Goal: Information Seeking & Learning: Check status

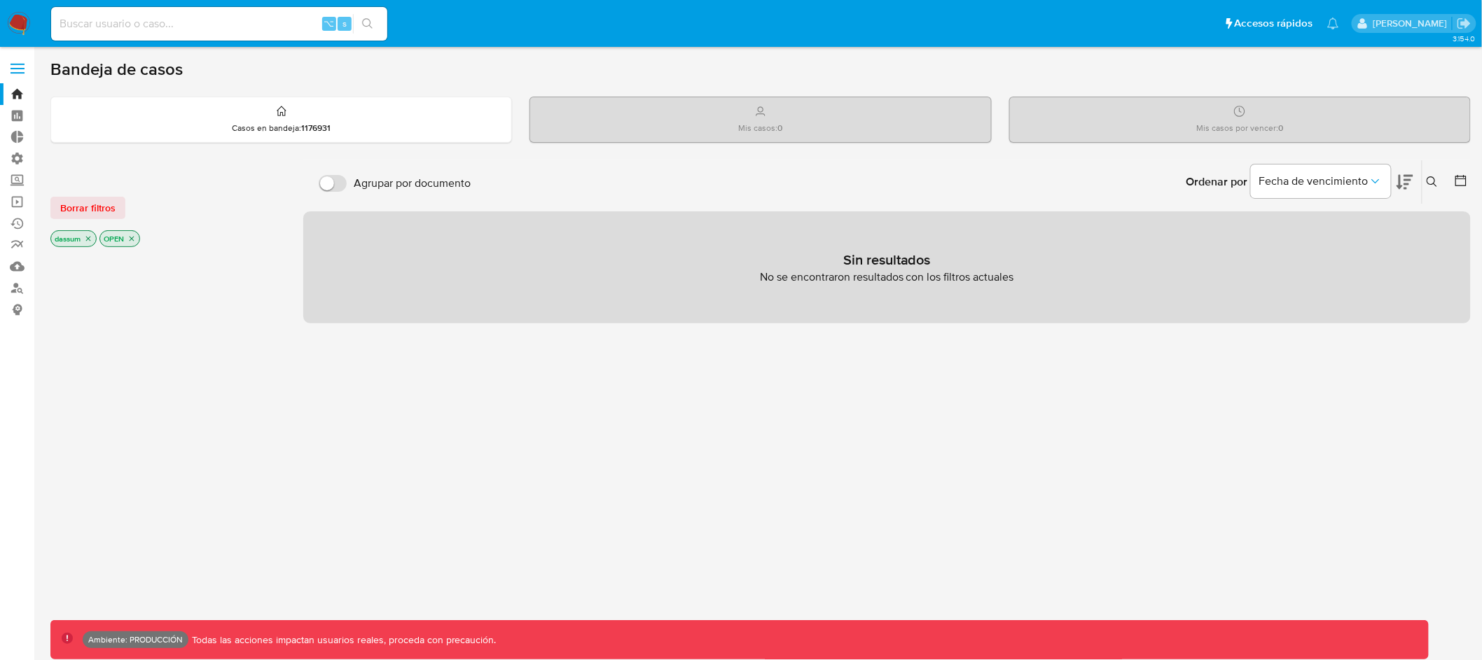
click at [179, 27] on input at bounding box center [219, 24] width 336 height 18
paste input "2352071450"
type input "2352071450"
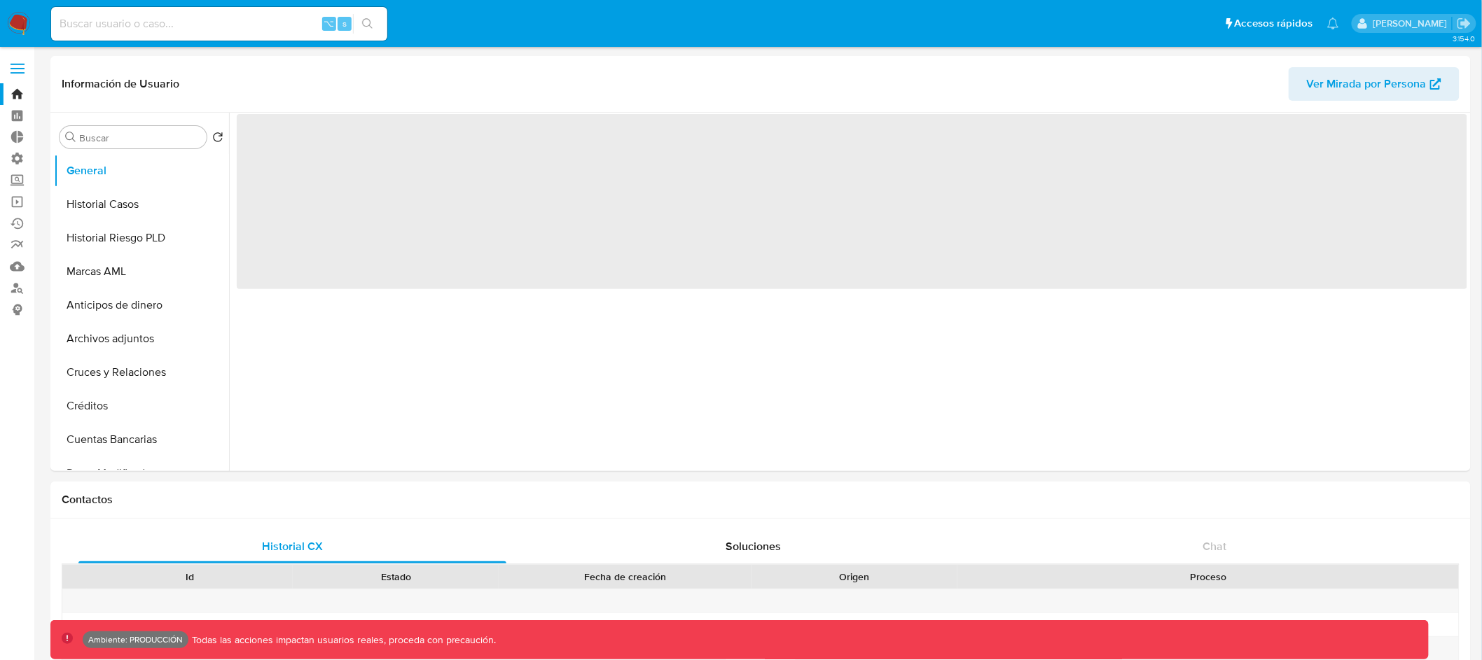
select select "10"
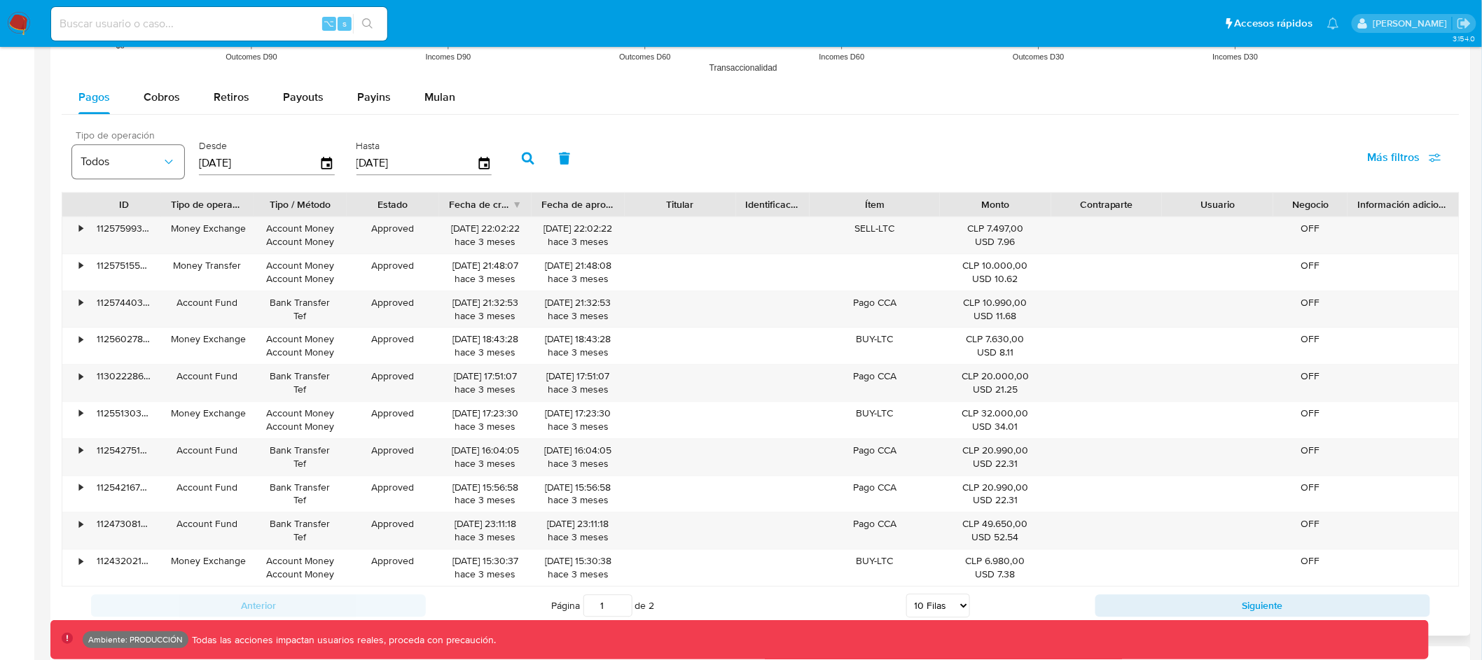
scroll to position [1289, 0]
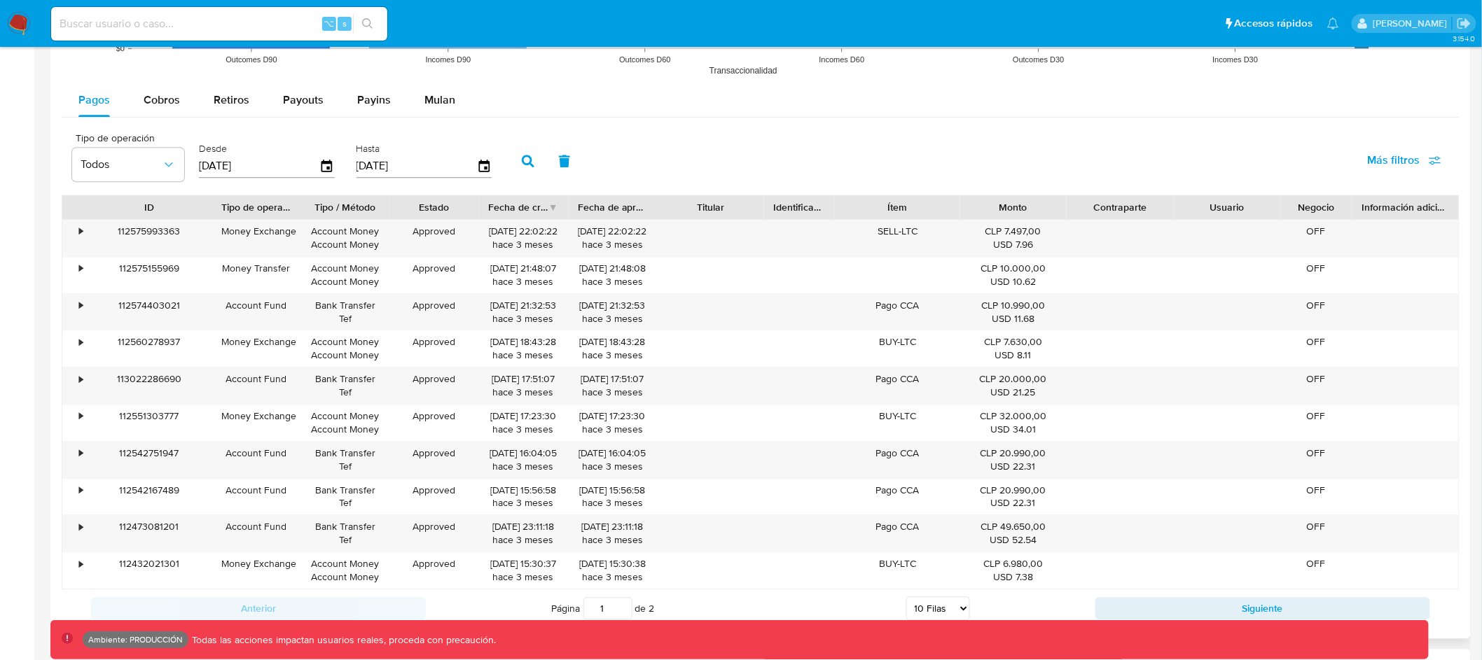
drag, startPoint x: 160, startPoint y: 204, endPoint x: 211, endPoint y: 206, distance: 50.5
click at [211, 206] on div at bounding box center [211, 207] width 25 height 24
click at [1410, 143] on div "Tipo de operación Todos Desde [DATE] Hasta [DATE] Más filtros" at bounding box center [761, 160] width 1398 height 70
click at [1403, 159] on span "Más filtros" at bounding box center [1394, 161] width 53 height 34
click at [1286, 294] on span "Id del pago" at bounding box center [1286, 295] width 55 height 14
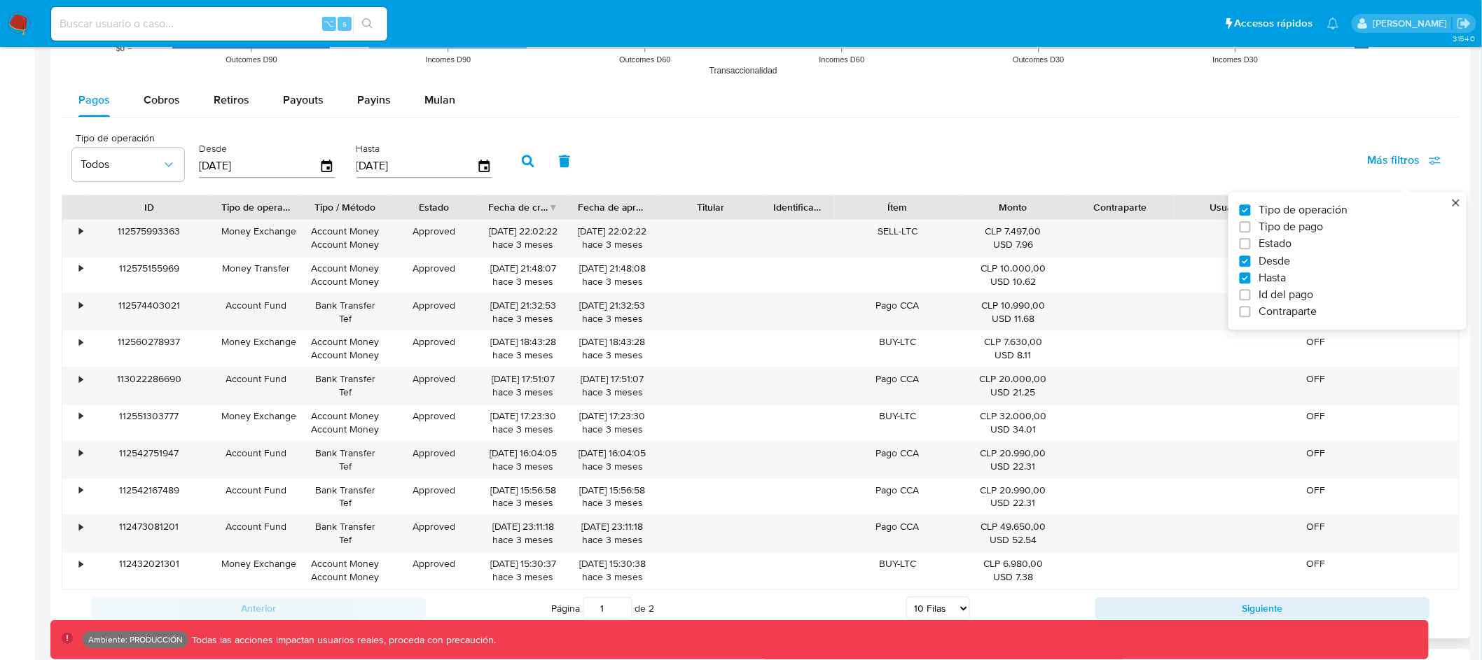
click at [1251, 294] on input "Id del pago" at bounding box center [1245, 294] width 11 height 11
checkbox input "true"
click at [569, 176] on div at bounding box center [578, 165] width 137 height 34
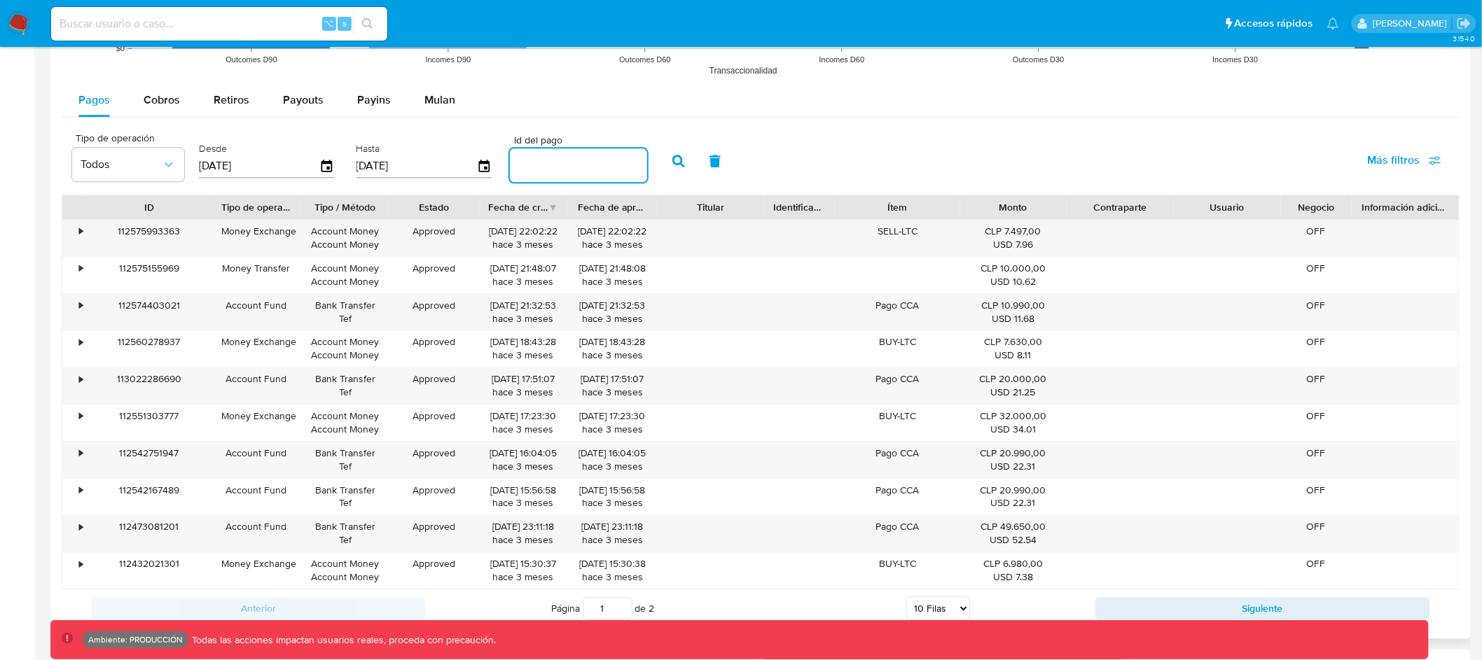
click at [574, 167] on input "number" at bounding box center [578, 165] width 137 height 18
paste input "112551502667"
type input "112551502667"
click at [672, 160] on icon "button" at bounding box center [678, 161] width 13 height 13
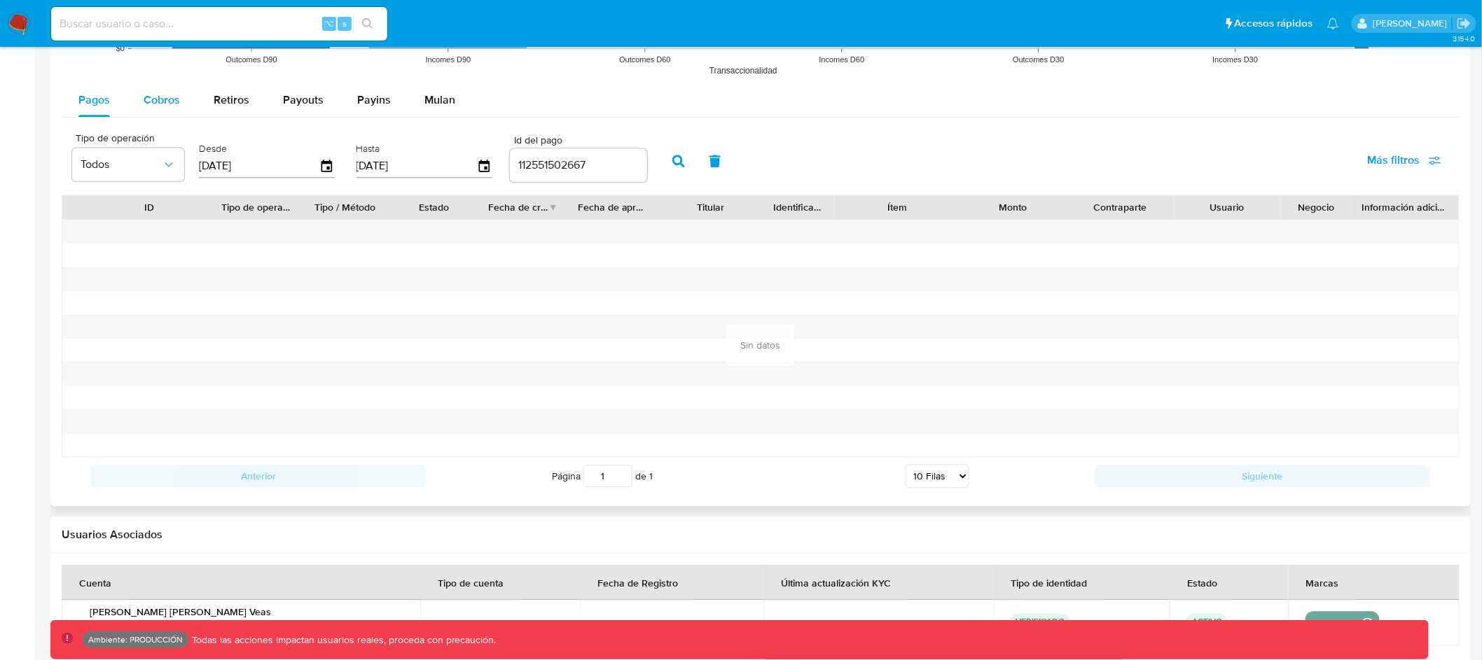
click at [179, 111] on div "Cobros" at bounding box center [162, 100] width 36 height 34
select select "10"
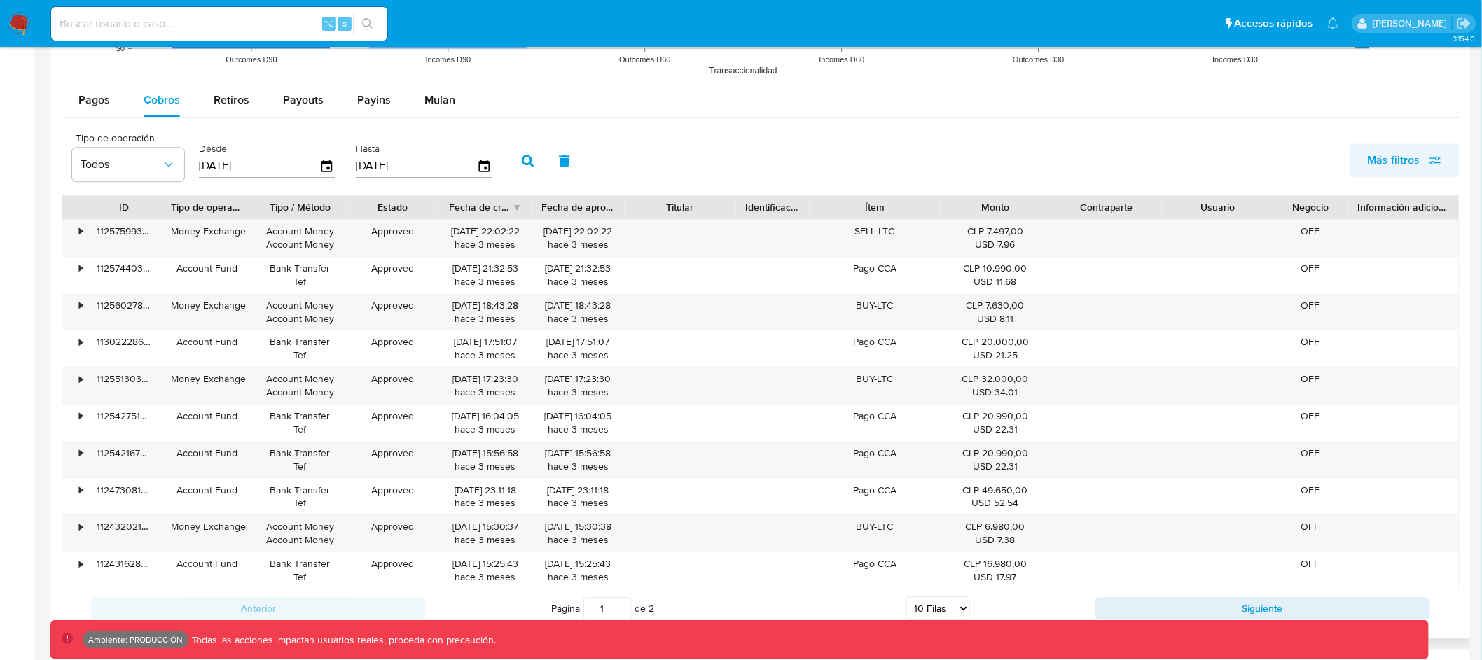
click at [1427, 164] on span "Más filtros" at bounding box center [1405, 160] width 74 height 31
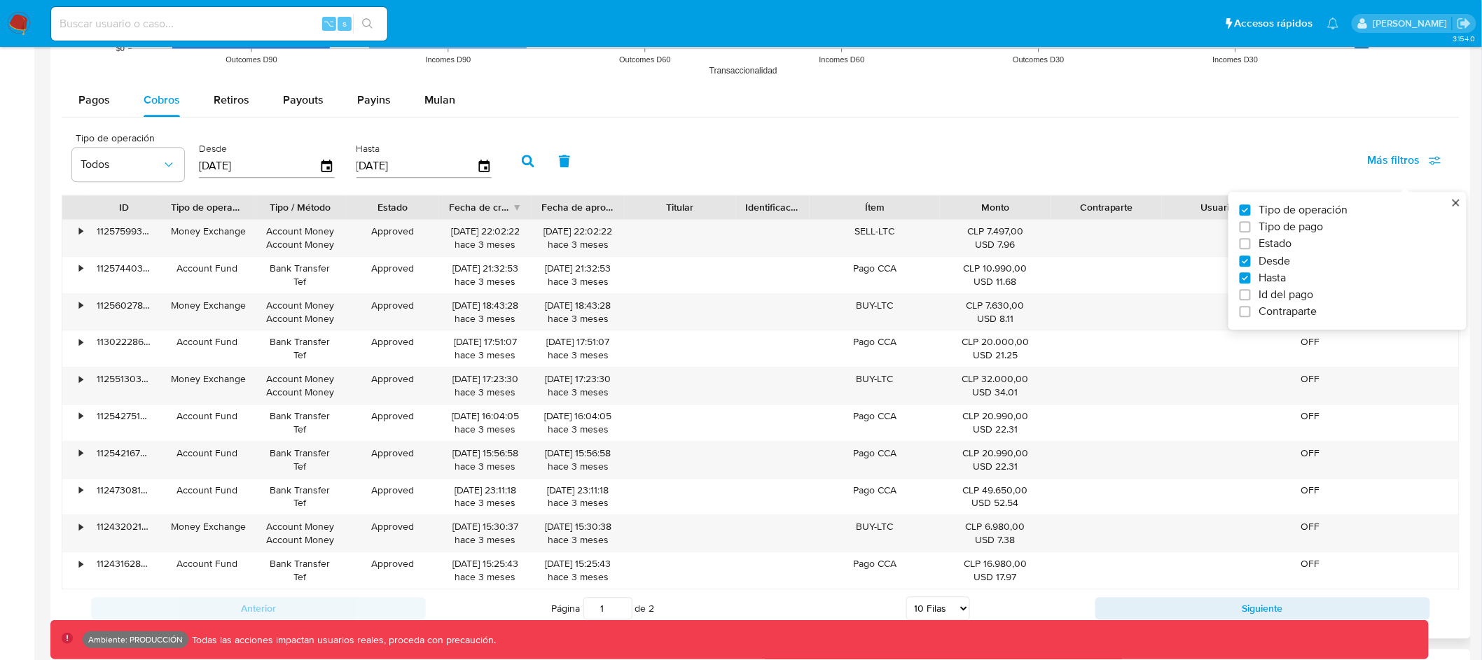
click at [1294, 302] on span "Id del pago" at bounding box center [1286, 295] width 55 height 14
click at [1251, 300] on input "Id del pago" at bounding box center [1245, 294] width 11 height 11
checkbox input "true"
click at [553, 167] on input "number" at bounding box center [578, 165] width 137 height 18
click at [583, 164] on input "number" at bounding box center [578, 165] width 137 height 18
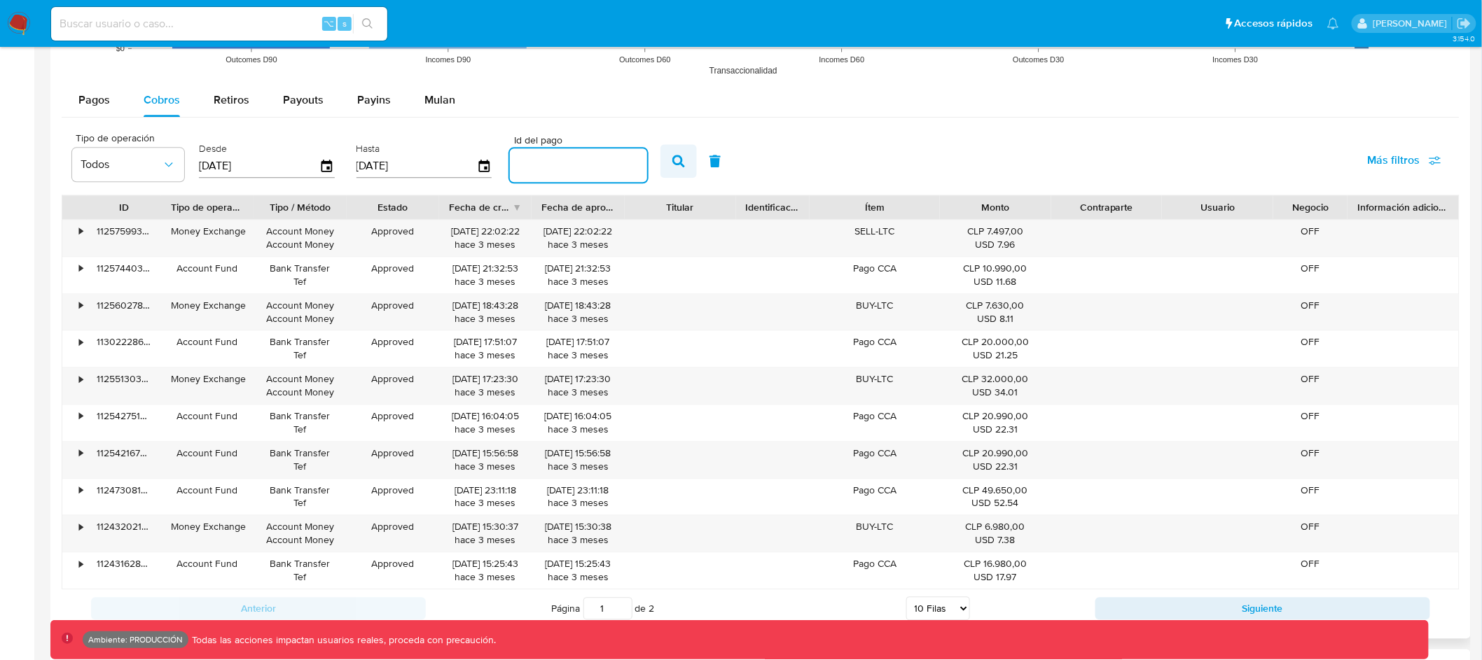
paste input "112551502667"
type input "112551502667"
click at [672, 163] on icon "button" at bounding box center [678, 161] width 13 height 13
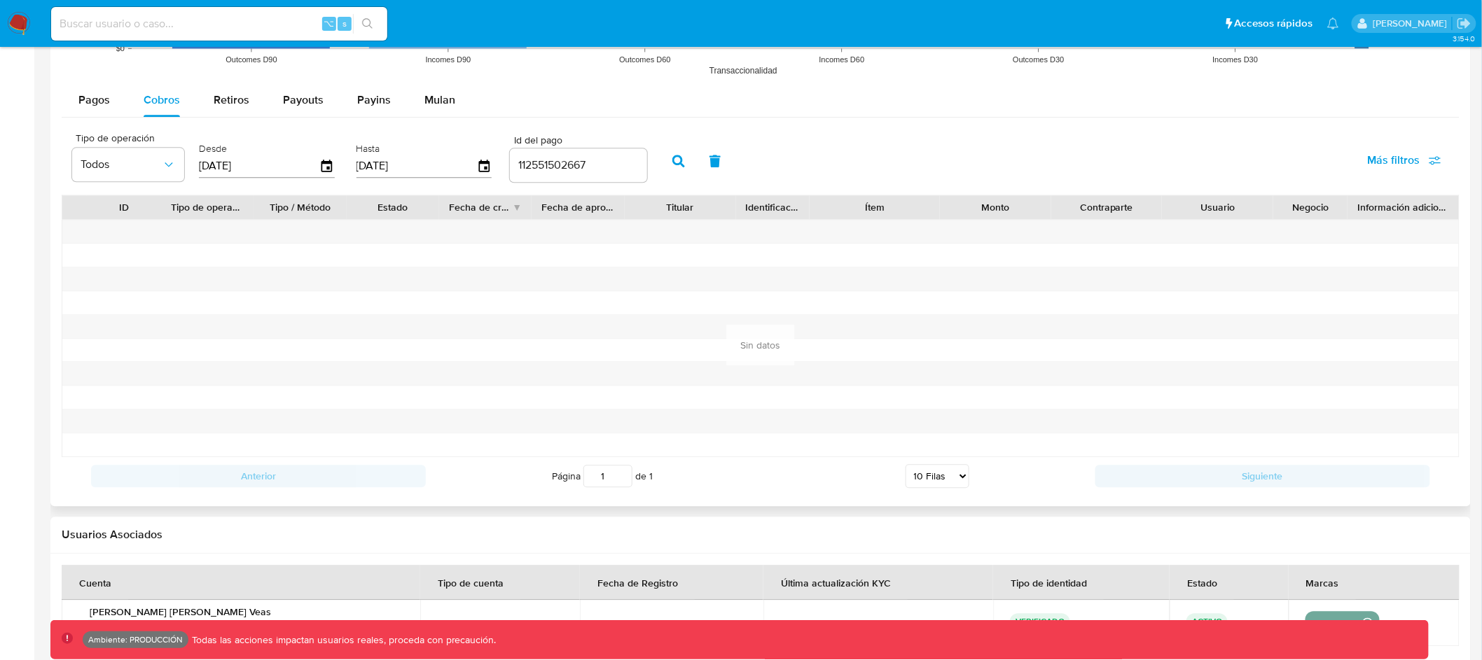
click at [709, 162] on icon "button" at bounding box center [714, 161] width 11 height 13
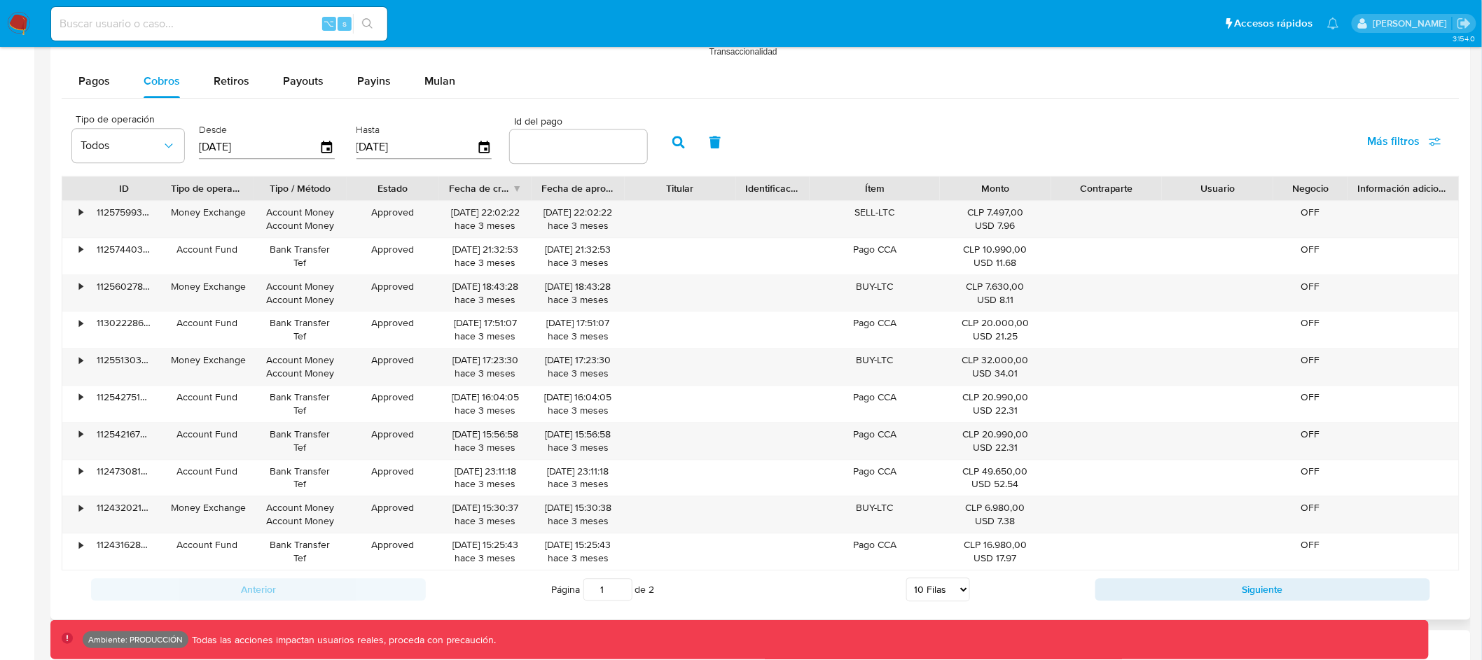
scroll to position [1311, 0]
click at [319, 144] on icon "button" at bounding box center [327, 144] width 25 height 25
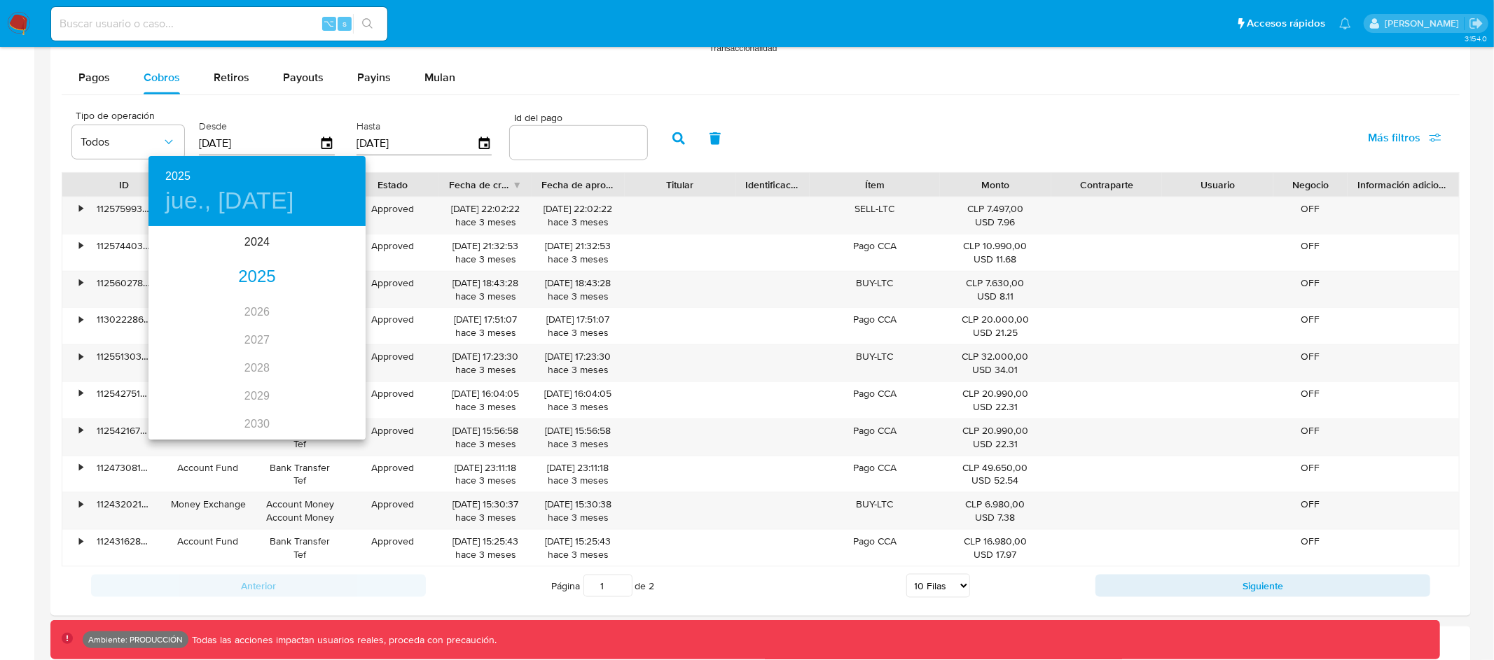
click at [258, 269] on div "2025" at bounding box center [256, 277] width 217 height 28
click at [247, 310] on div "may." at bounding box center [257, 307] width 72 height 53
click at [258, 299] on p "1" at bounding box center [257, 300] width 6 height 14
type input "[DATE]"
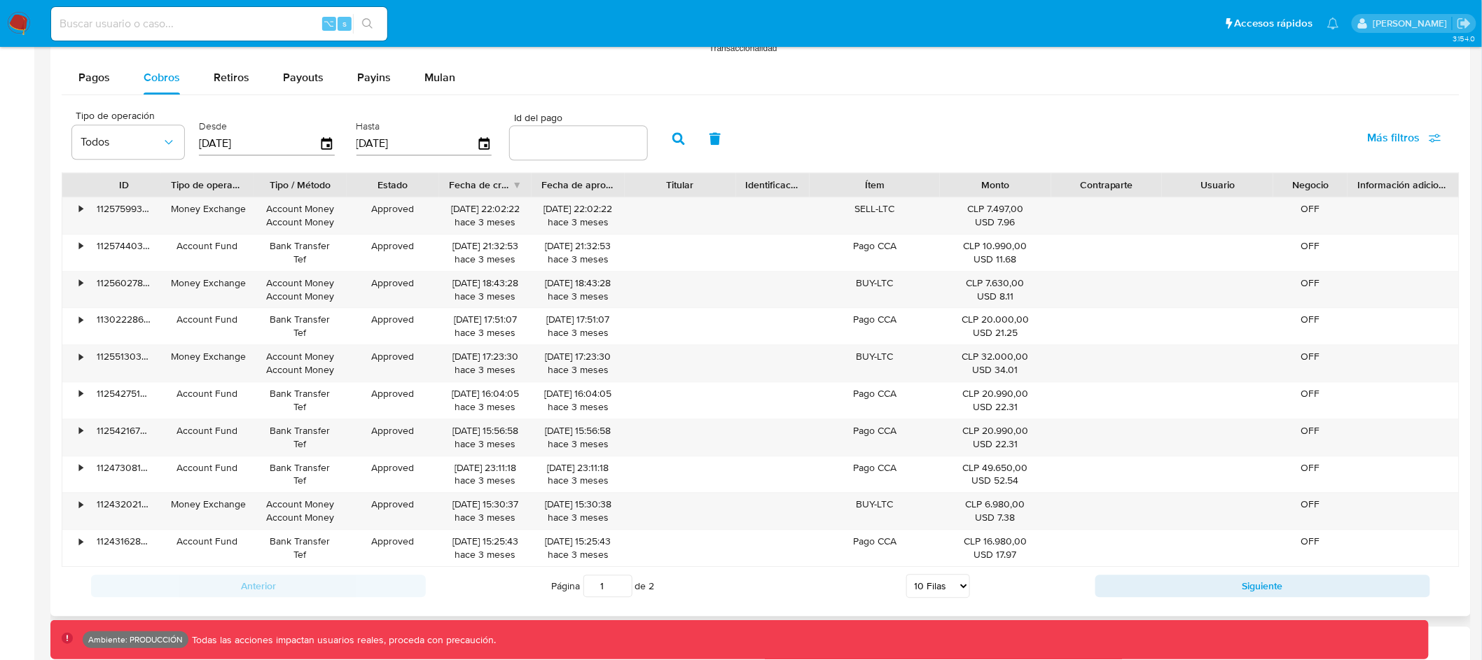
click at [459, 152] on input "[DATE]" at bounding box center [416, 143] width 120 height 22
click at [478, 147] on icon "button" at bounding box center [483, 143] width 11 height 13
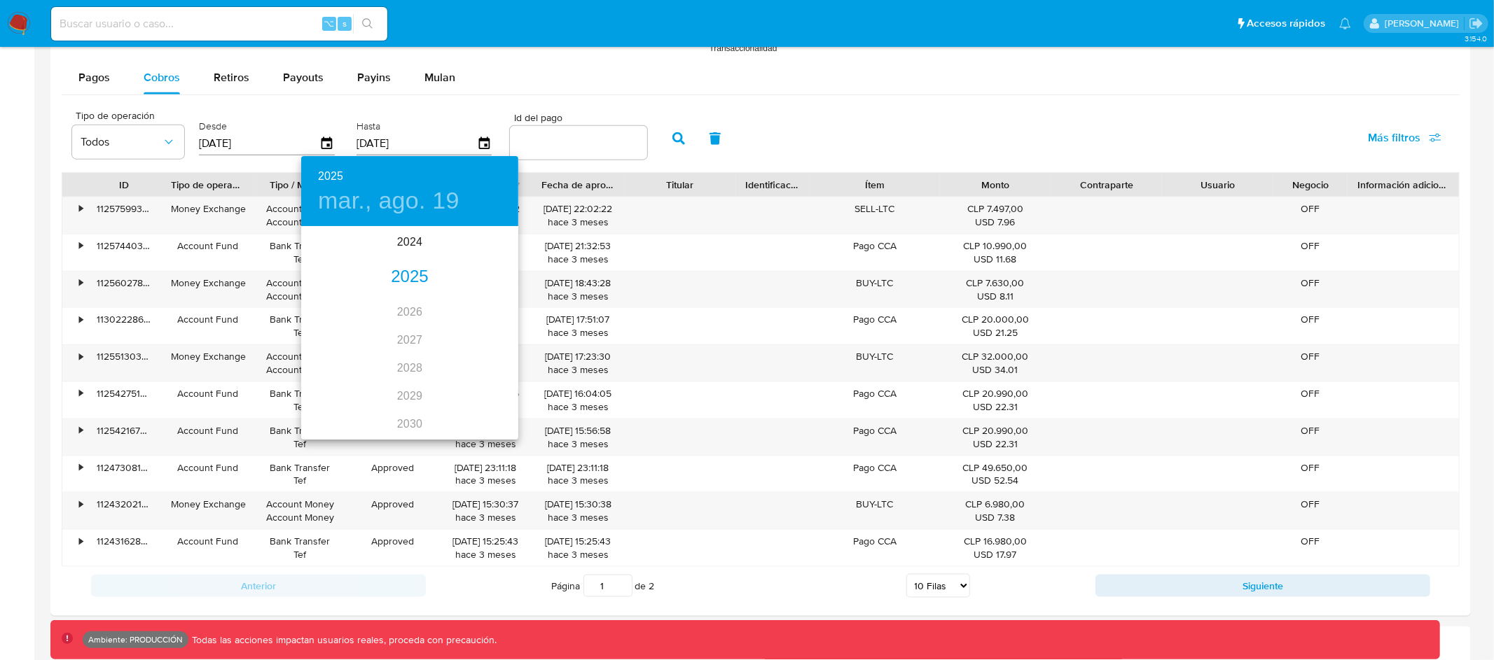
click at [395, 270] on div "2025" at bounding box center [409, 277] width 217 height 28
click at [410, 299] on div "may." at bounding box center [409, 307] width 72 height 53
click at [459, 396] on span "31" at bounding box center [465, 401] width 25 height 14
type input "[DATE]"
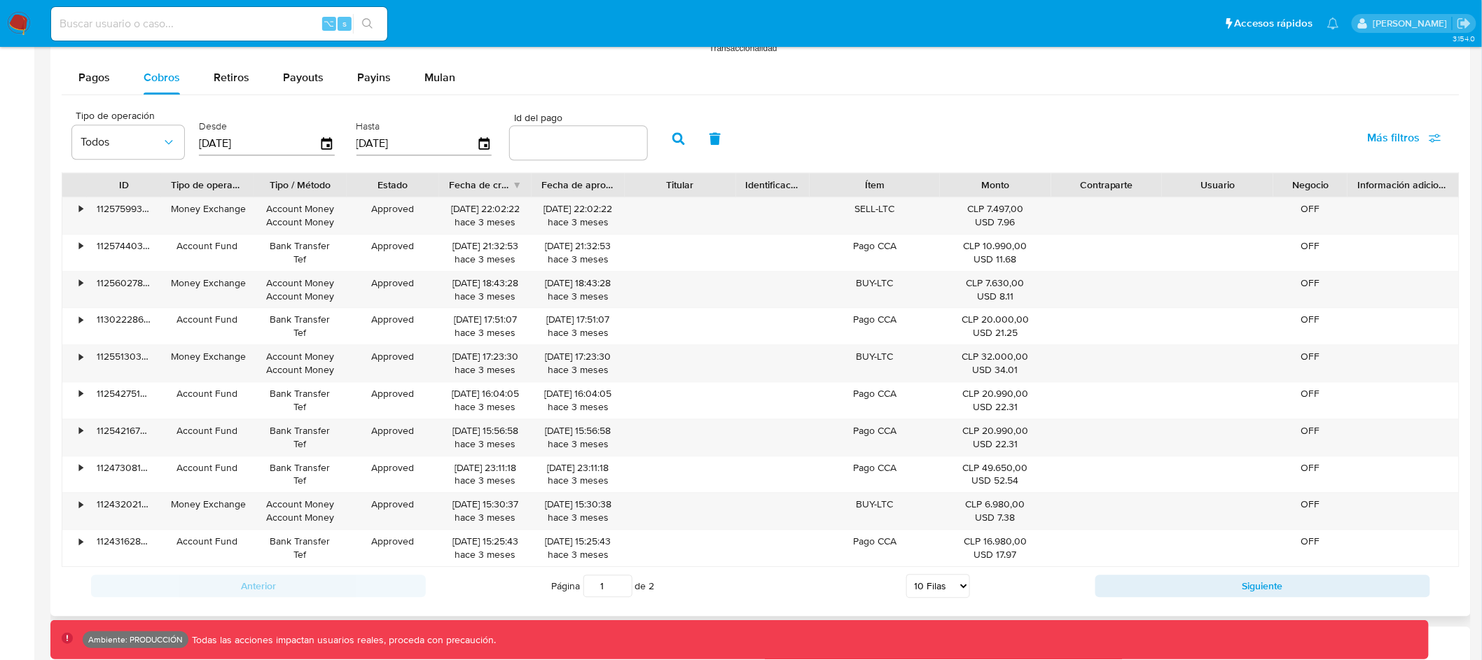
click at [672, 144] on icon "button" at bounding box center [678, 138] width 13 height 13
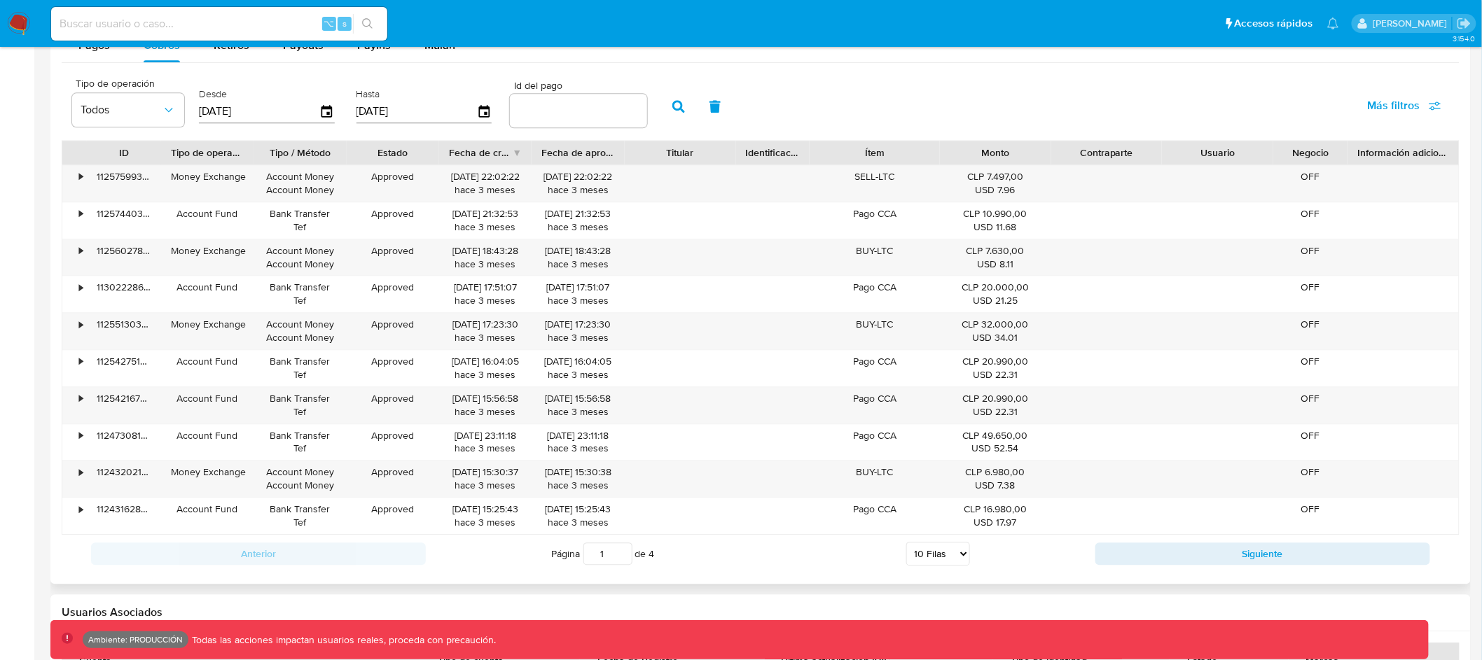
scroll to position [1361, 0]
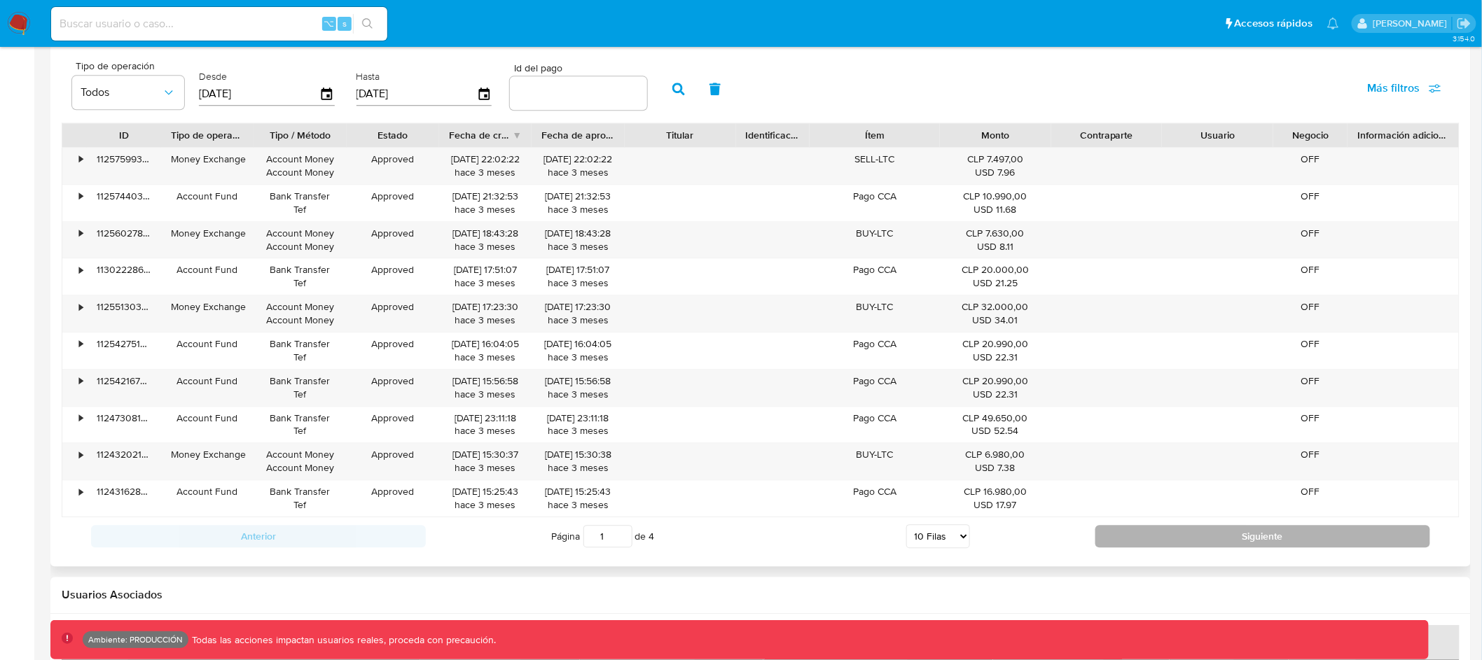
click at [1122, 536] on button "Siguiente" at bounding box center [1262, 536] width 335 height 22
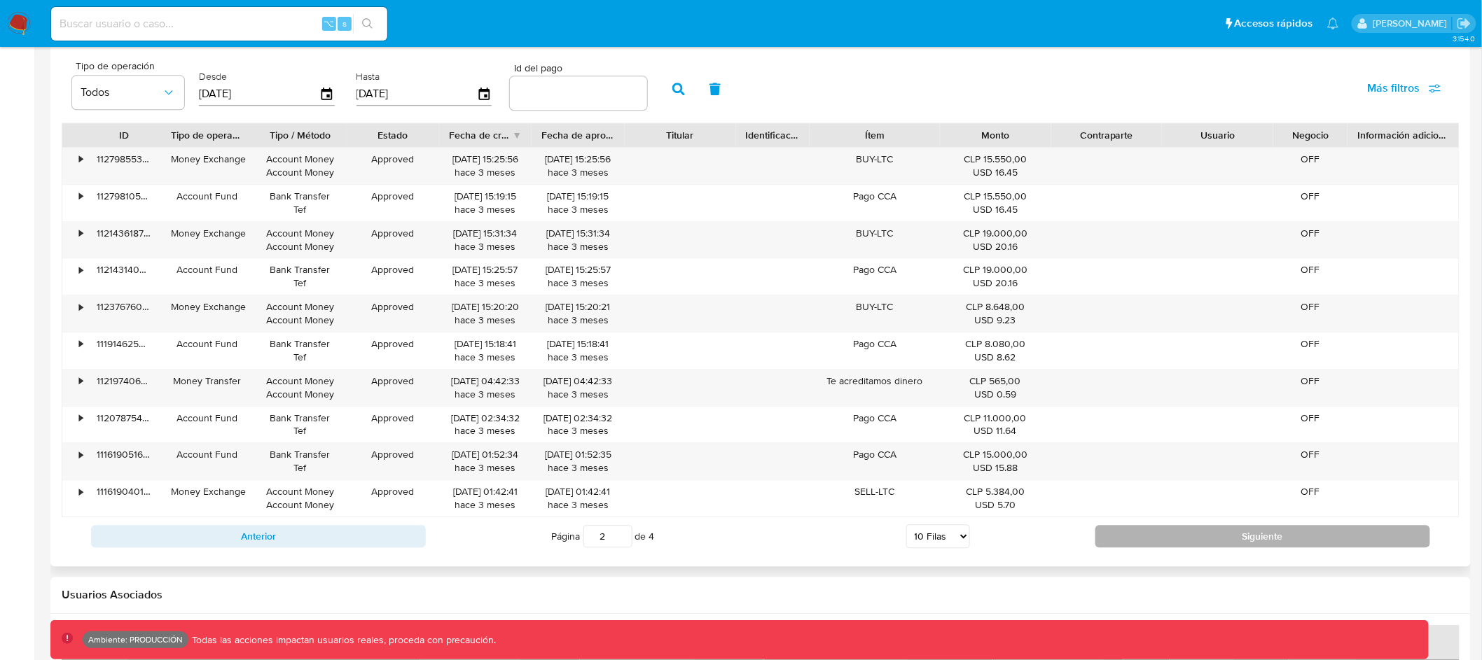
click at [1125, 538] on button "Siguiente" at bounding box center [1262, 536] width 335 height 22
click at [1124, 539] on button "Siguiente" at bounding box center [1262, 536] width 335 height 22
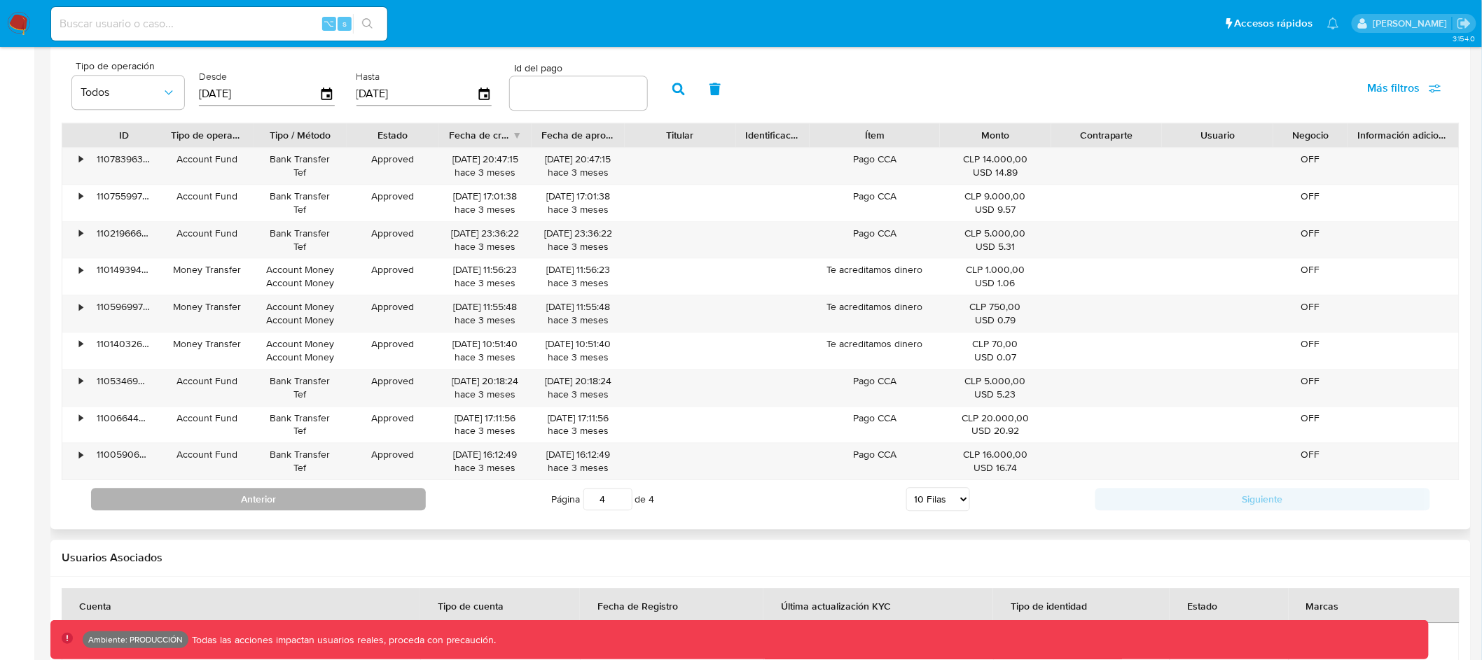
click at [403, 498] on button "Anterior" at bounding box center [258, 499] width 335 height 22
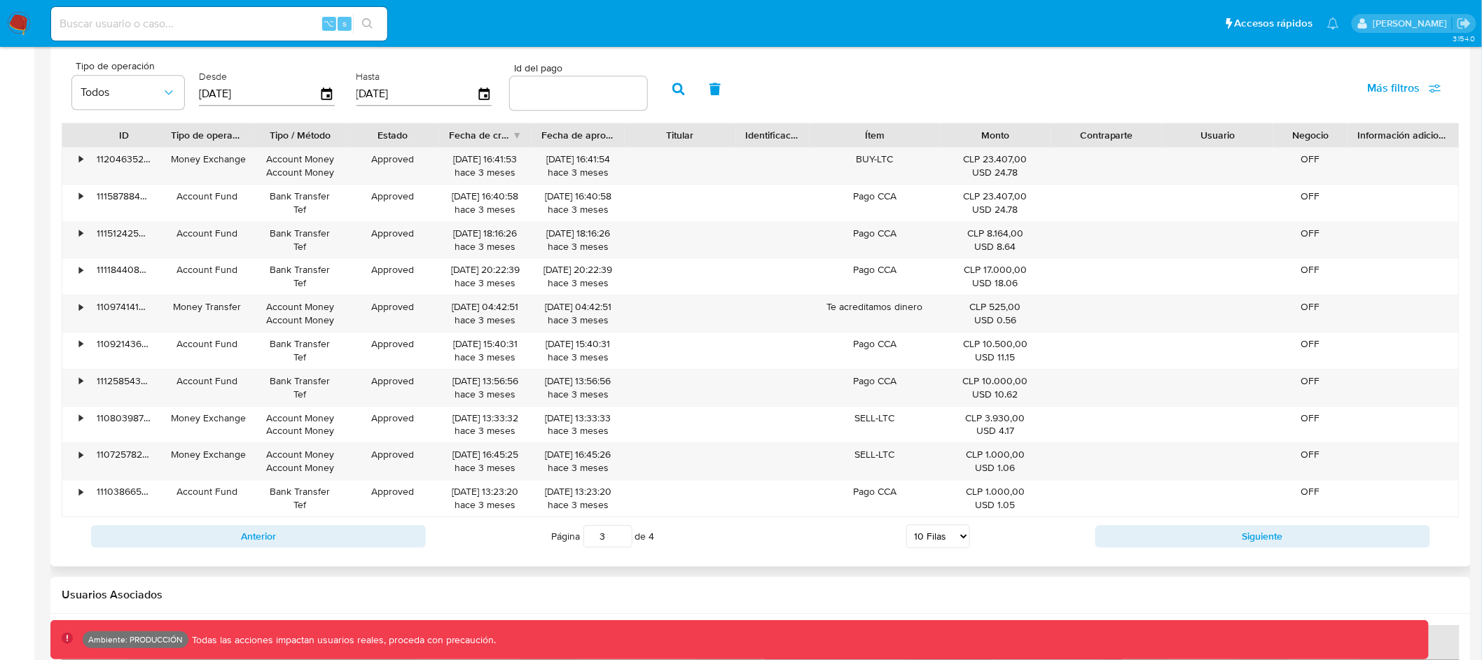
click at [384, 548] on div "Anterior" at bounding box center [258, 536] width 335 height 22
click at [384, 544] on button "Anterior" at bounding box center [258, 536] width 335 height 22
type input "2"
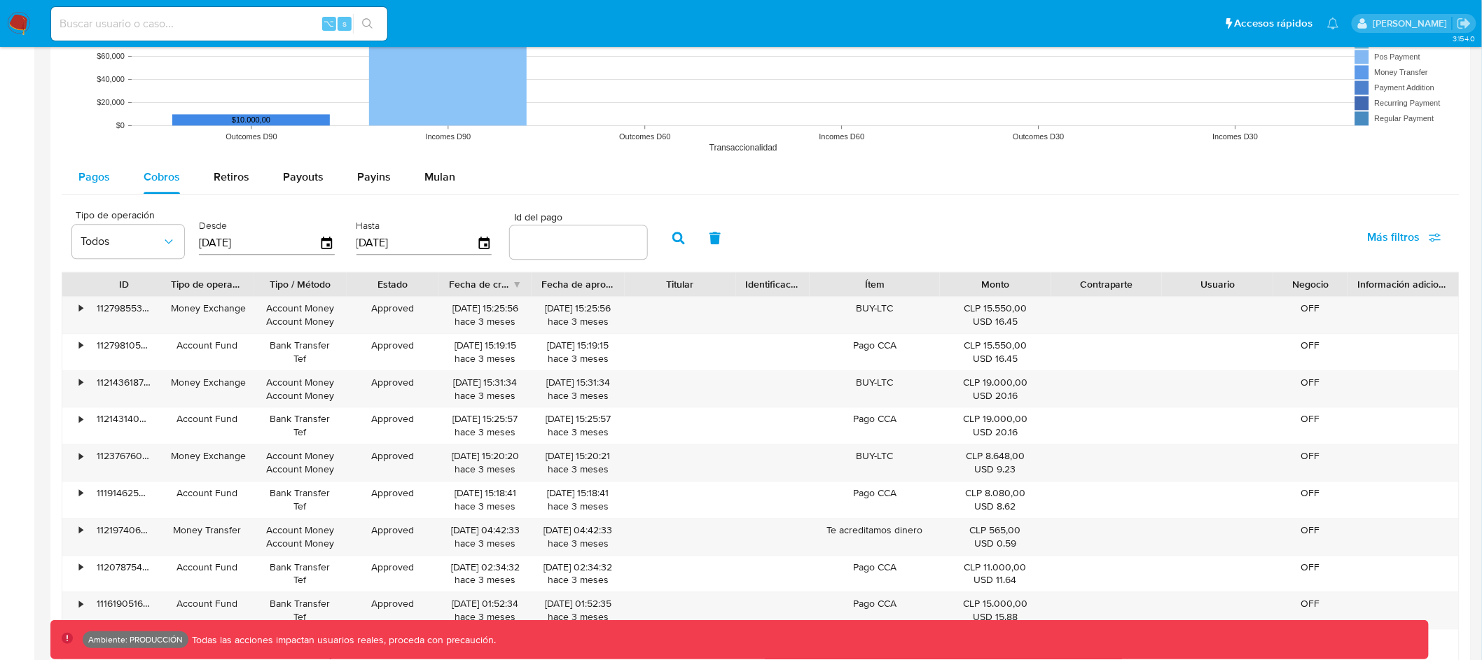
click at [104, 179] on span "Pagos" at bounding box center [94, 177] width 32 height 16
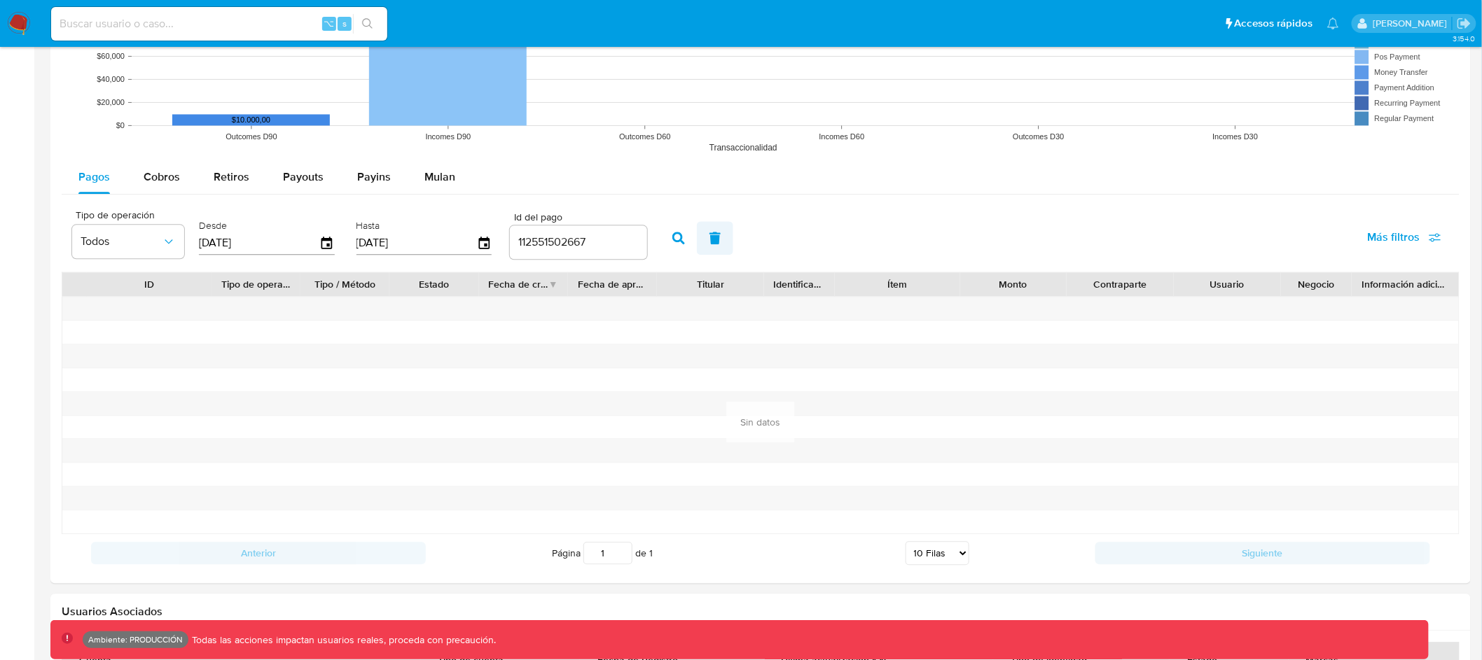
click at [697, 239] on button "button" at bounding box center [715, 238] width 36 height 34
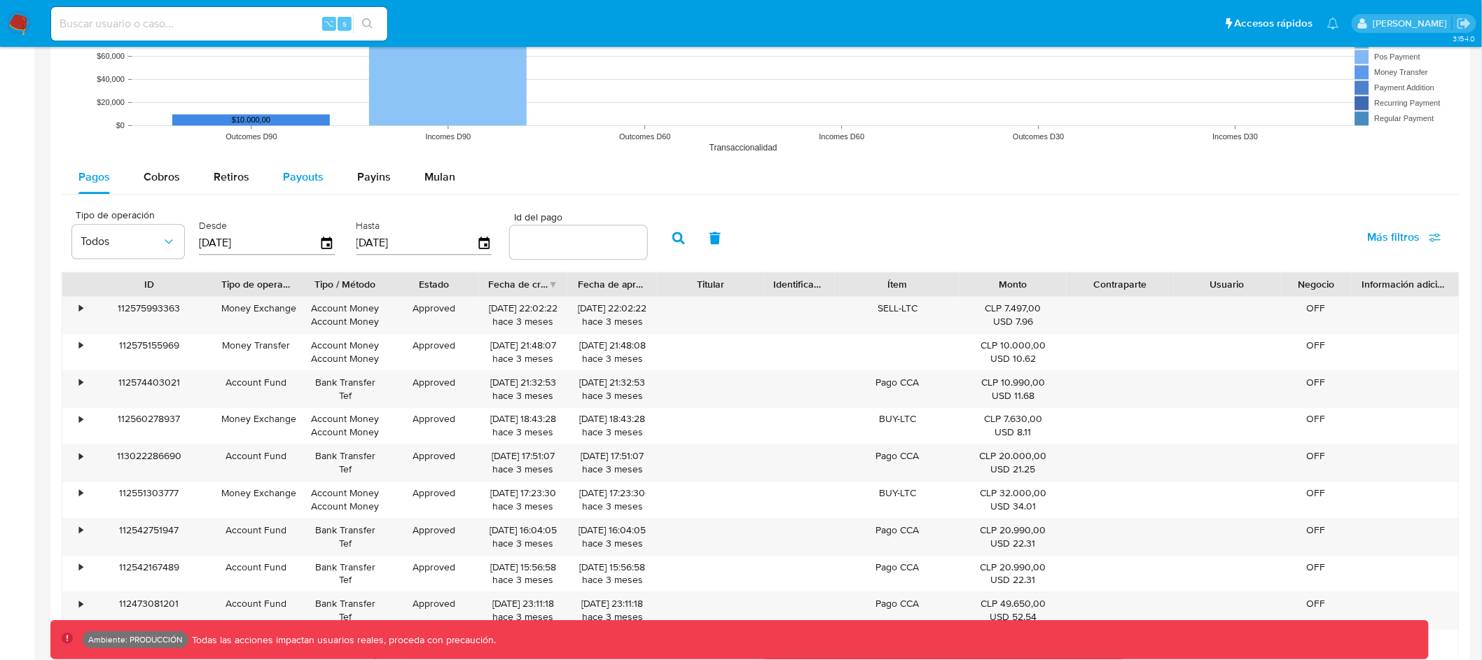
click at [292, 180] on span "Payouts" at bounding box center [303, 177] width 41 height 16
select select "10"
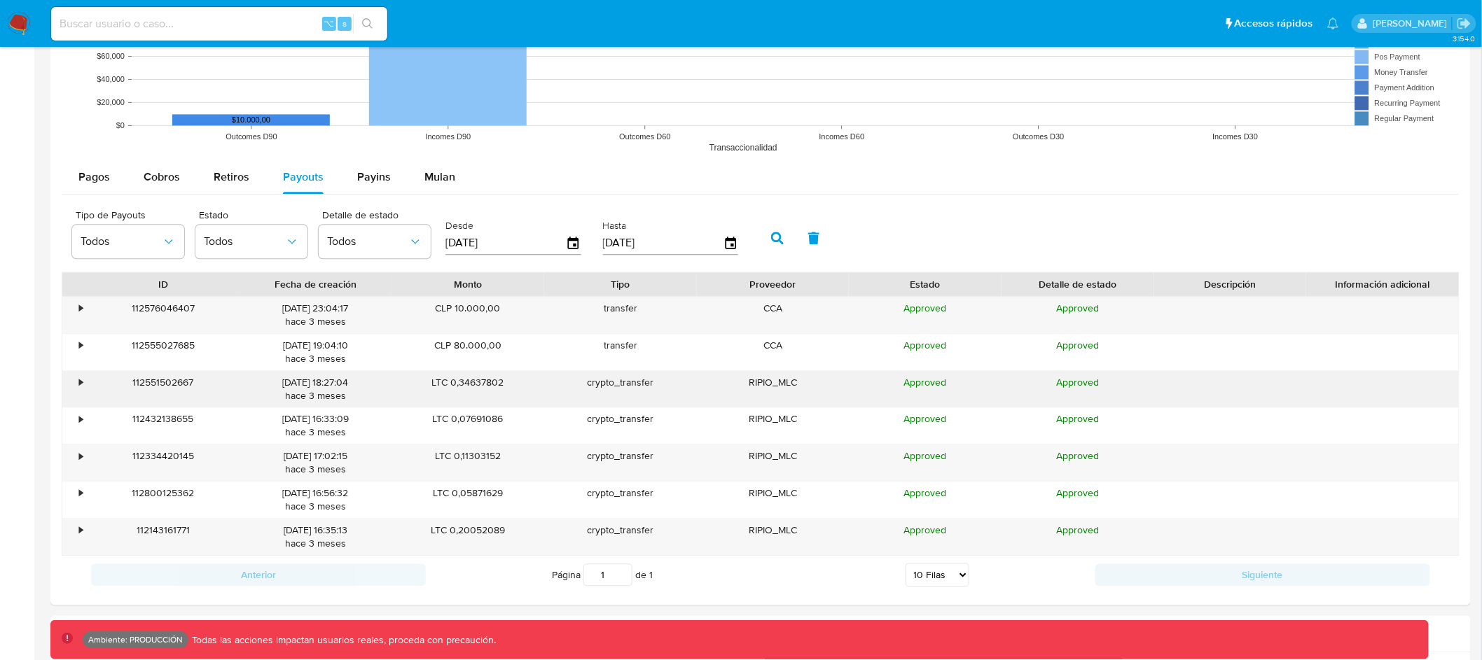
click at [85, 382] on div "•" at bounding box center [74, 389] width 25 height 36
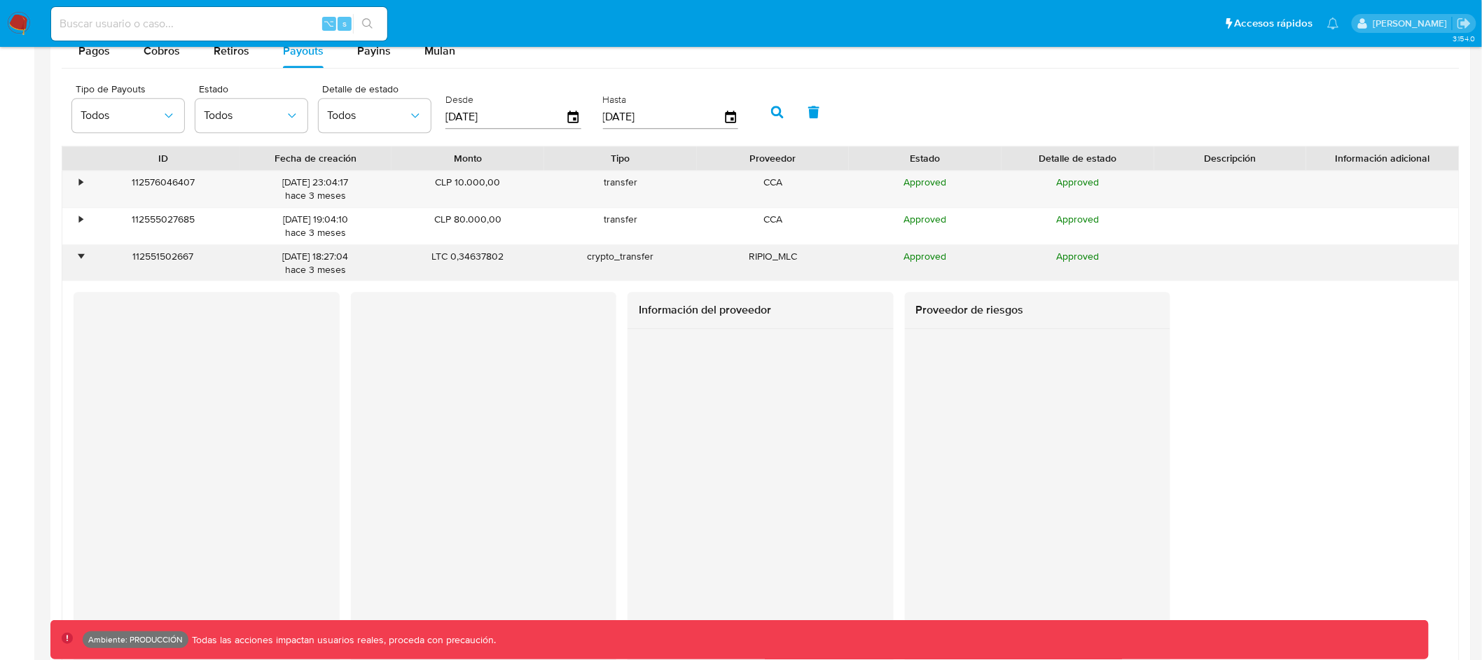
scroll to position [1335, 0]
click at [84, 260] on div "•" at bounding box center [74, 266] width 25 height 36
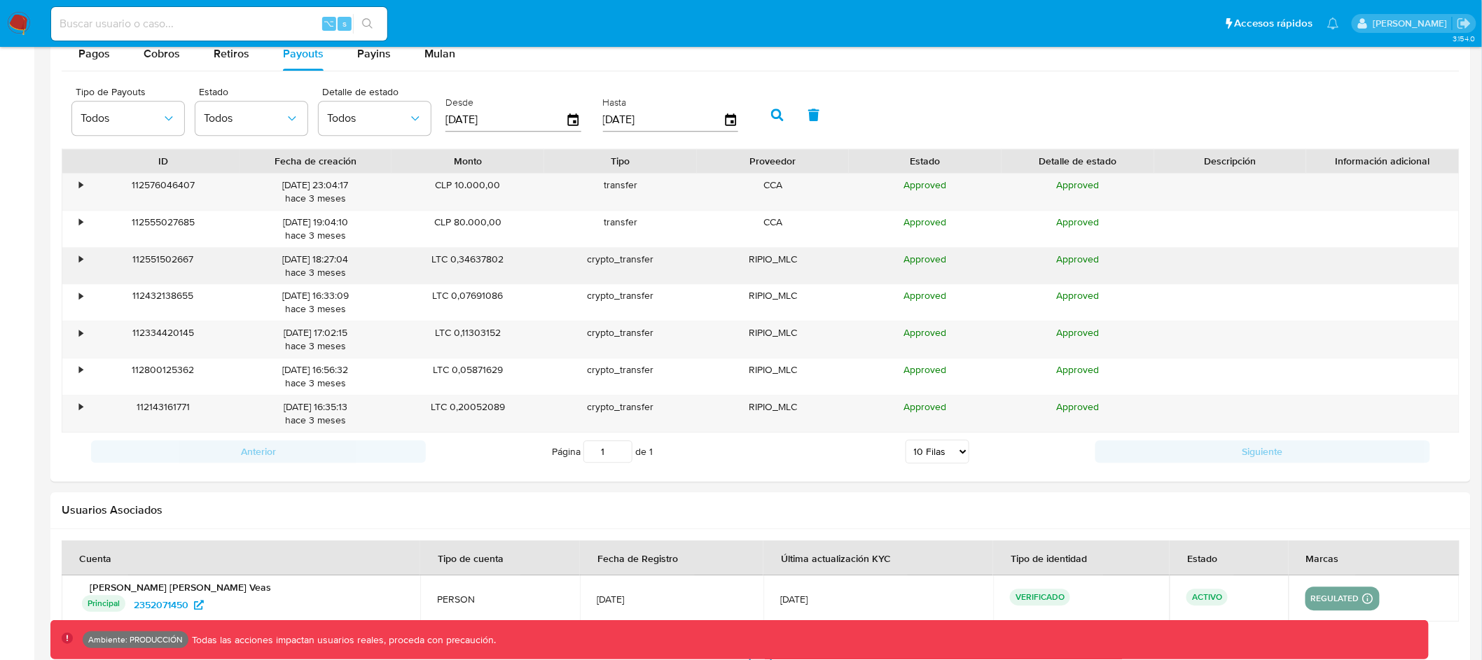
click at [81, 264] on div "•" at bounding box center [81, 259] width 4 height 13
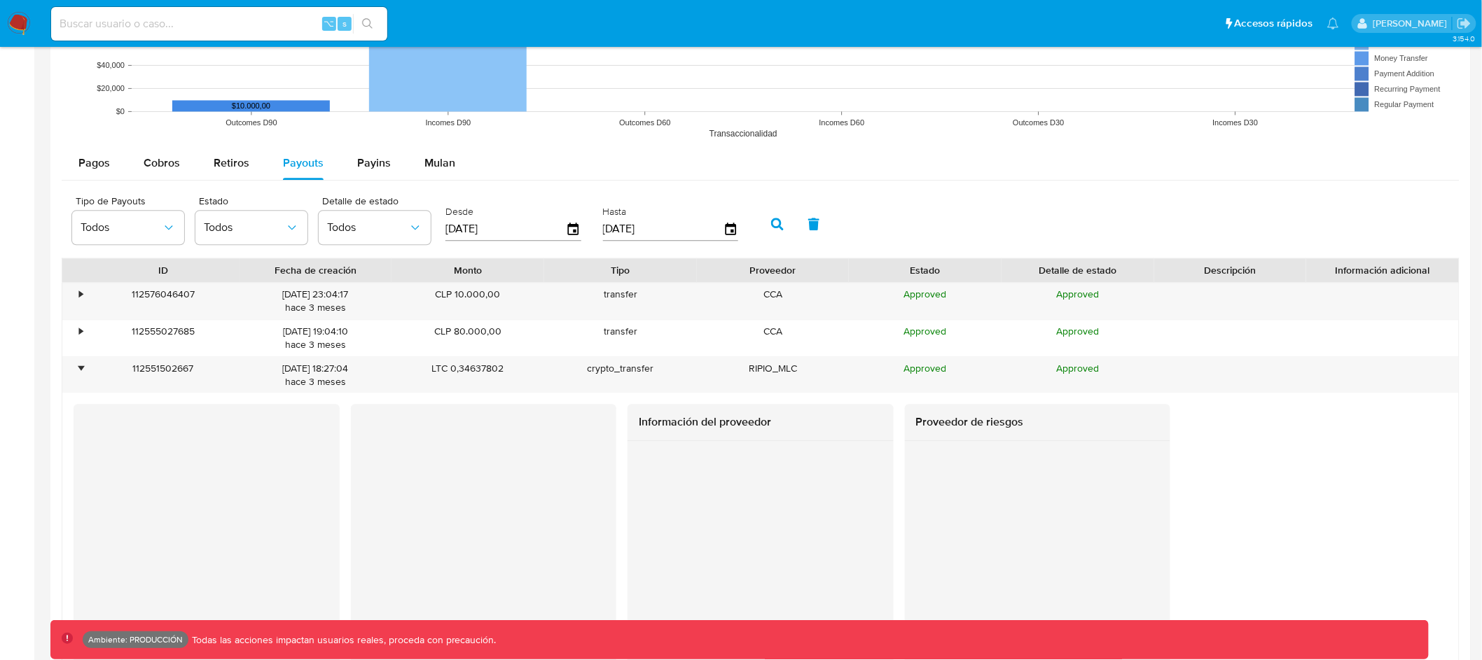
scroll to position [1054, 0]
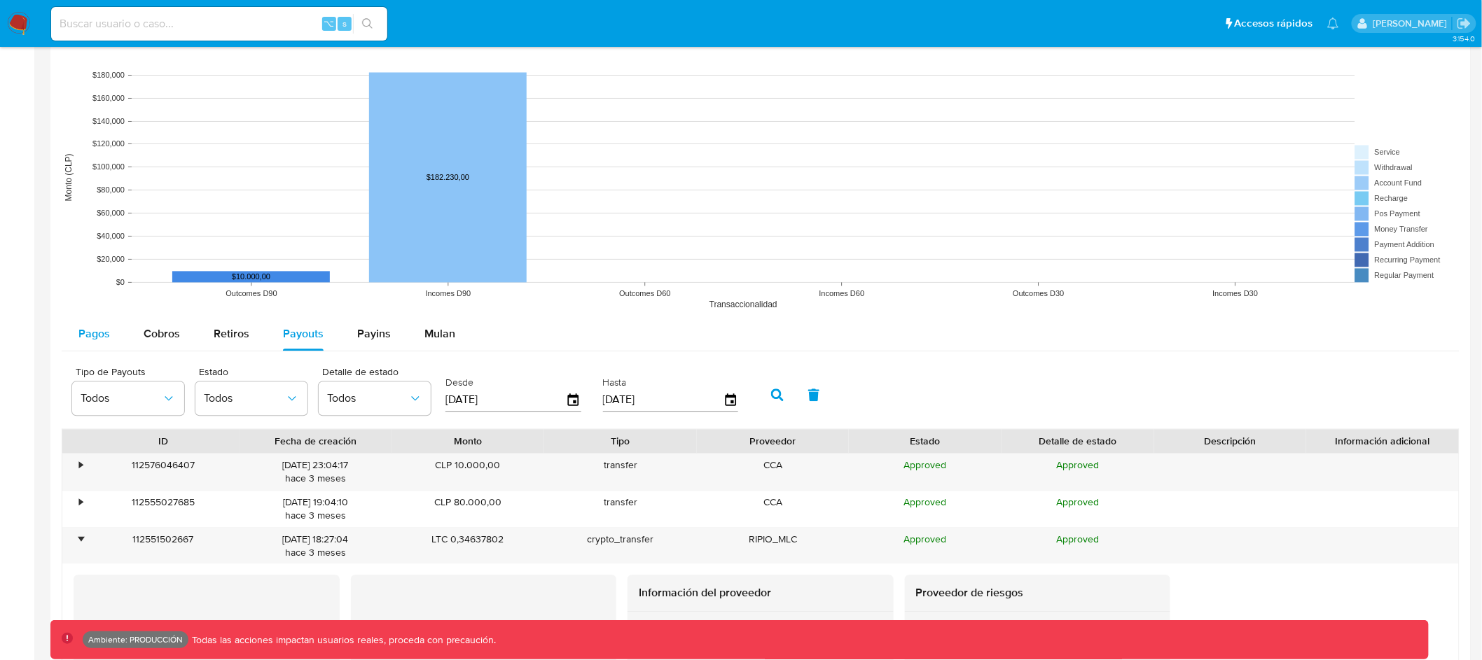
click at [95, 333] on span "Pagos" at bounding box center [94, 334] width 32 height 16
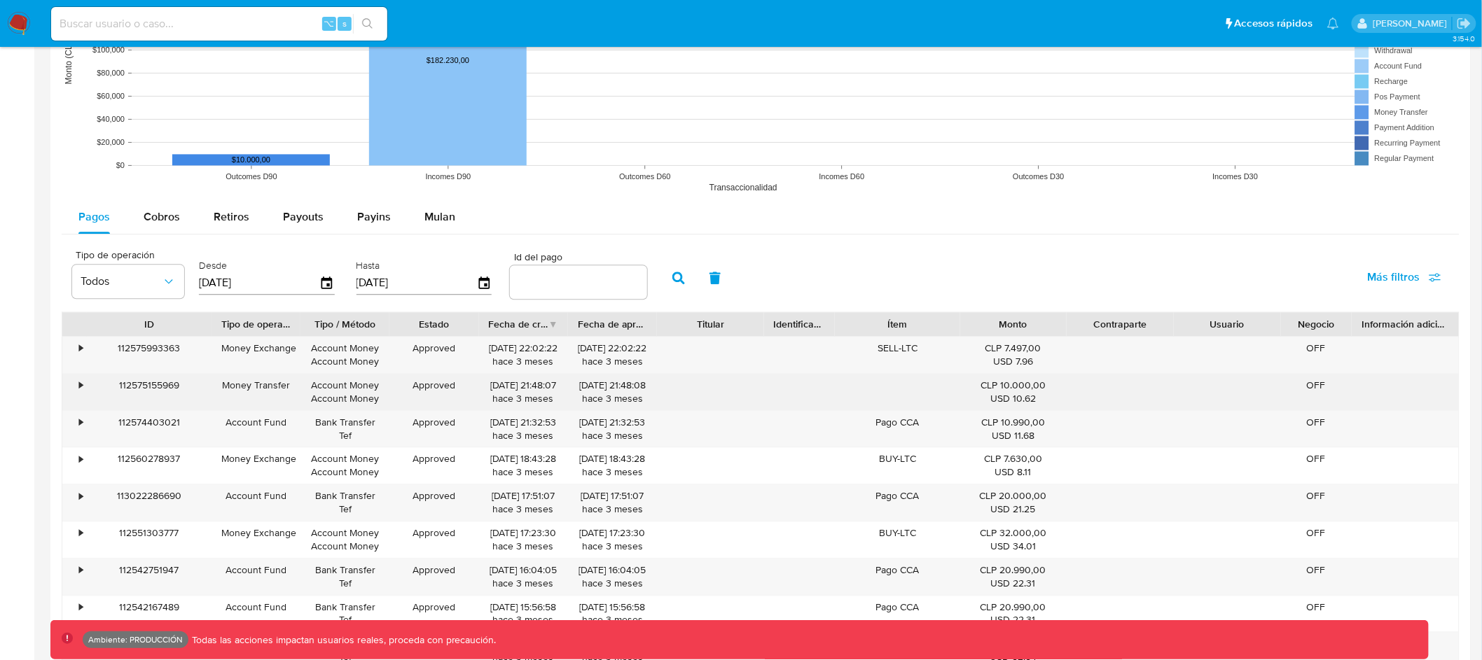
scroll to position [1177, 0]
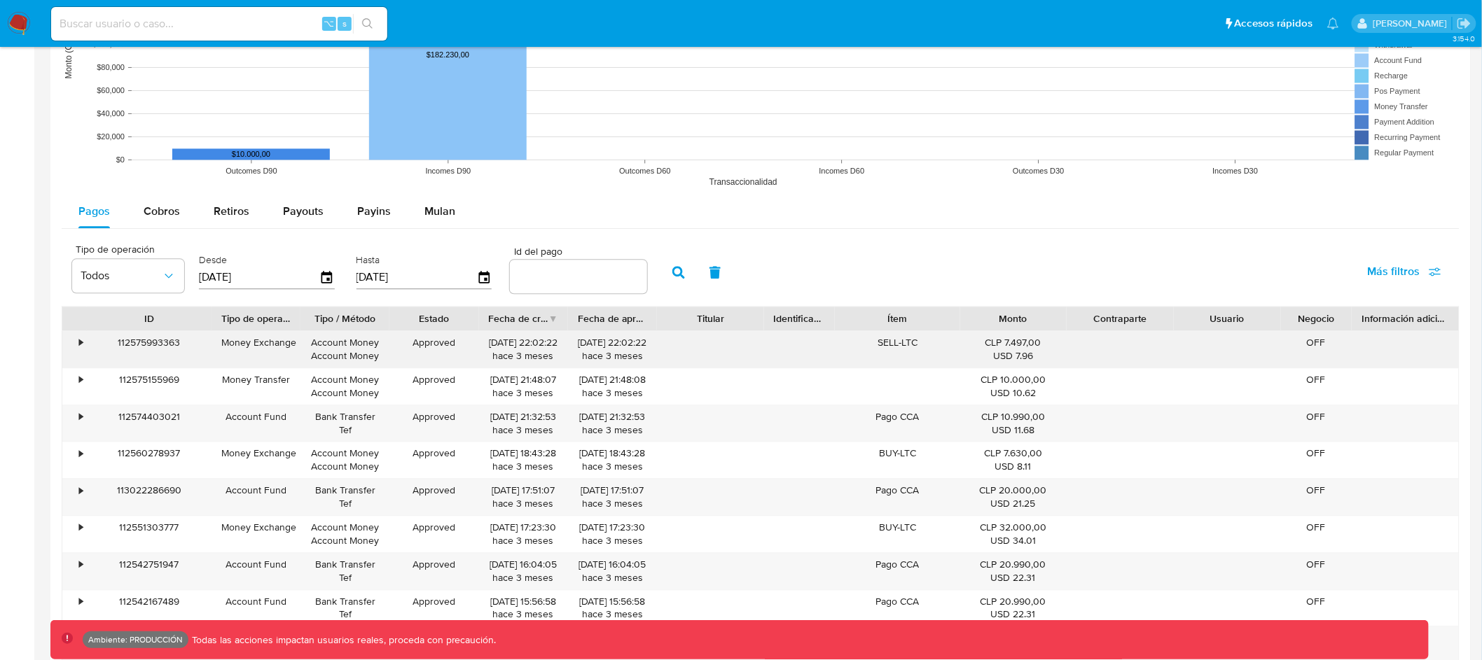
click at [161, 347] on div "112575993363" at bounding box center [149, 349] width 125 height 36
click at [79, 344] on div "•" at bounding box center [81, 342] width 4 height 13
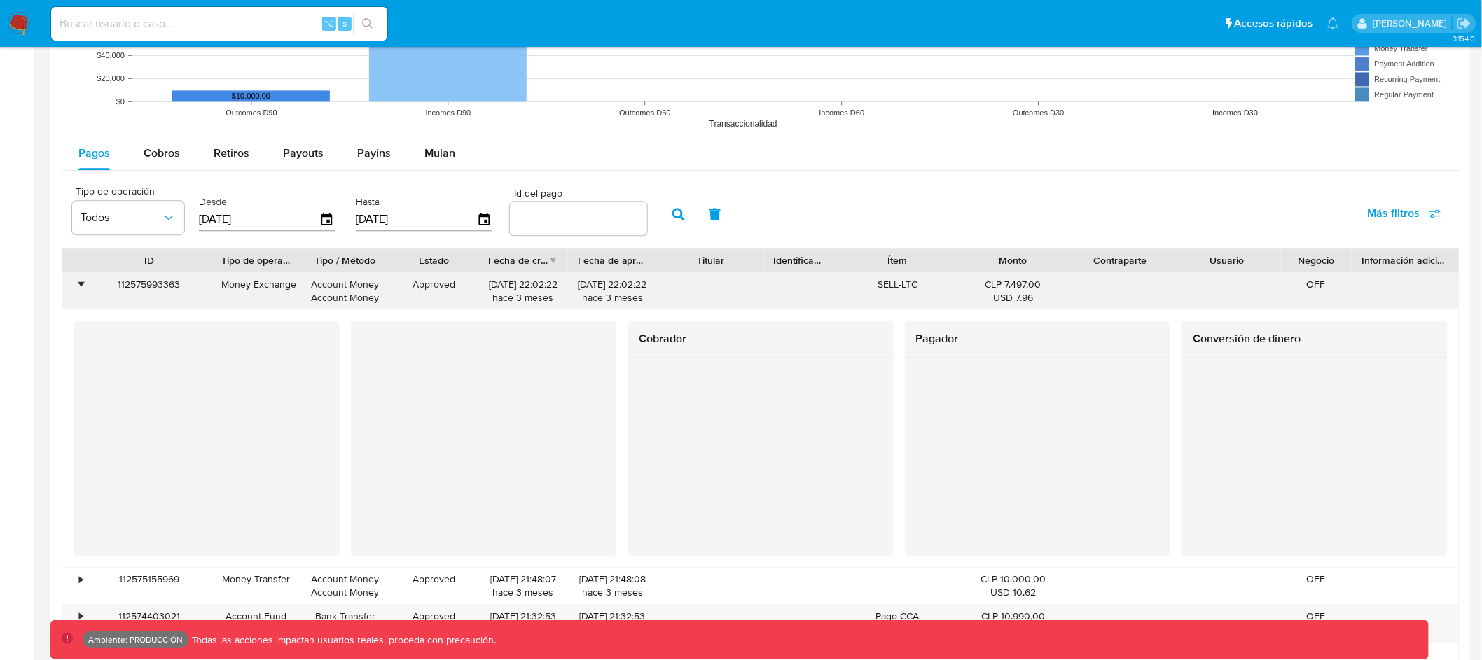
scroll to position [1258, 0]
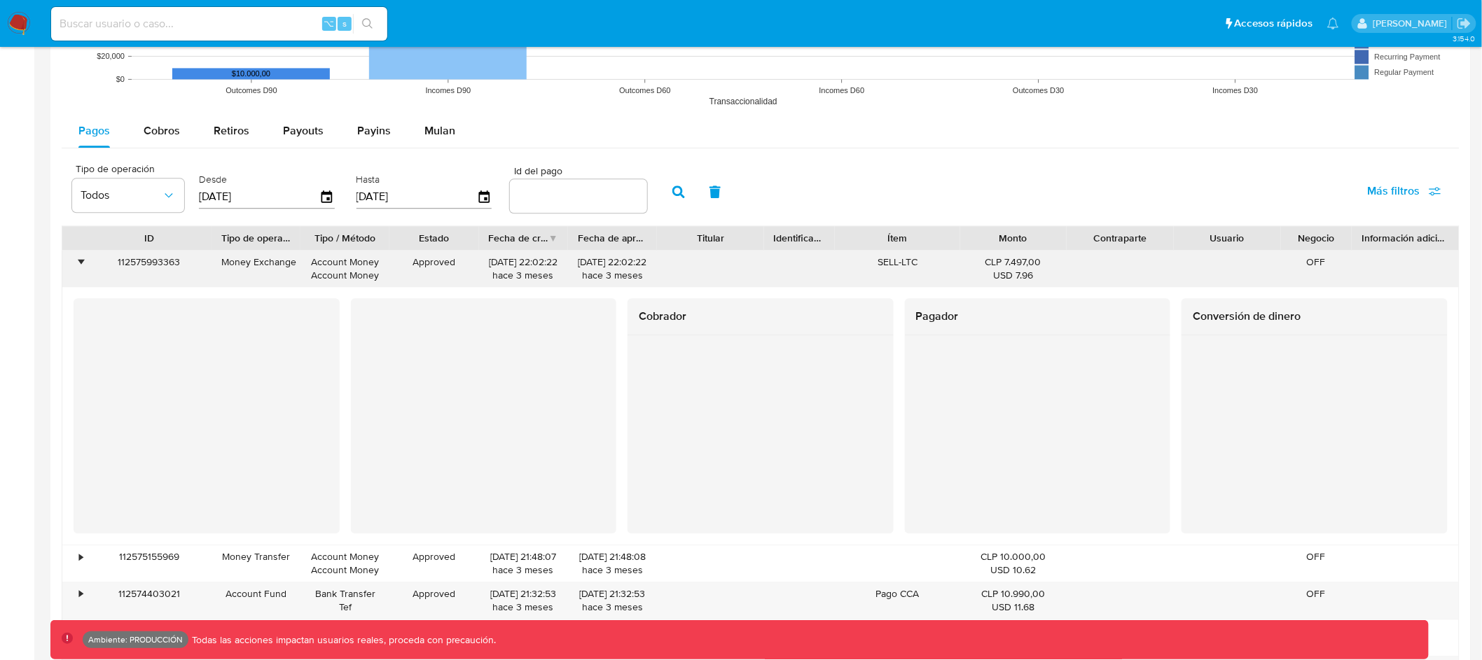
click at [79, 264] on div "•" at bounding box center [81, 262] width 4 height 13
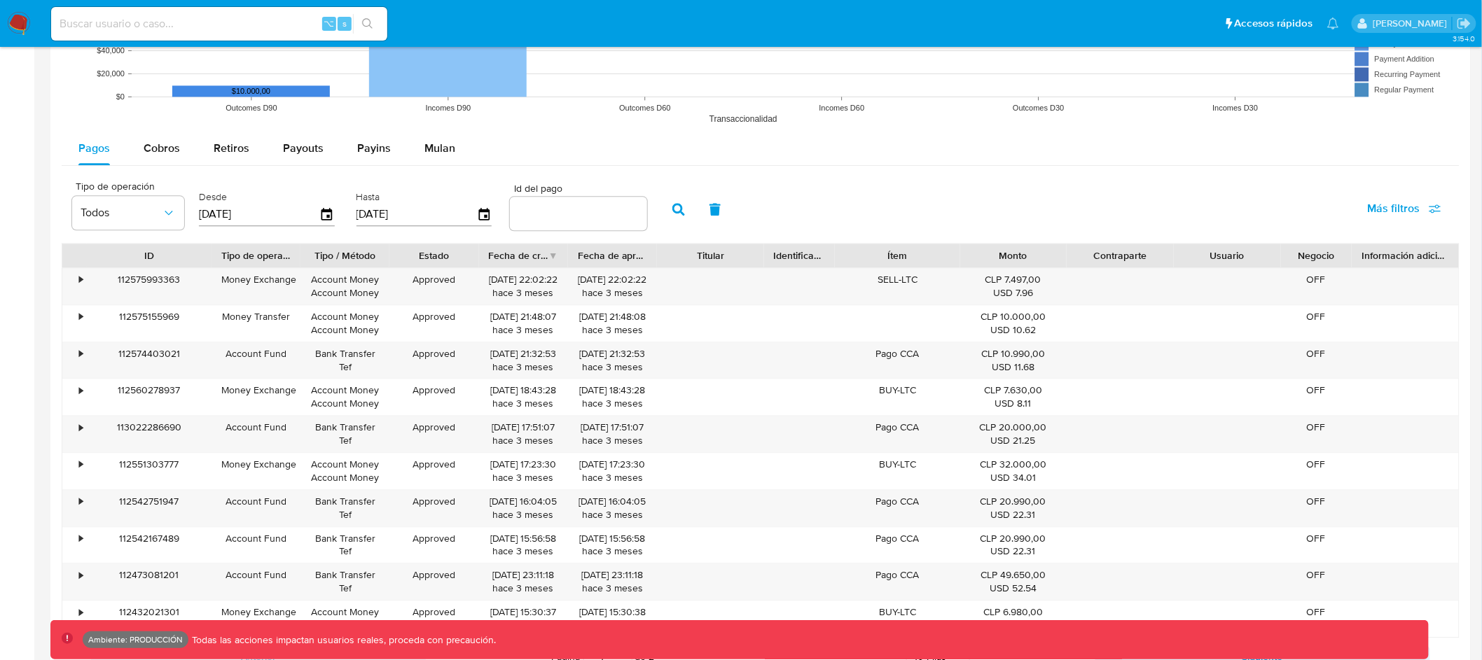
scroll to position [1413, 0]
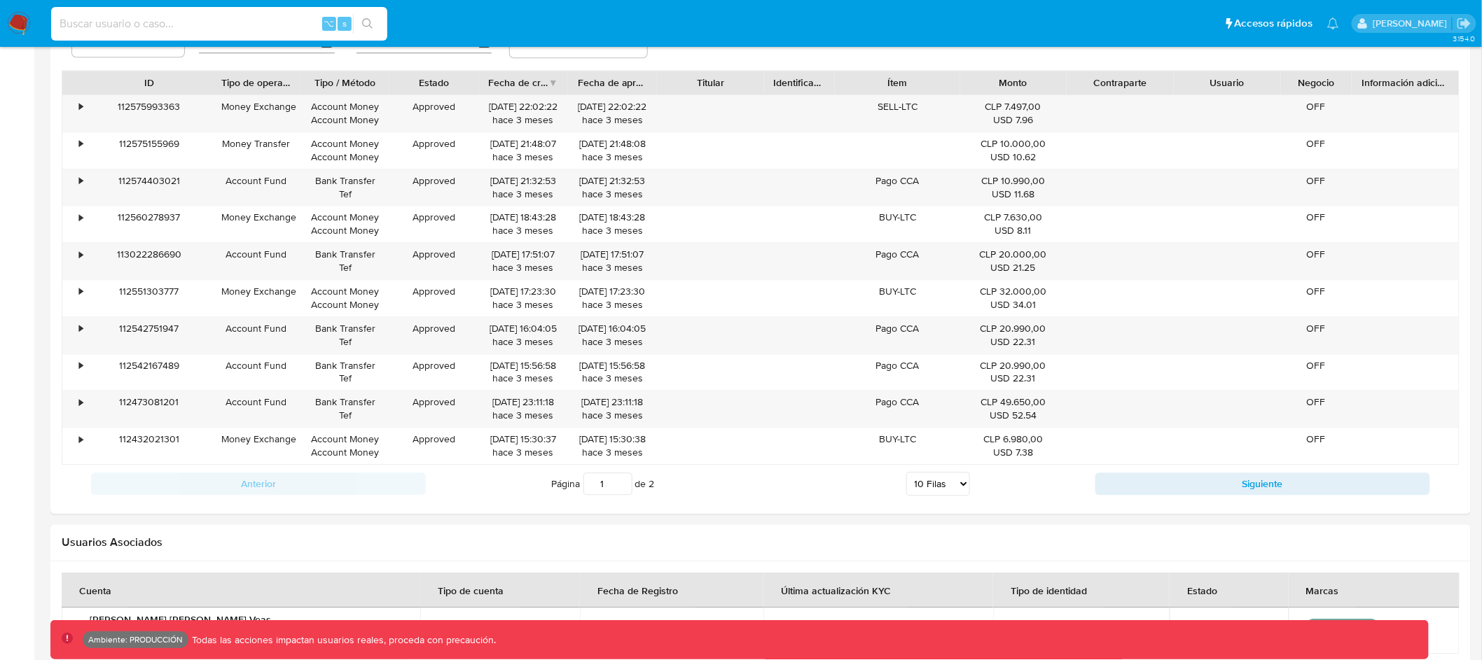
click at [217, 15] on input at bounding box center [219, 24] width 336 height 18
paste input "1229510288"
type input "1229510288"
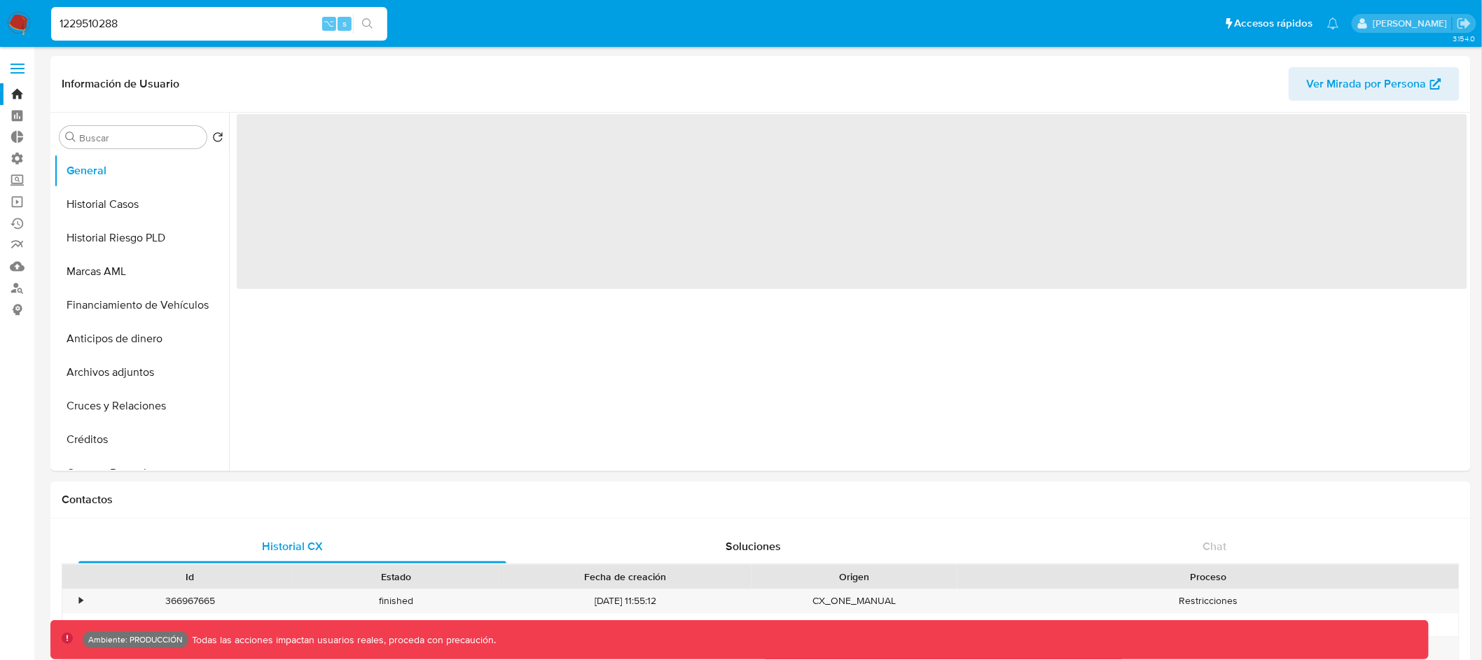
select select "10"
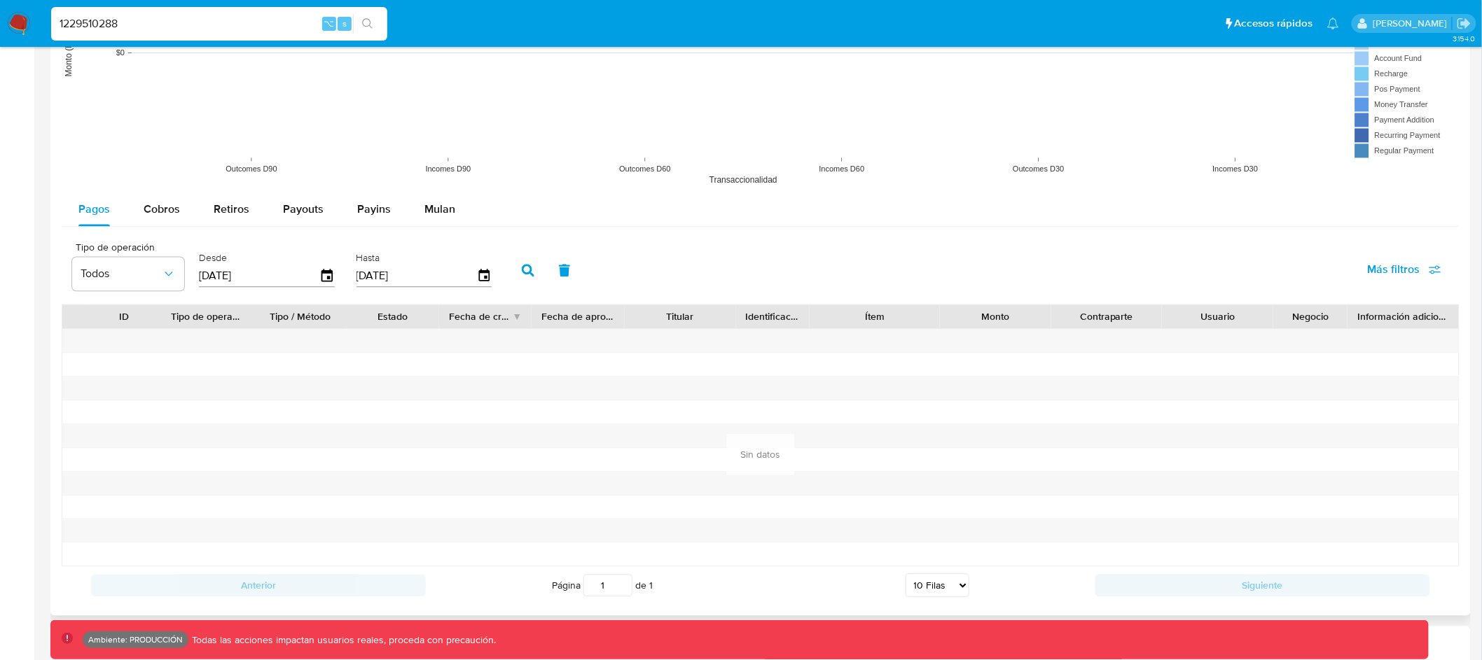
scroll to position [1142, 0]
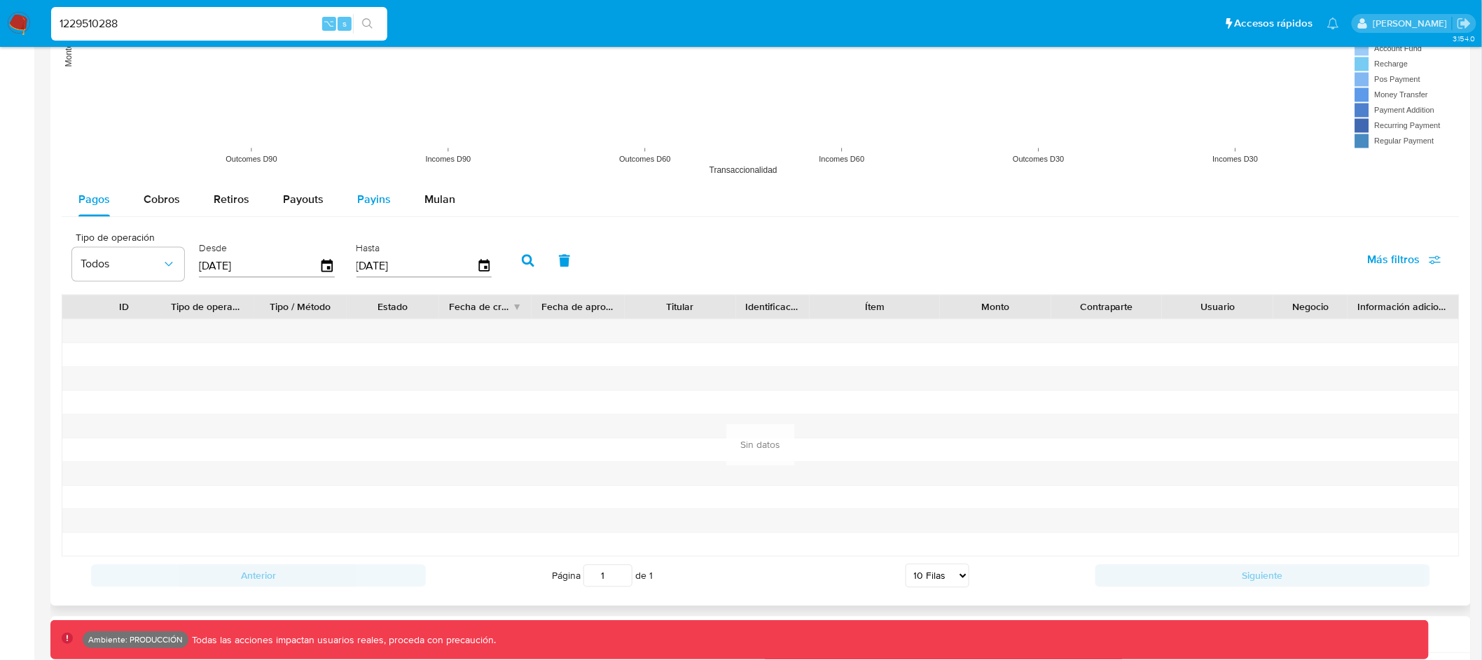
click at [364, 196] on span "Payins" at bounding box center [374, 199] width 34 height 16
select select "10"
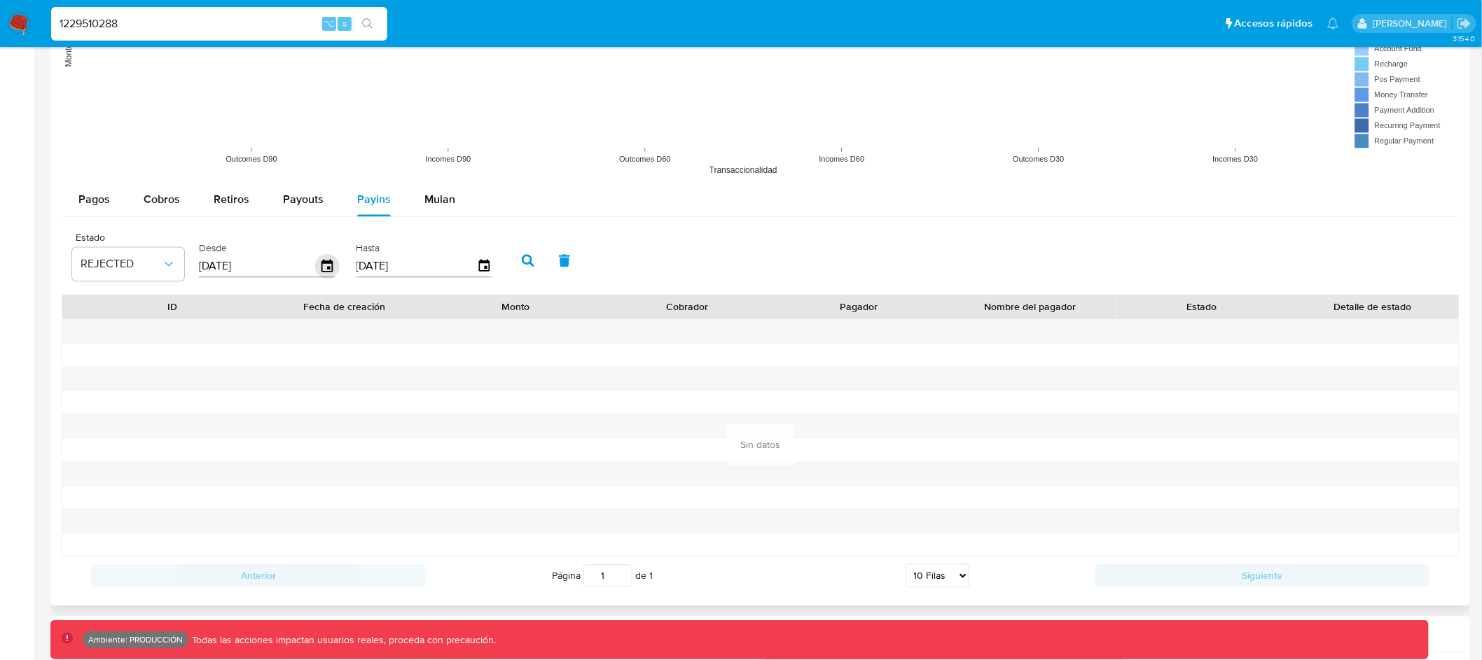
click at [326, 260] on icon "button" at bounding box center [327, 266] width 25 height 25
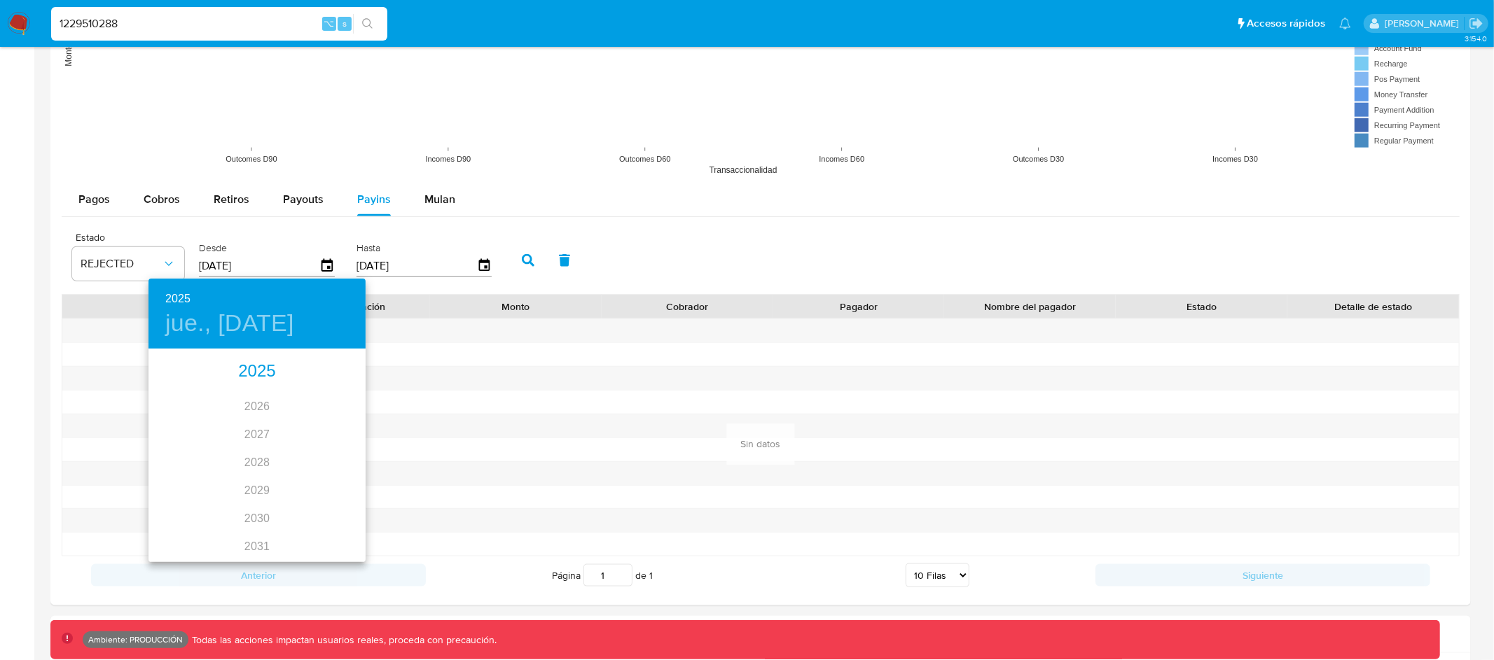
click at [251, 374] on div "2025" at bounding box center [256, 372] width 217 height 28
click at [669, 254] on div at bounding box center [747, 330] width 1494 height 660
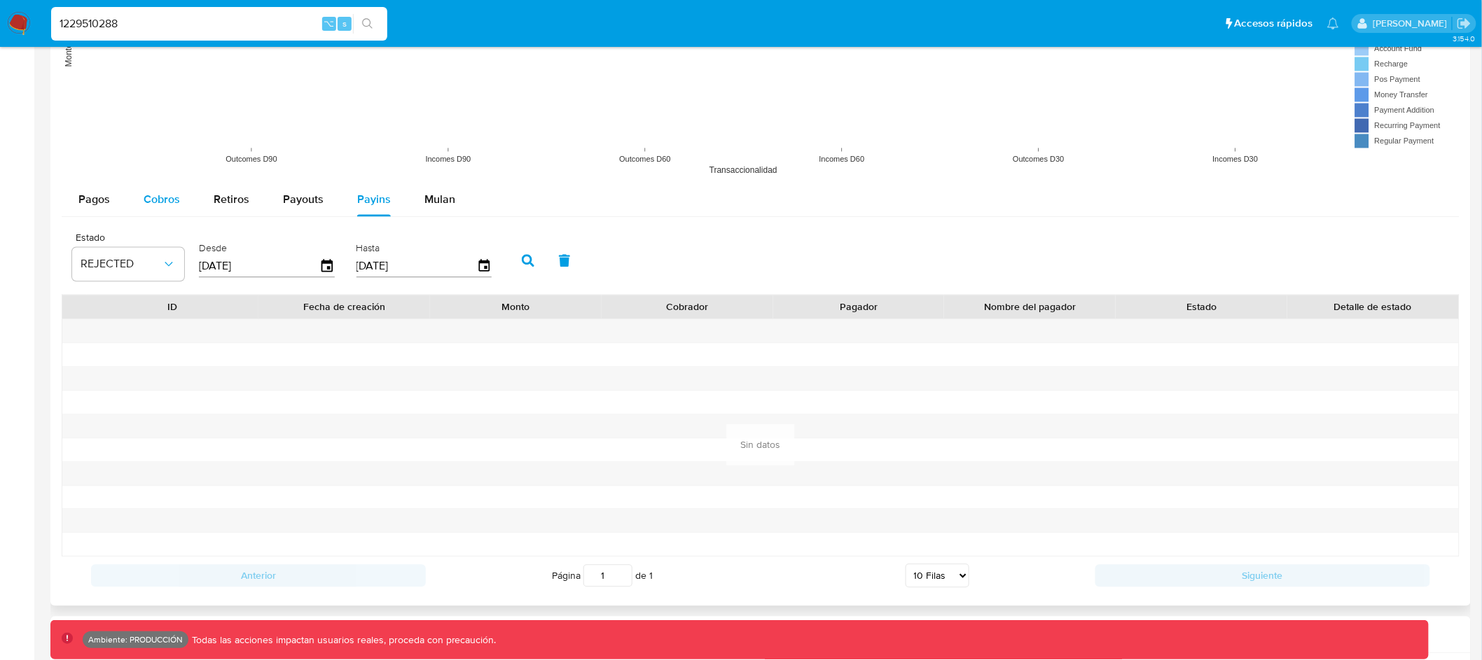
click at [157, 197] on span "Cobros" at bounding box center [162, 199] width 36 height 16
select select "10"
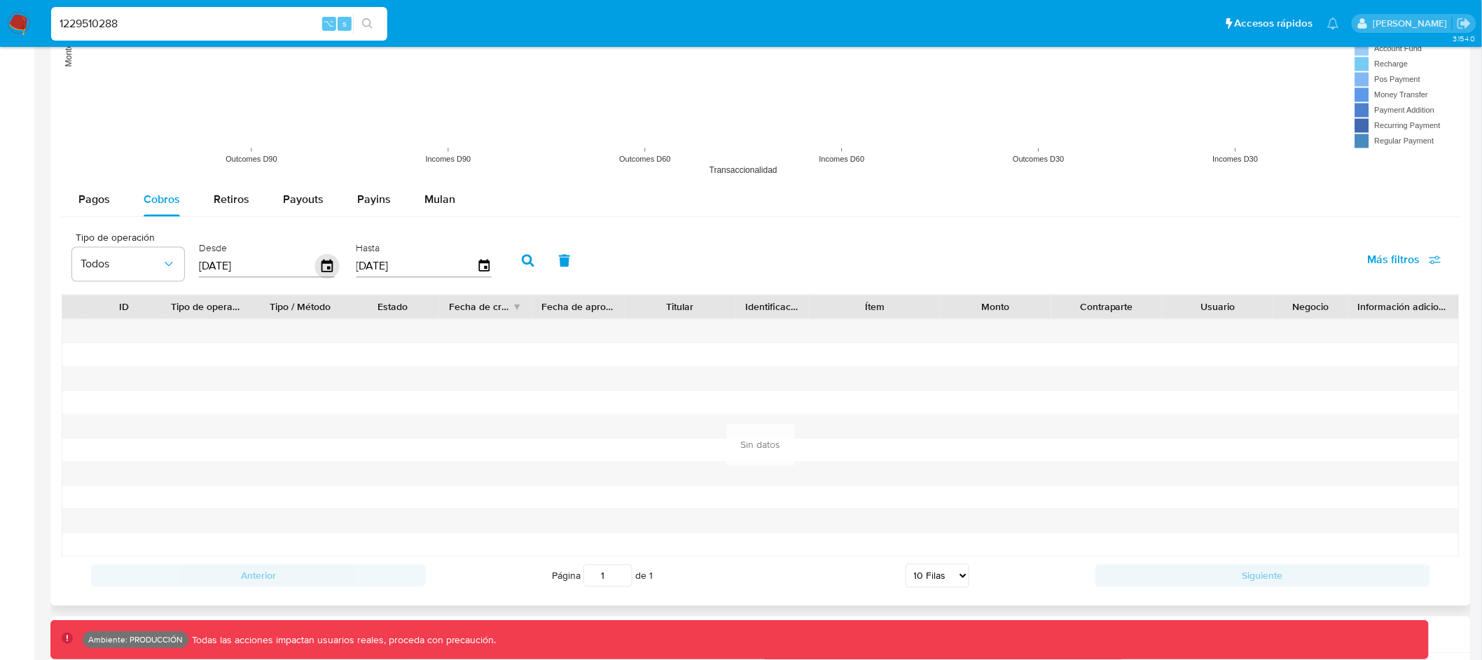
click at [319, 265] on icon "button" at bounding box center [327, 266] width 25 height 25
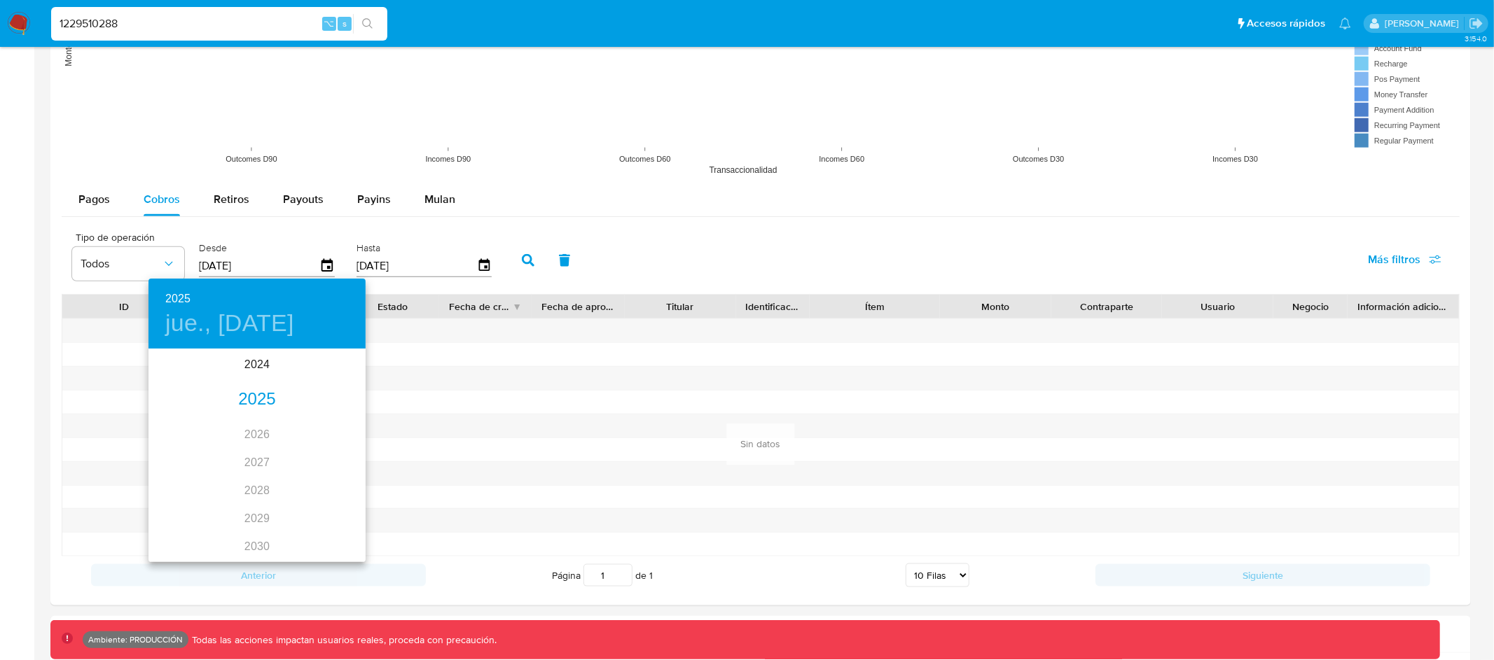
click at [250, 391] on div "2025" at bounding box center [256, 400] width 217 height 28
click at [190, 380] on div "ene." at bounding box center [184, 377] width 72 height 53
click at [225, 415] on button "1" at bounding box center [228, 423] width 25 height 25
type input "[DATE]"
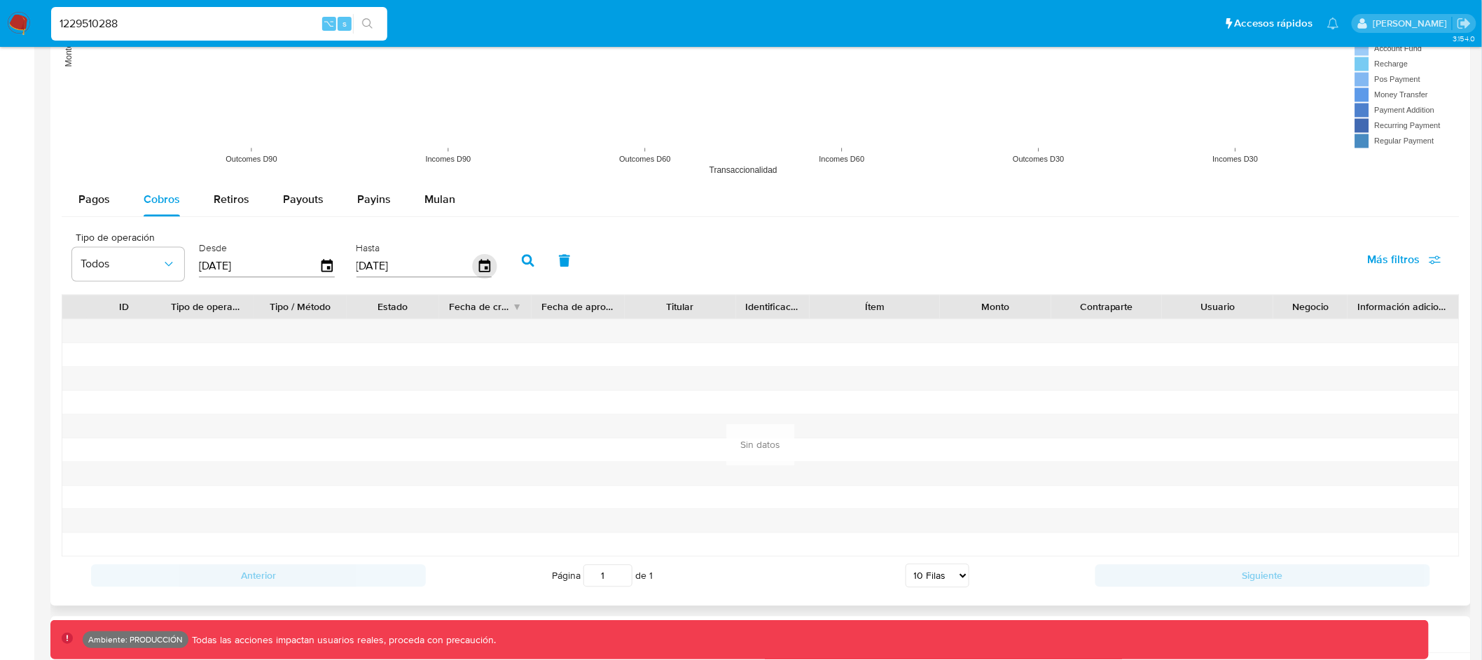
click at [473, 259] on icon "button" at bounding box center [484, 266] width 25 height 25
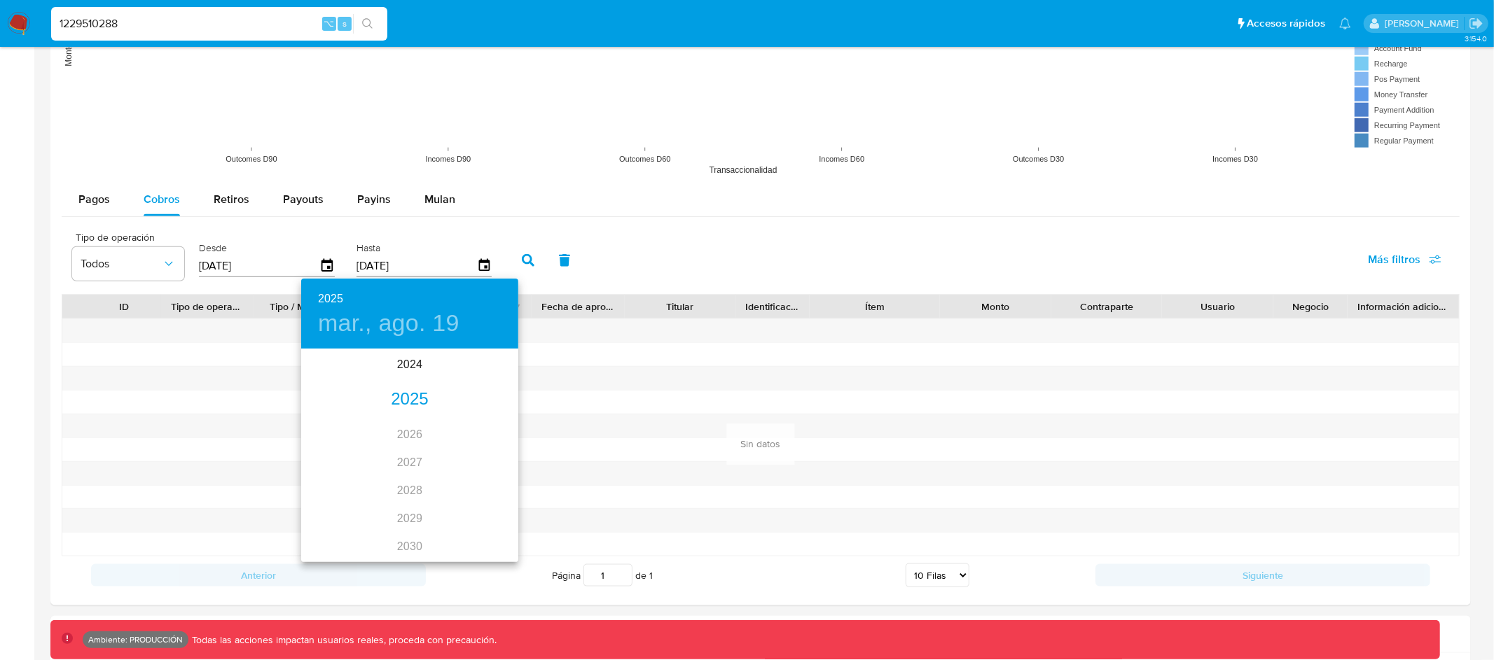
click at [406, 399] on div "2025" at bounding box center [409, 400] width 217 height 28
click at [332, 382] on div "ene." at bounding box center [337, 377] width 72 height 53
click at [441, 522] on p "31" at bounding box center [437, 524] width 11 height 14
type input "[DATE]"
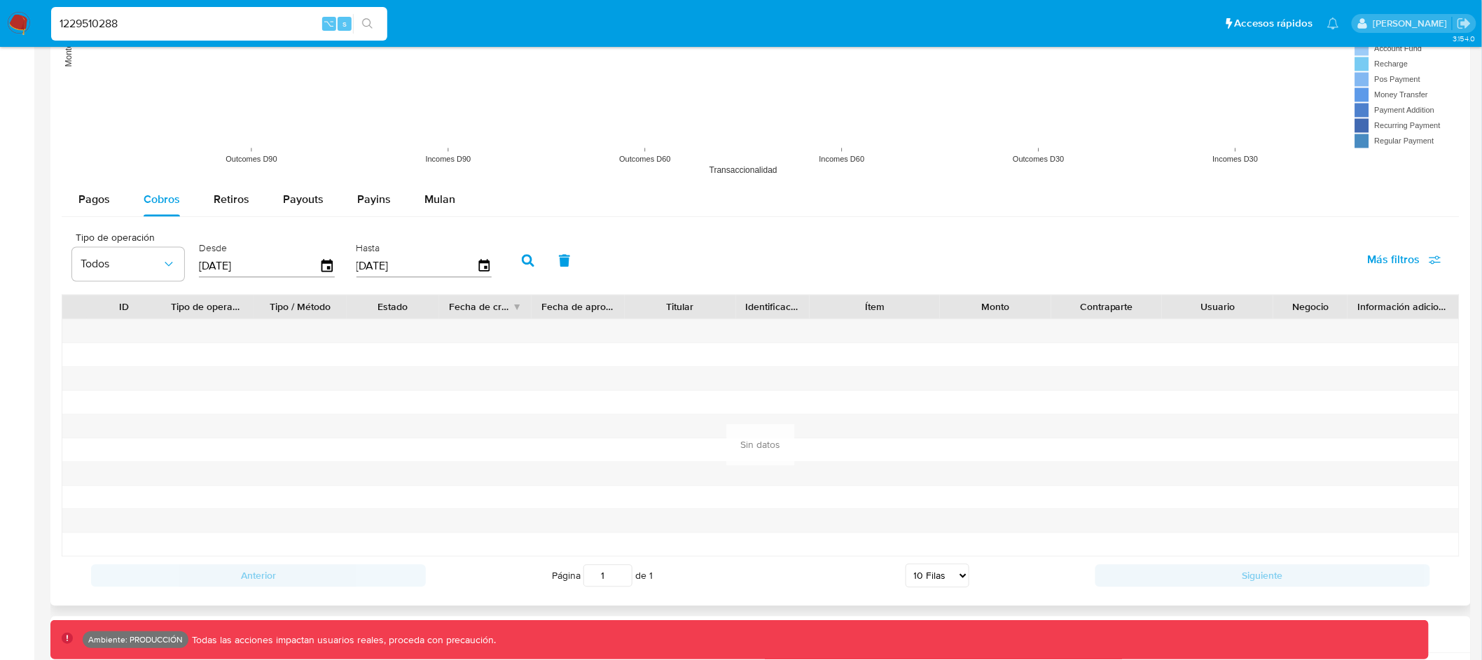
click at [522, 259] on icon "button" at bounding box center [528, 260] width 13 height 13
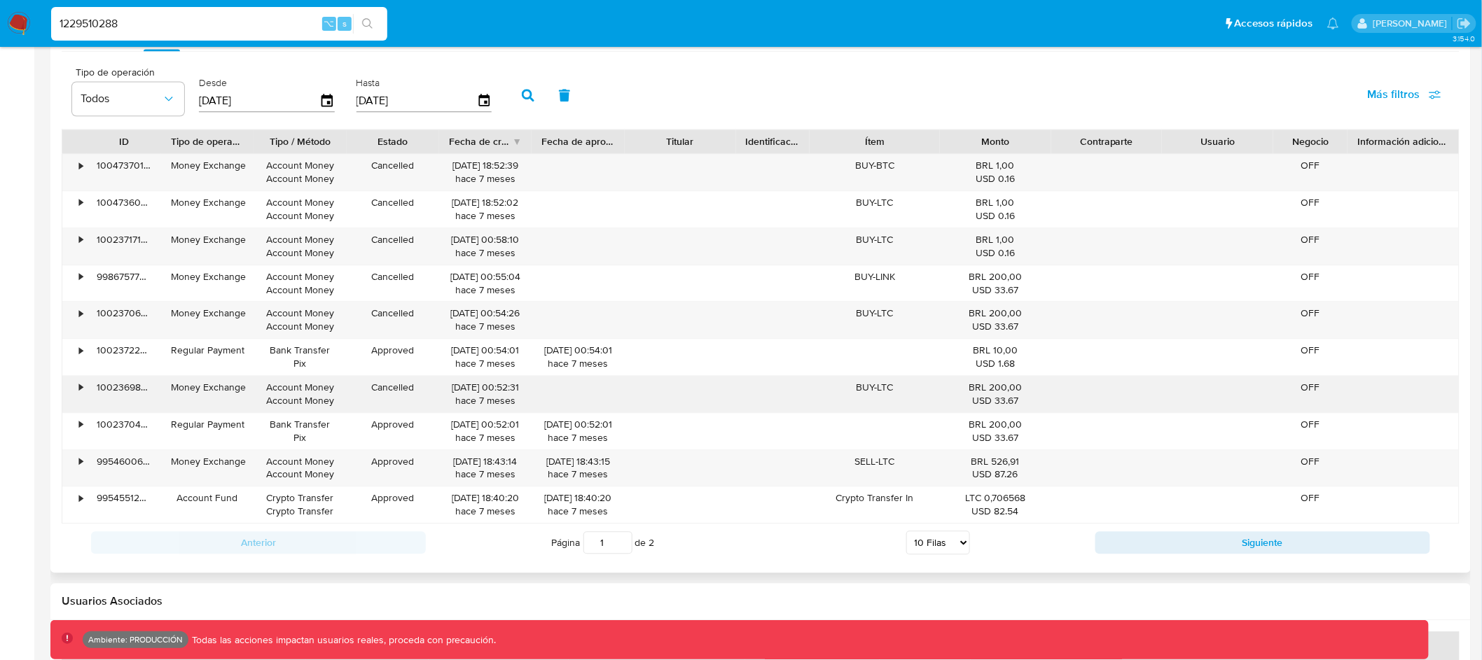
scroll to position [1293, 0]
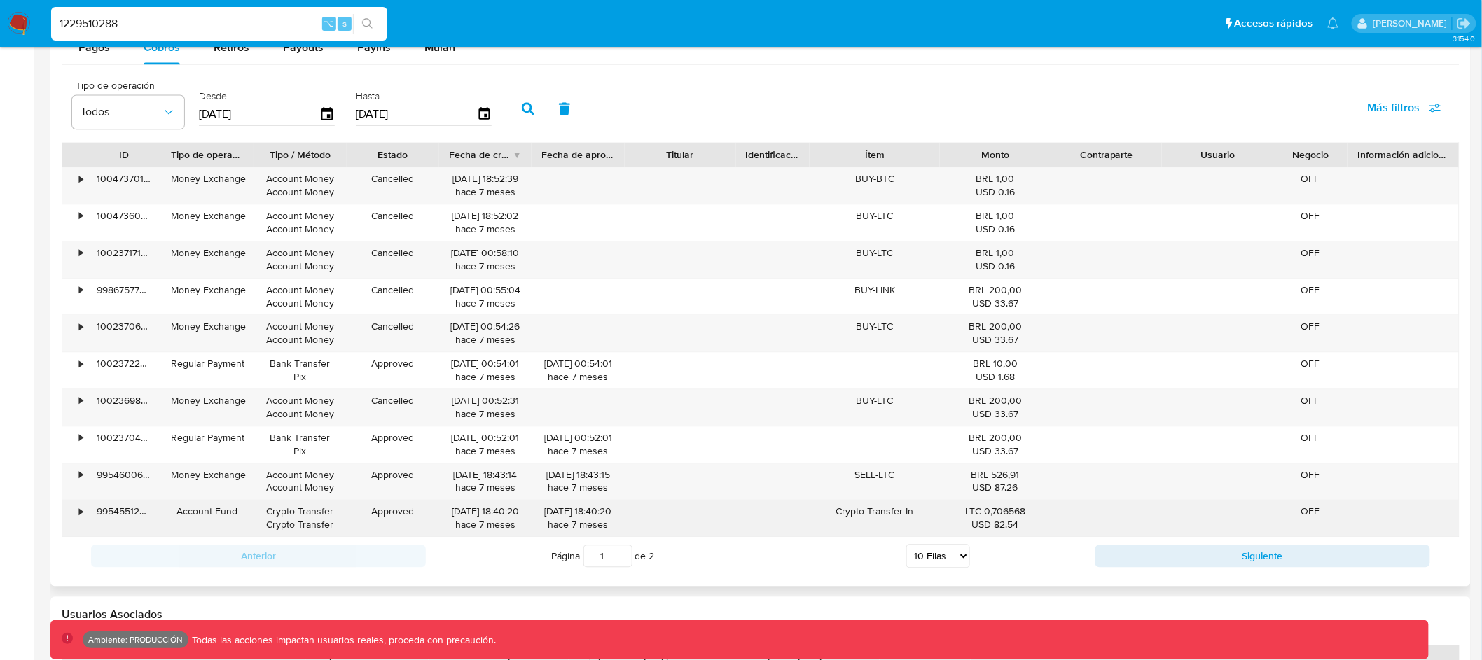
click at [81, 513] on div "•" at bounding box center [81, 511] width 4 height 13
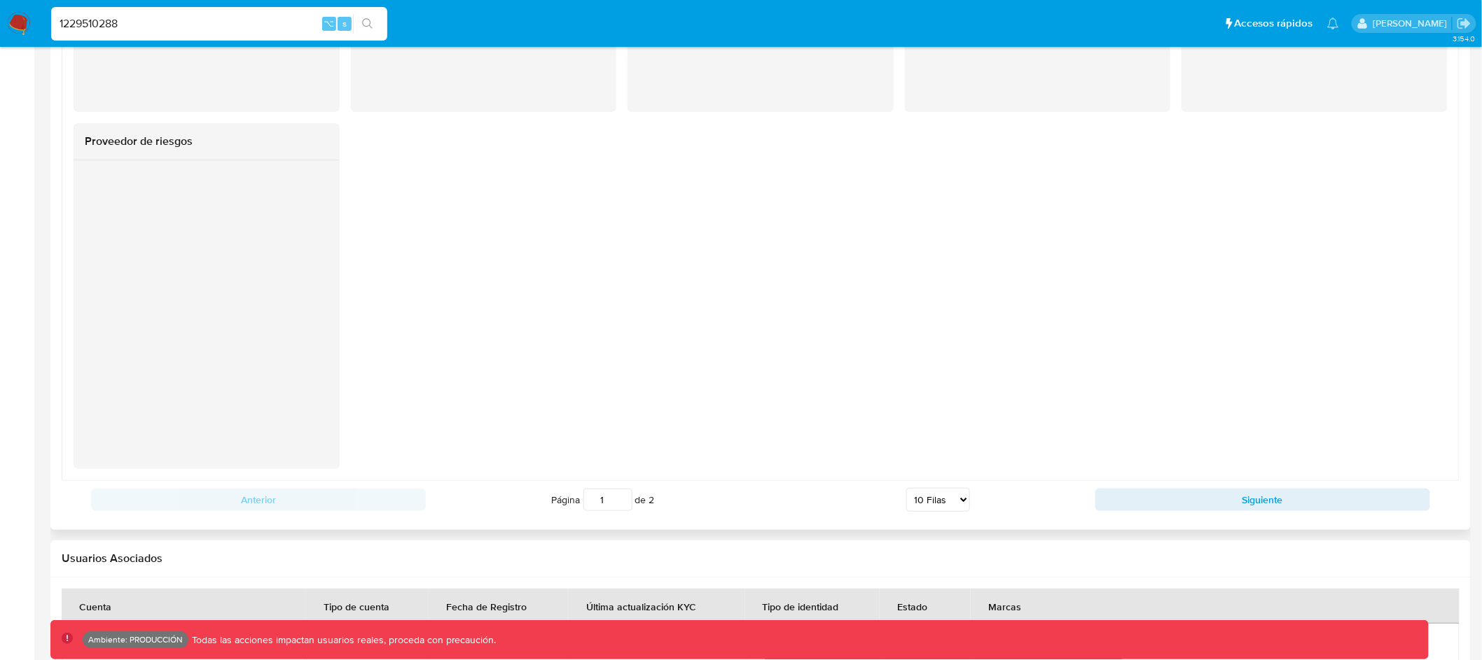
scroll to position [2357, 0]
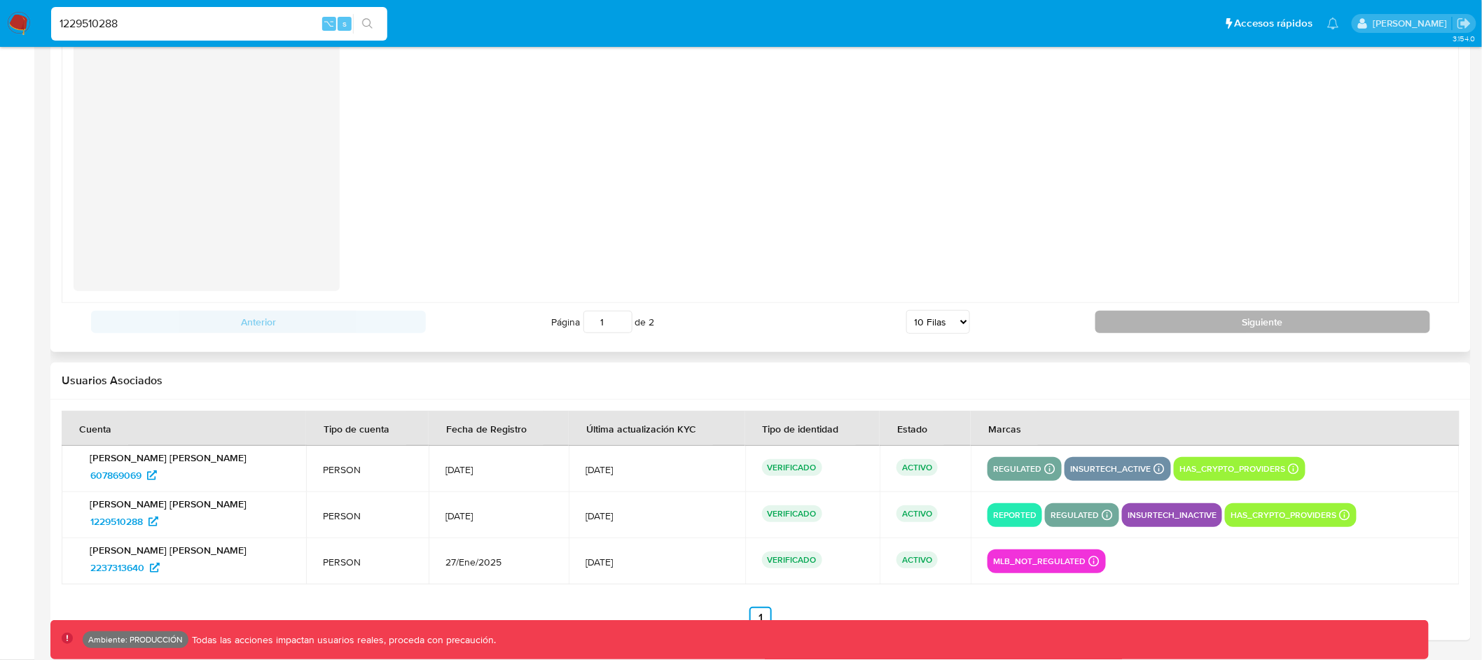
click at [1139, 318] on button "Siguiente" at bounding box center [1262, 322] width 335 height 22
type input "2"
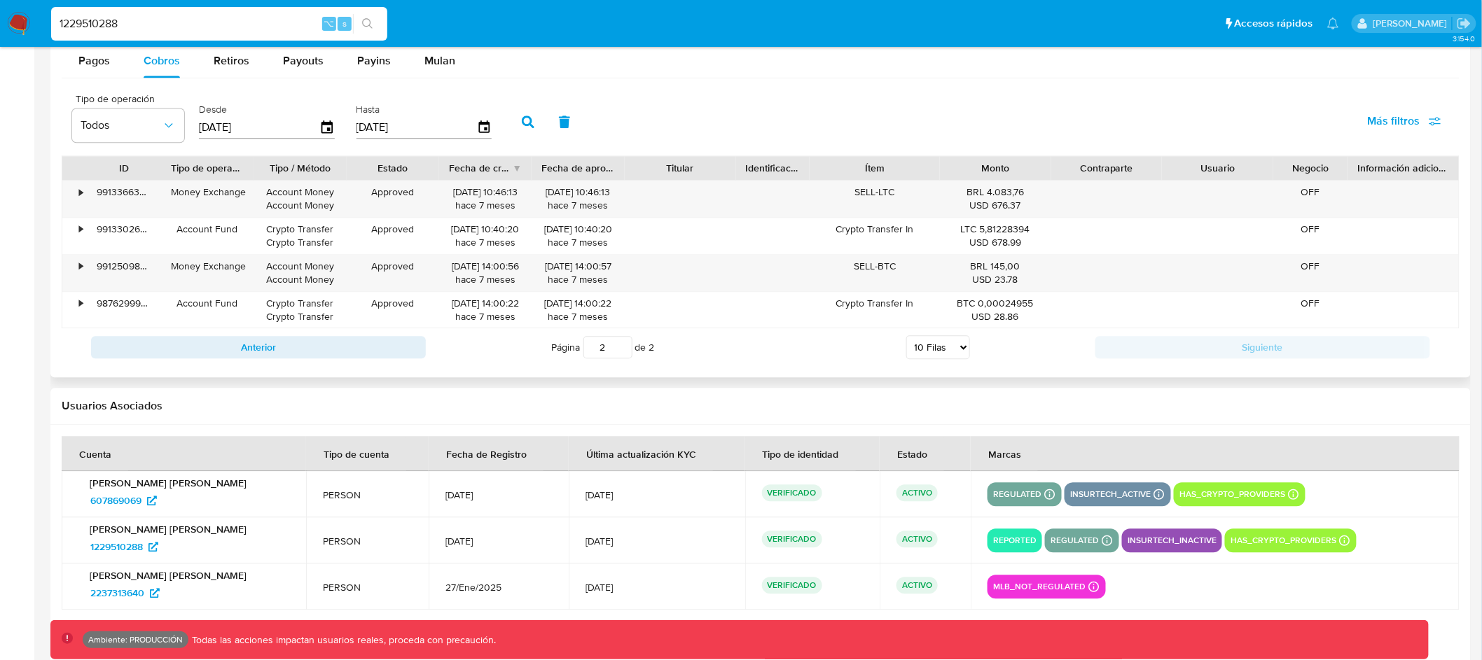
scroll to position [1256, 0]
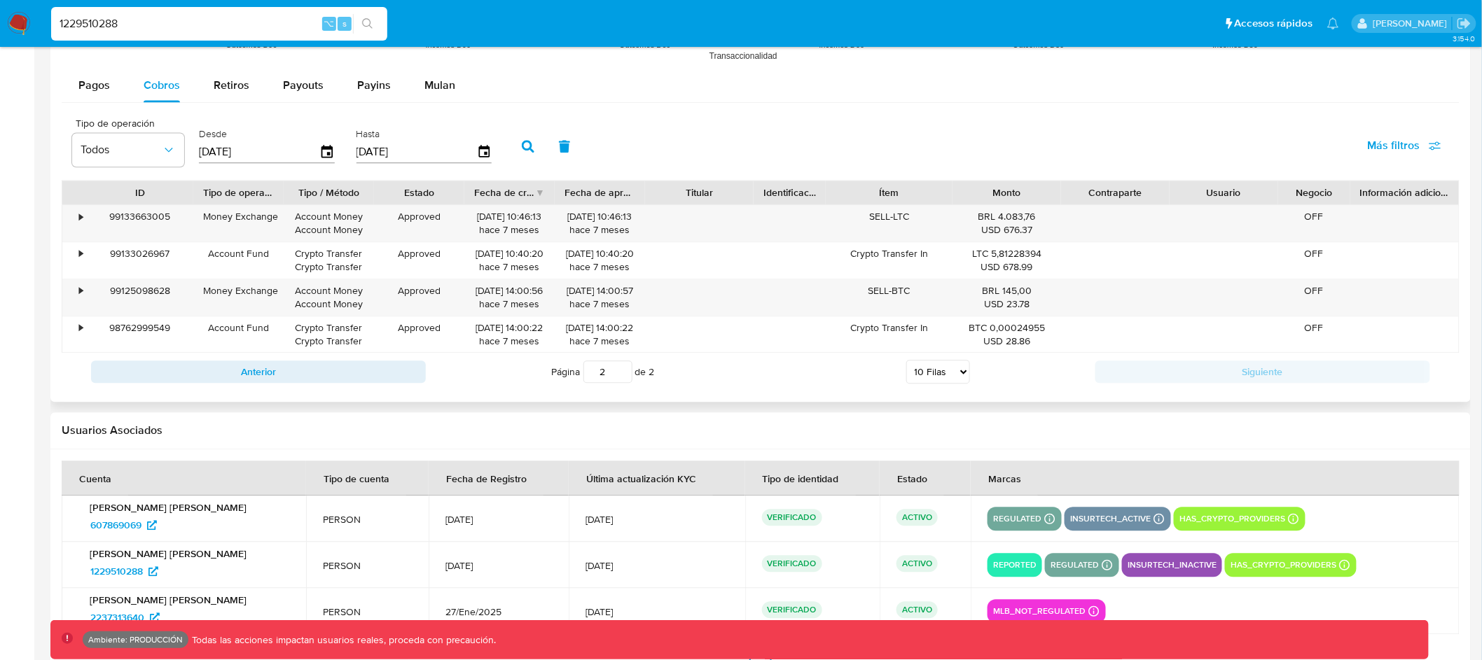
drag, startPoint x: 152, startPoint y: 195, endPoint x: 184, endPoint y: 190, distance: 32.5
click at [184, 190] on div at bounding box center [193, 193] width 25 height 24
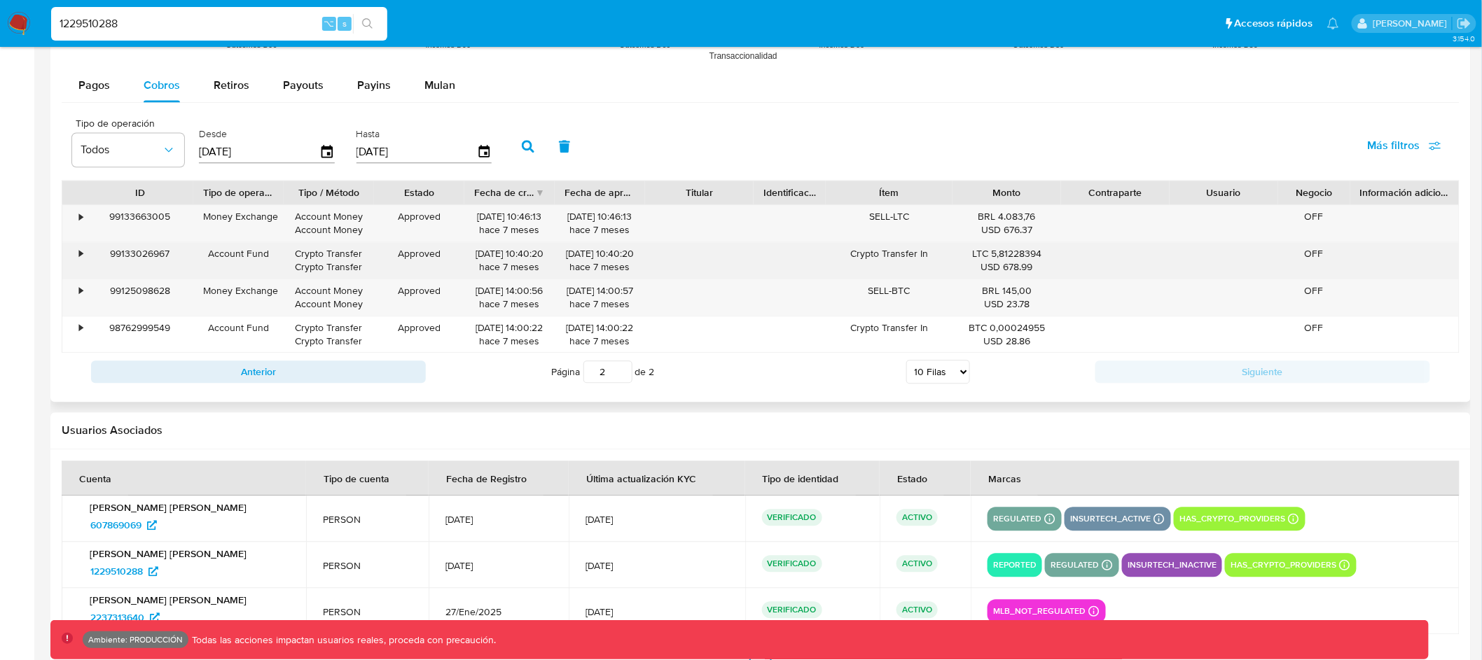
click at [80, 258] on div "•" at bounding box center [81, 253] width 4 height 13
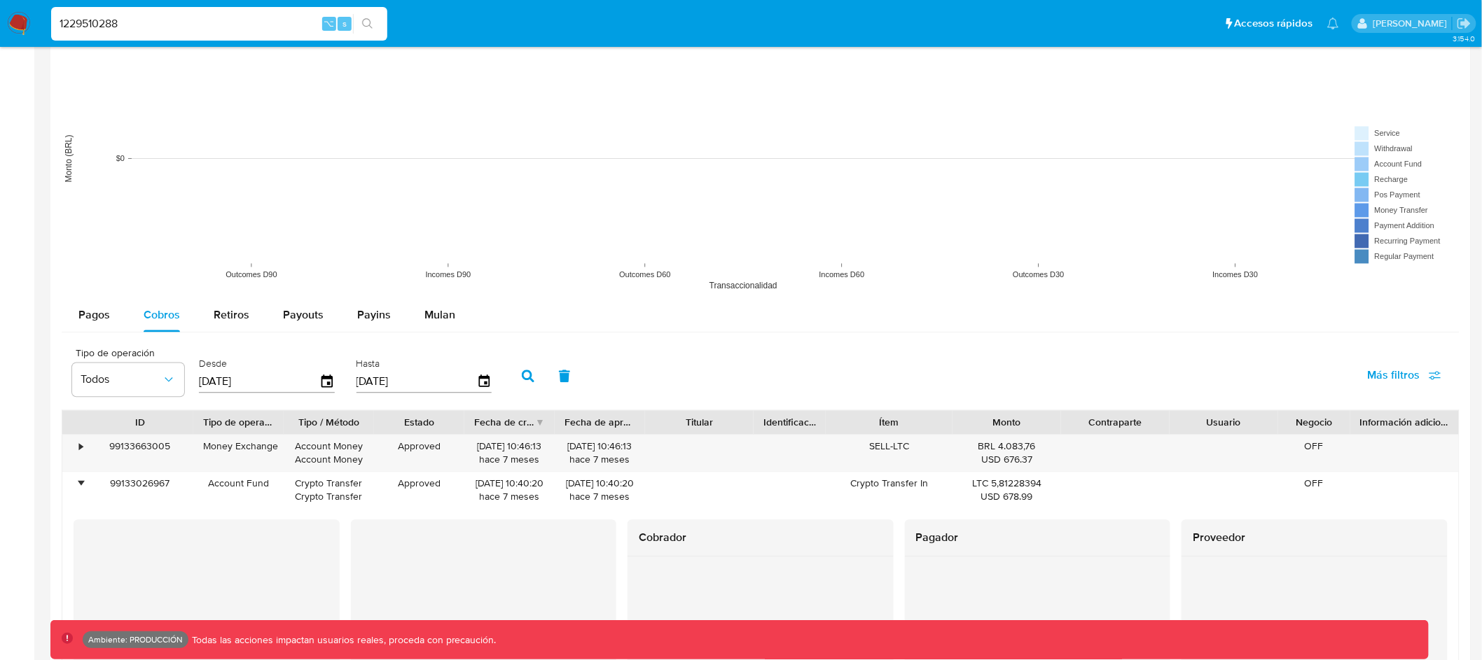
scroll to position [1173, 0]
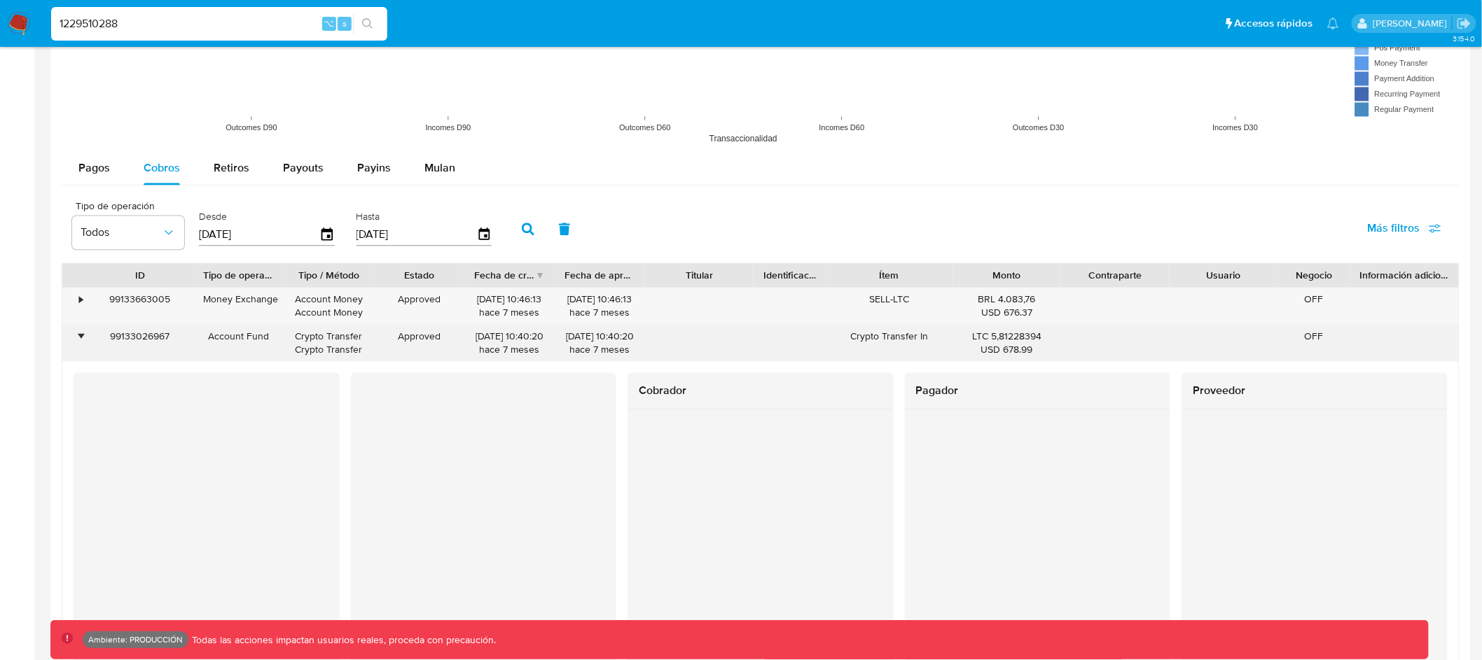
click at [160, 355] on div "99133026967" at bounding box center [140, 343] width 106 height 36
click at [154, 339] on div "99133026967" at bounding box center [140, 343] width 106 height 36
click at [153, 339] on div "99133026967" at bounding box center [140, 343] width 106 height 36
click at [80, 333] on div "•" at bounding box center [81, 336] width 4 height 13
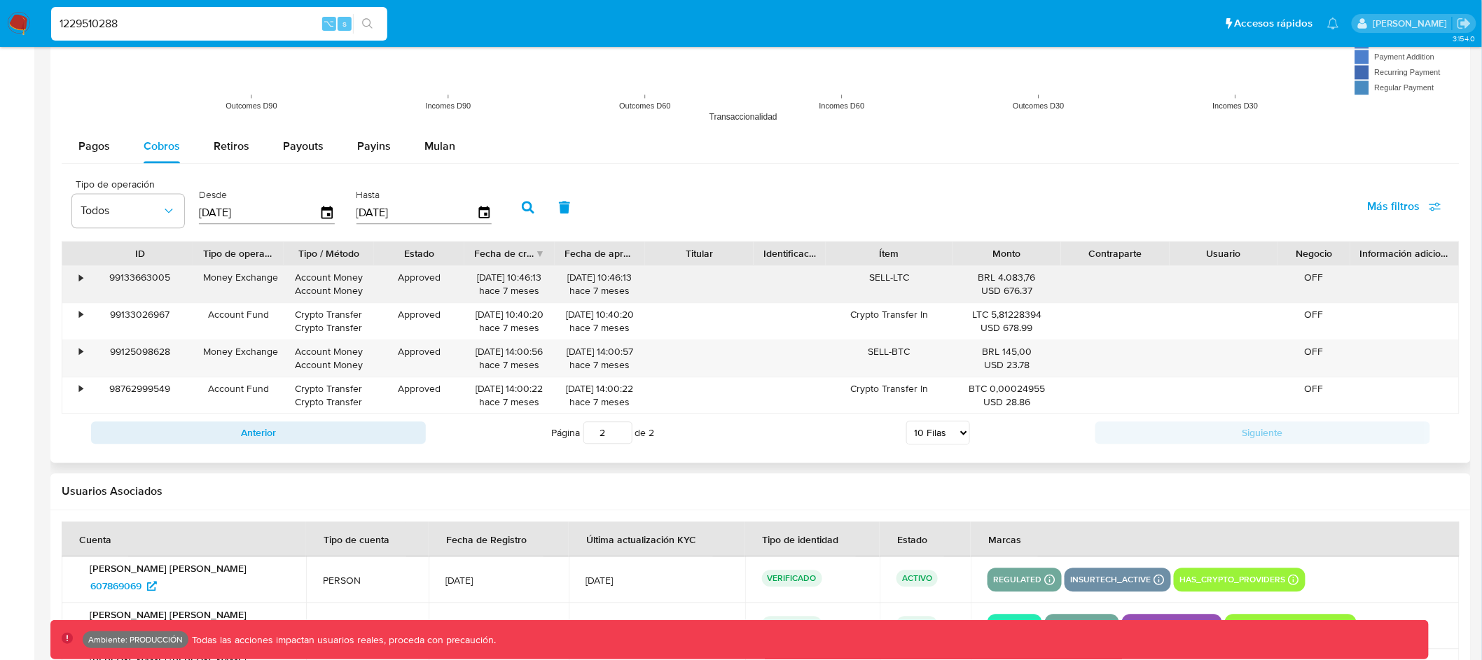
scroll to position [1195, 0]
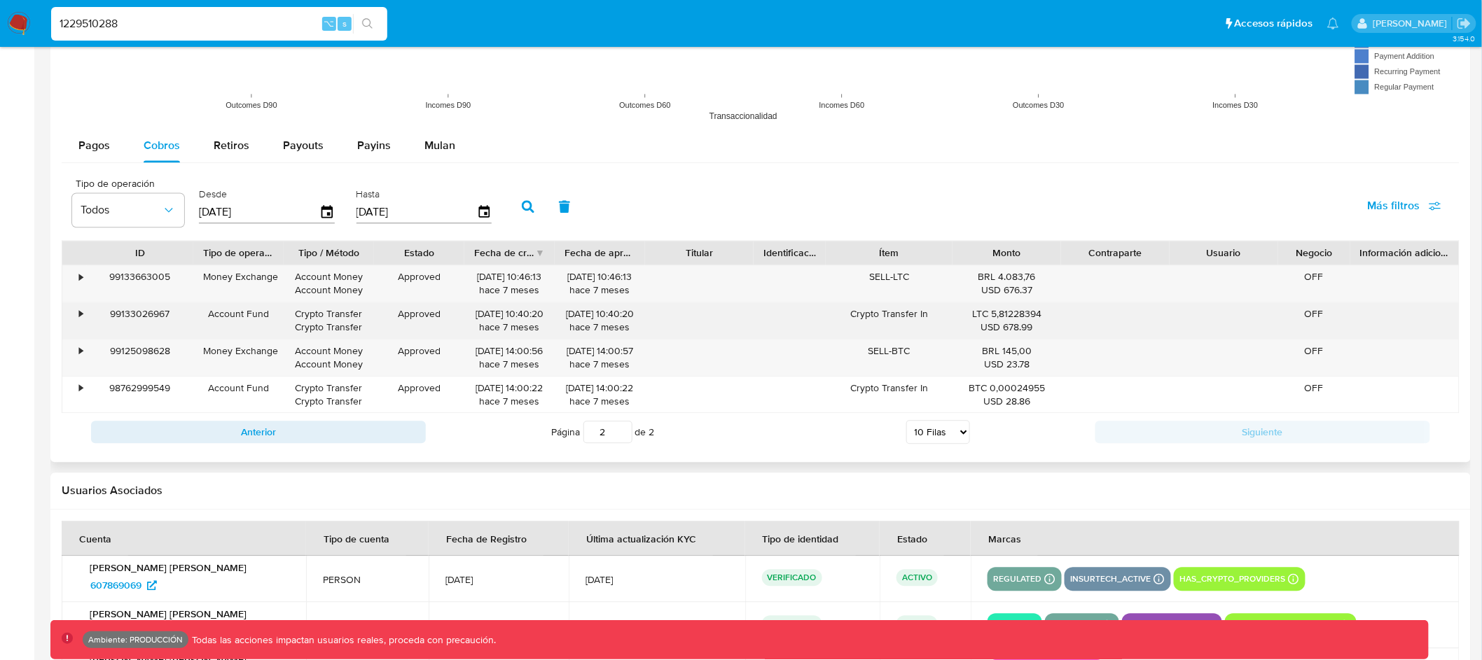
click at [129, 314] on div "99133026967" at bounding box center [140, 321] width 106 height 36
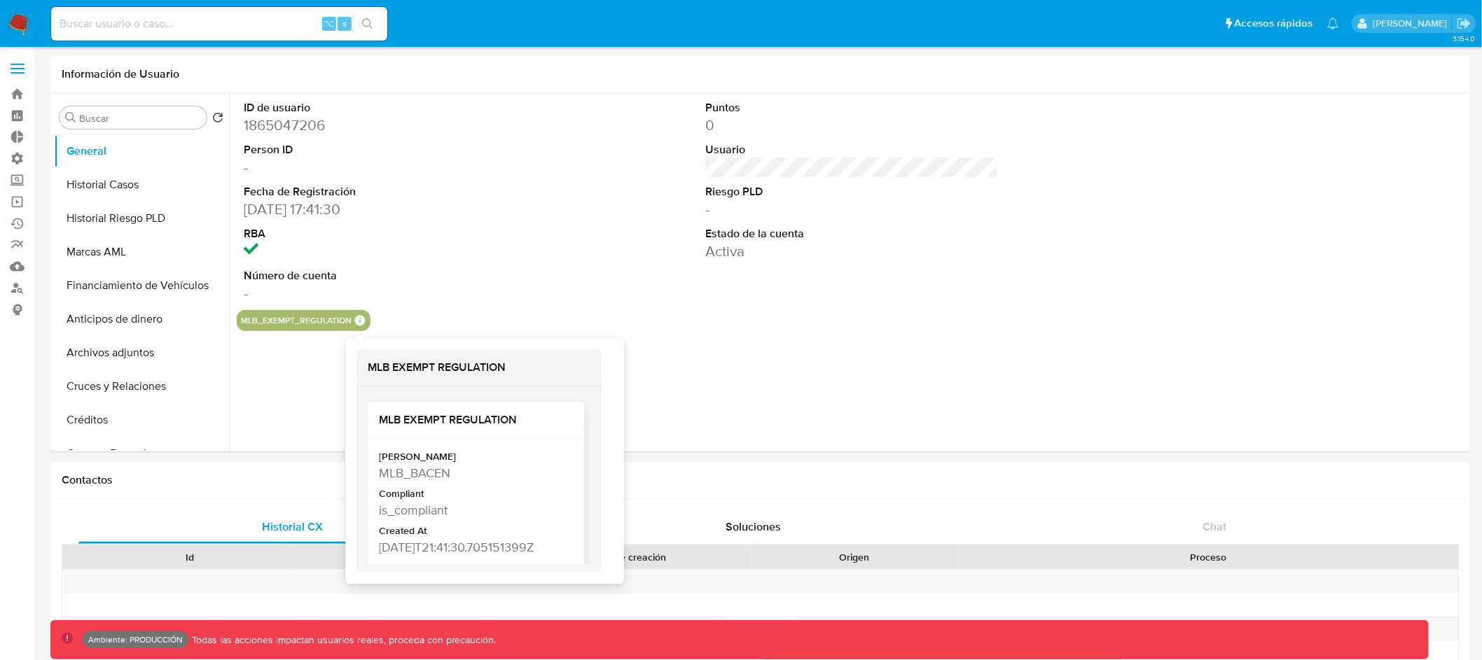
select select "10"
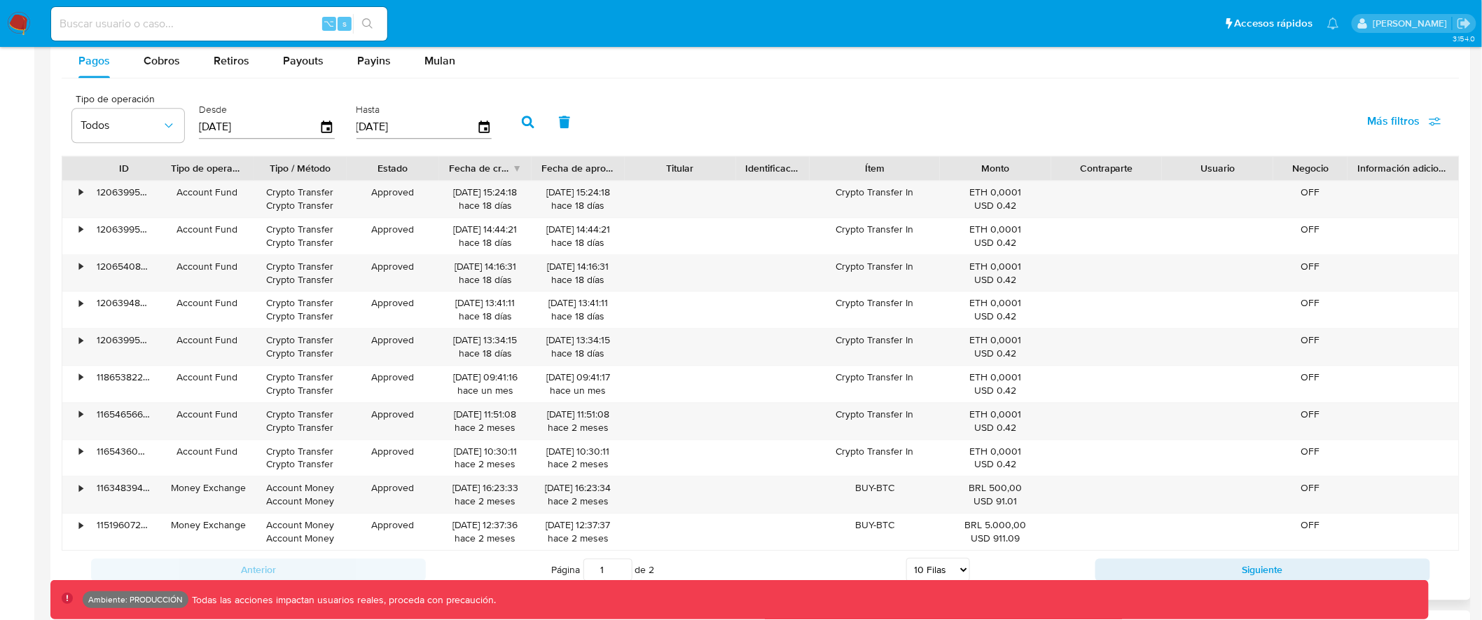
scroll to position [1306, 0]
click at [81, 195] on div "•" at bounding box center [81, 194] width 4 height 13
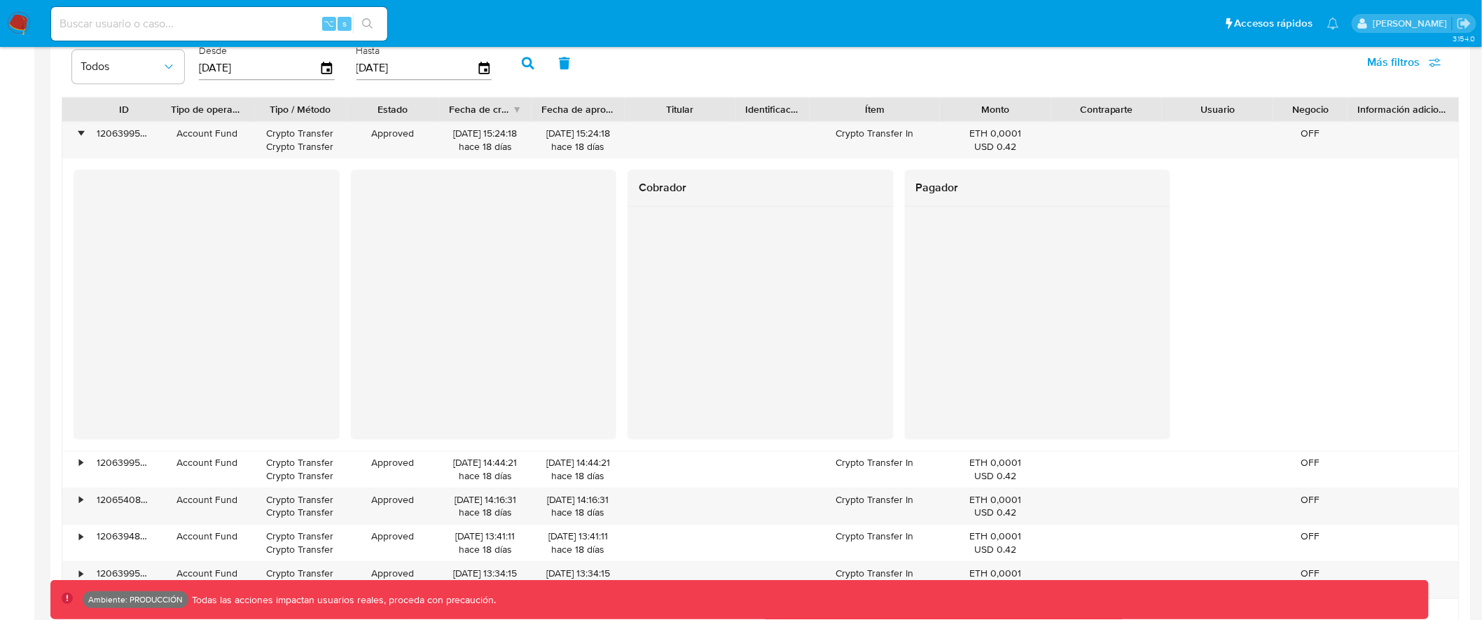
scroll to position [1364, 0]
click at [79, 139] on div "•" at bounding box center [81, 136] width 4 height 13
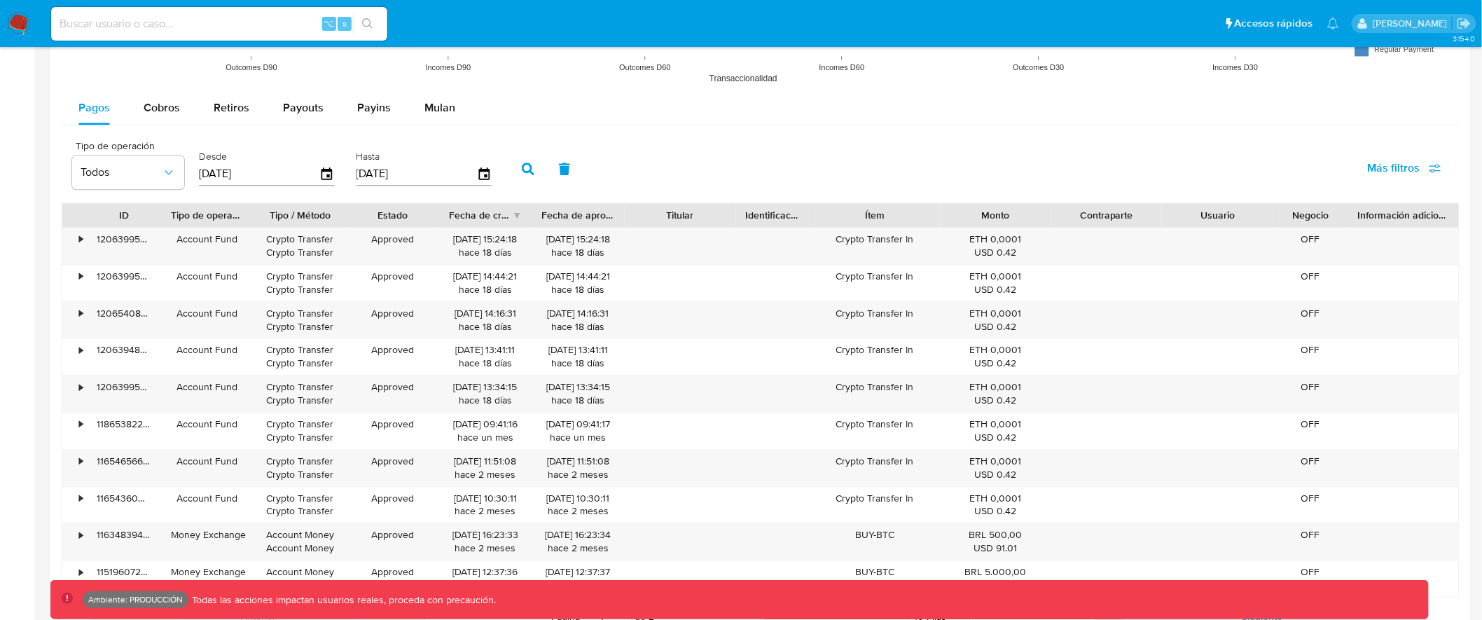
scroll to position [1088, 0]
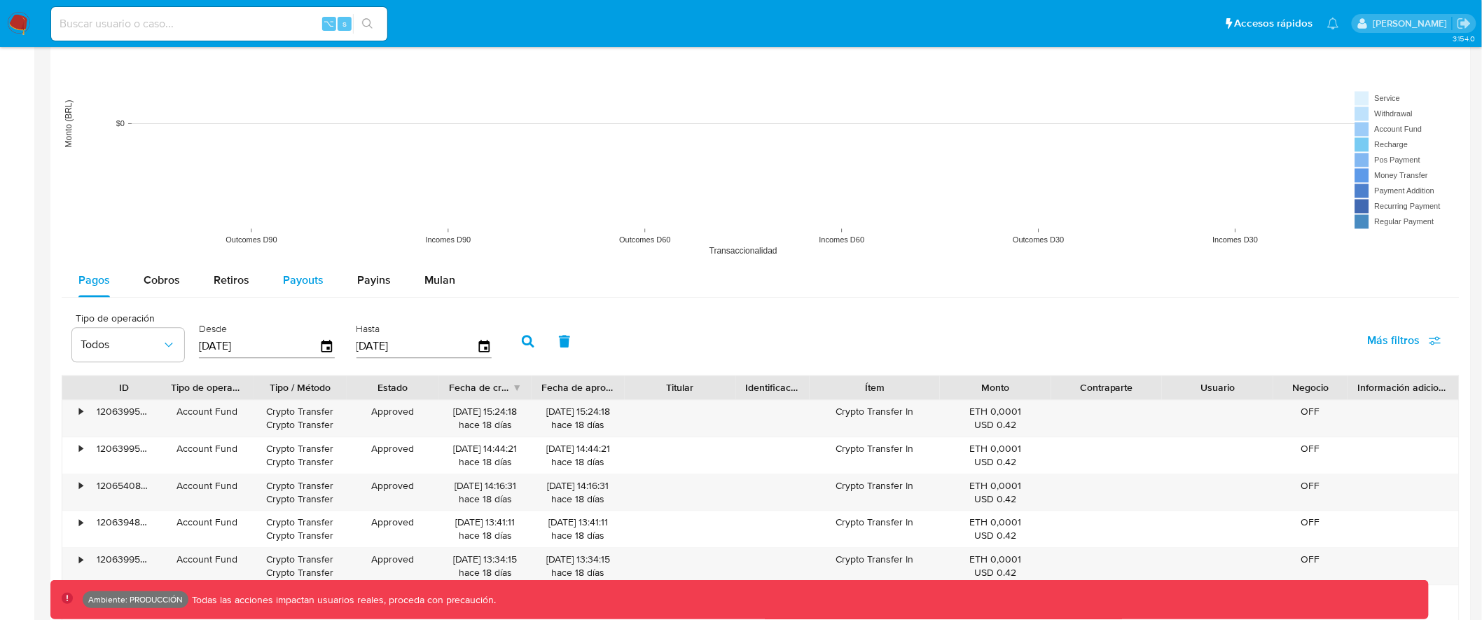
click at [317, 277] on span "Payouts" at bounding box center [303, 280] width 41 height 16
select select "10"
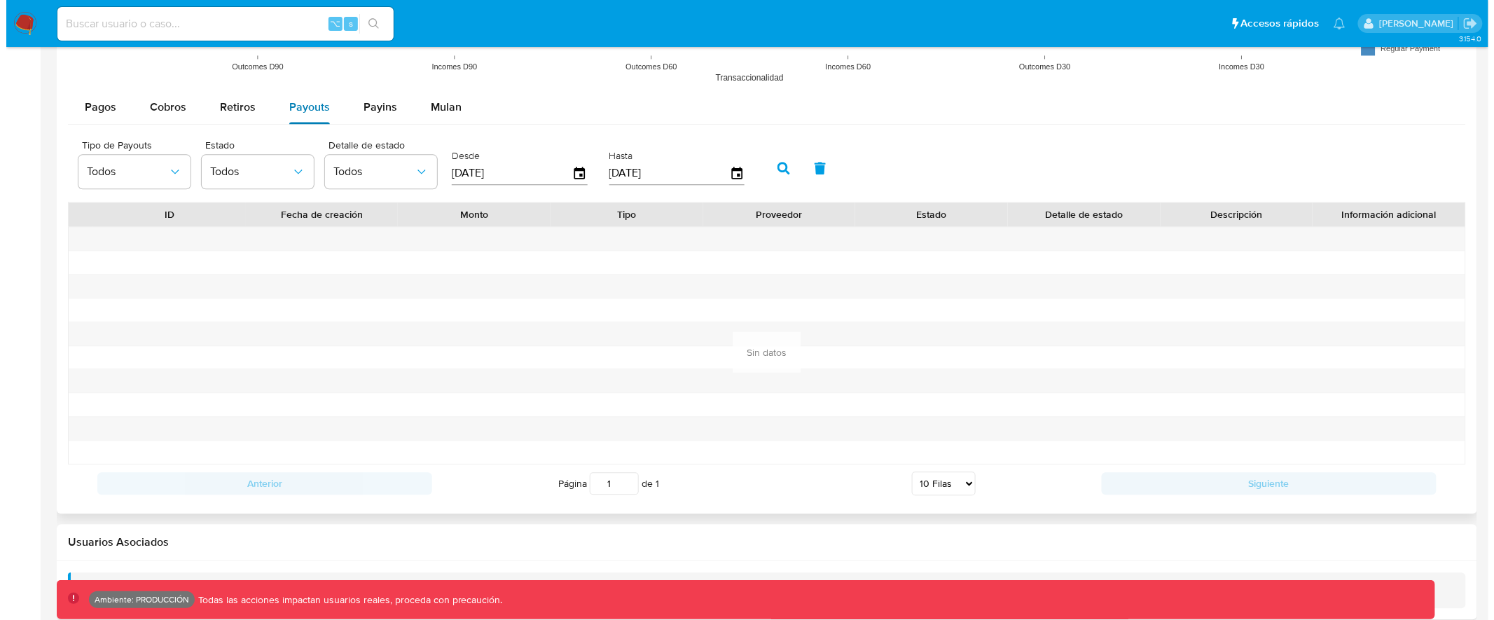
scroll to position [1282, 0]
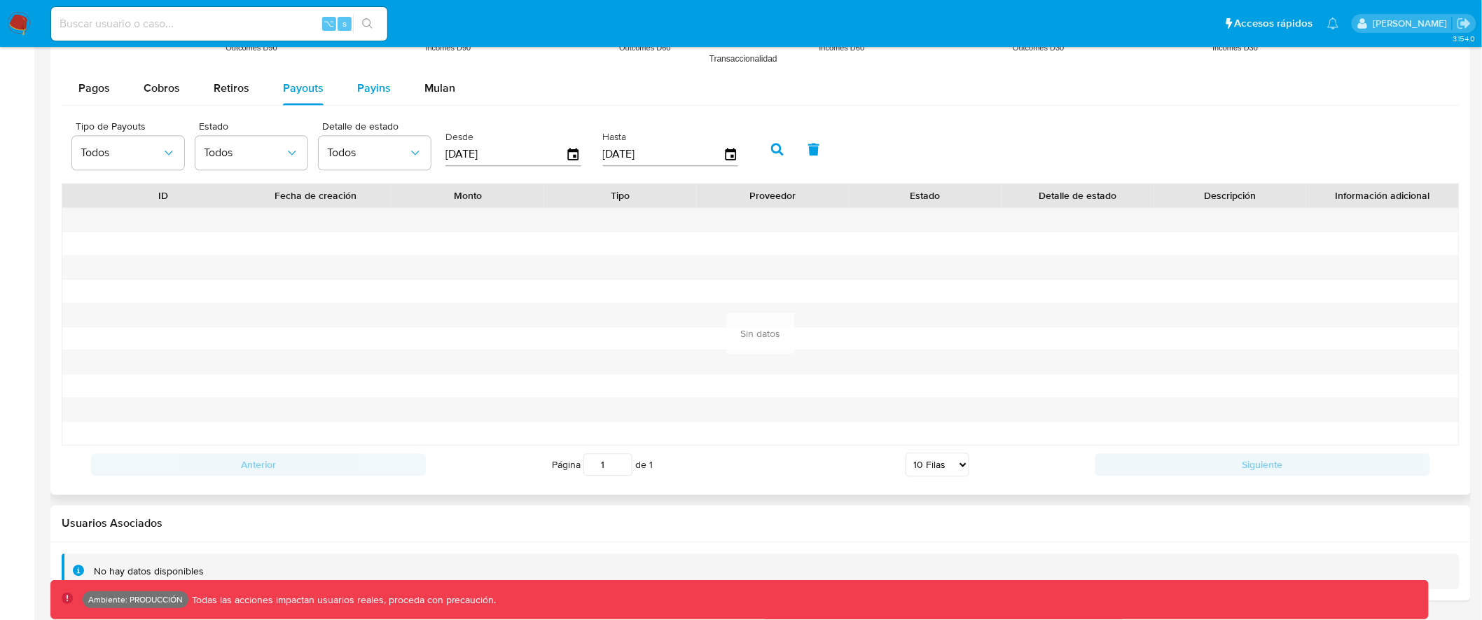
click at [374, 77] on div "Payins" at bounding box center [374, 88] width 34 height 34
select select "10"
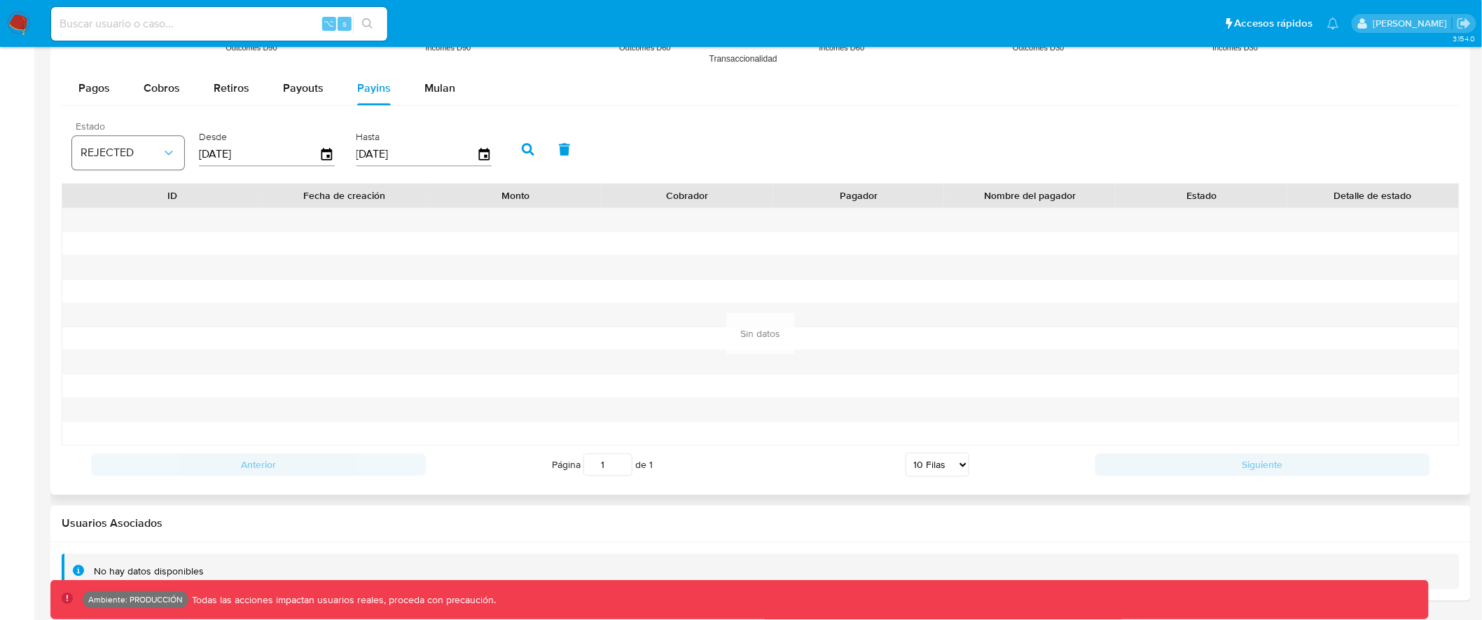
click at [141, 150] on span "REJECTED" at bounding box center [121, 153] width 81 height 14
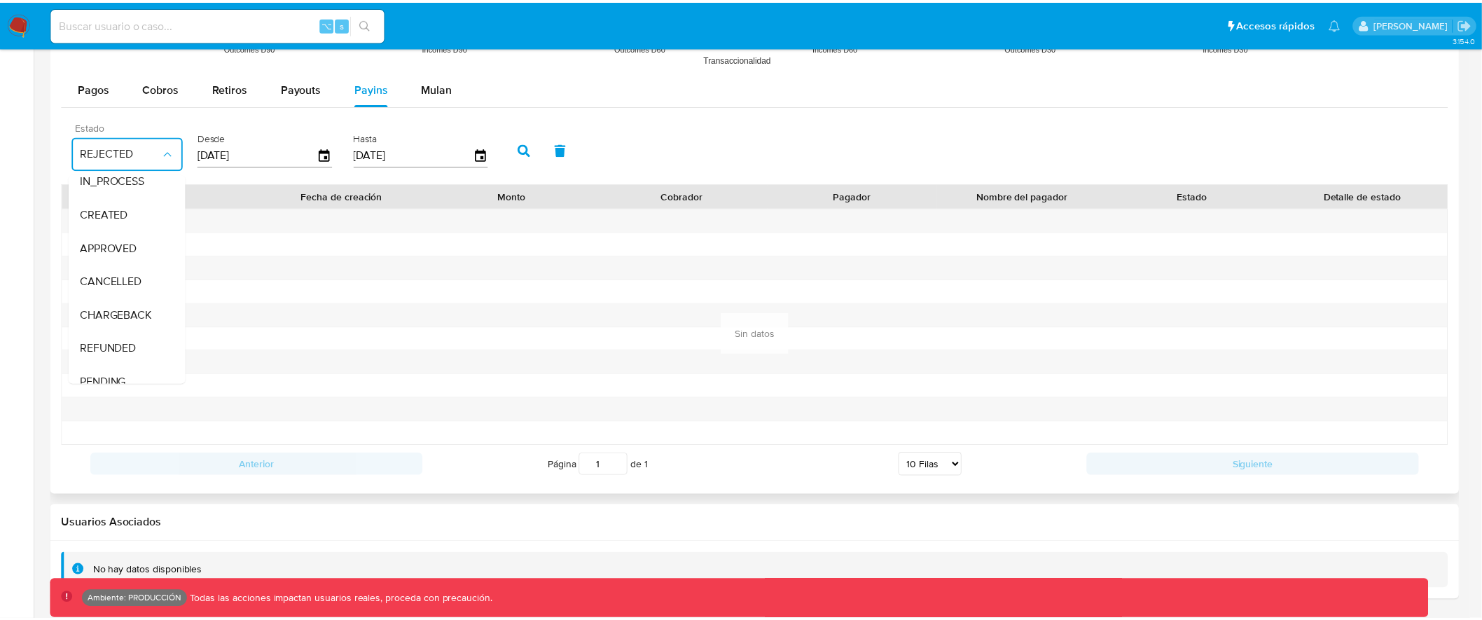
scroll to position [103, 0]
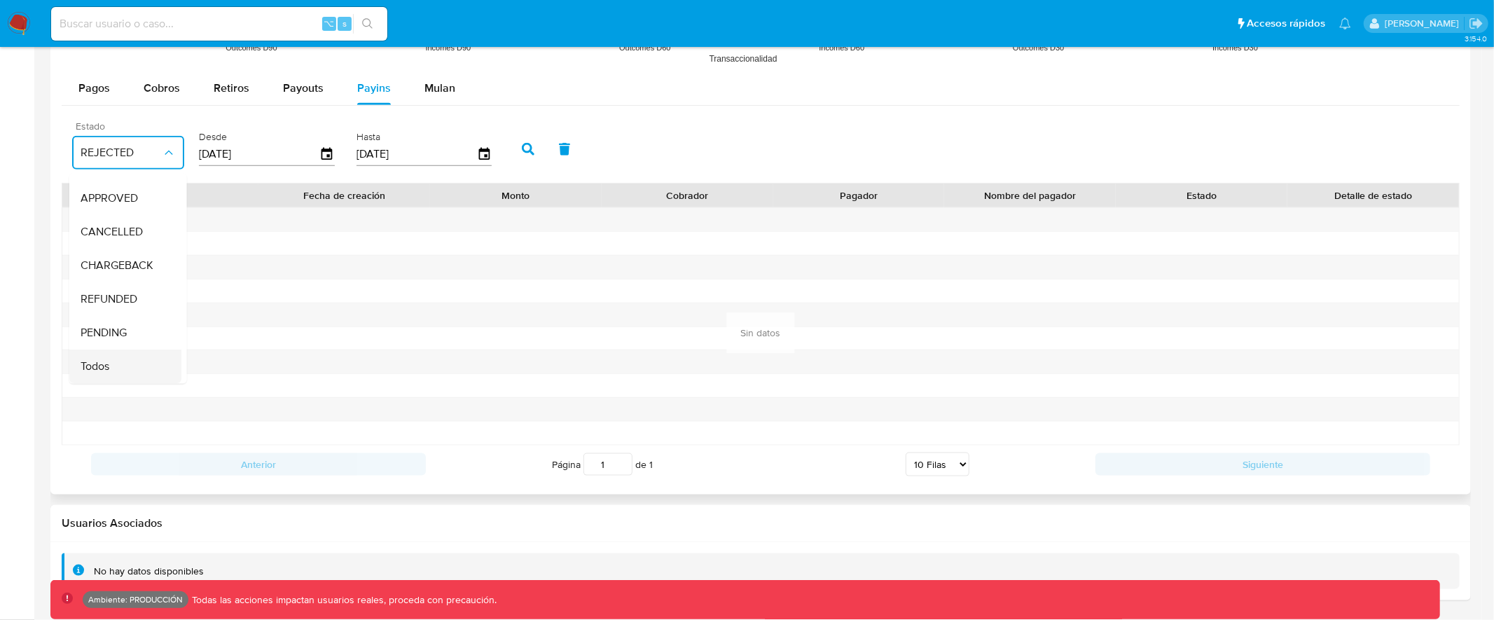
click at [128, 349] on div "Todos" at bounding box center [121, 366] width 81 height 34
click at [522, 143] on icon "button" at bounding box center [528, 149] width 13 height 13
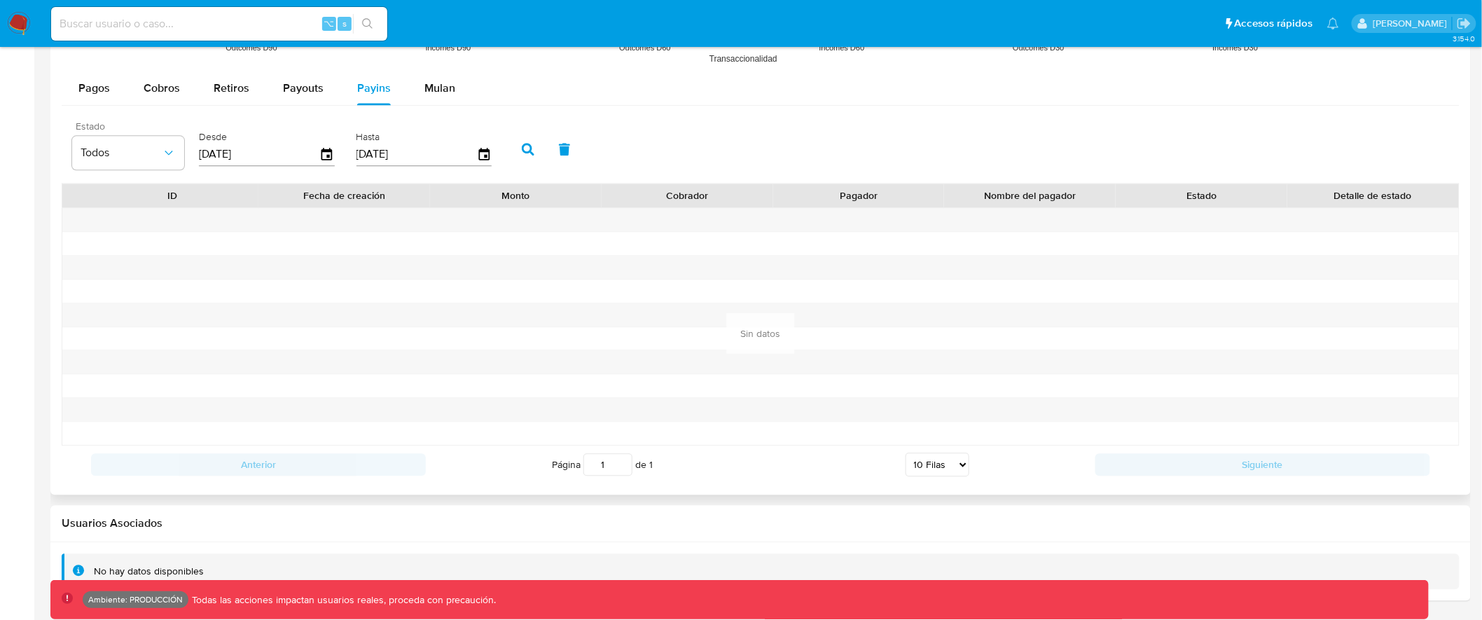
click at [522, 146] on icon "button" at bounding box center [528, 149] width 13 height 13
click at [152, 85] on span "Cobros" at bounding box center [162, 88] width 36 height 16
select select "10"
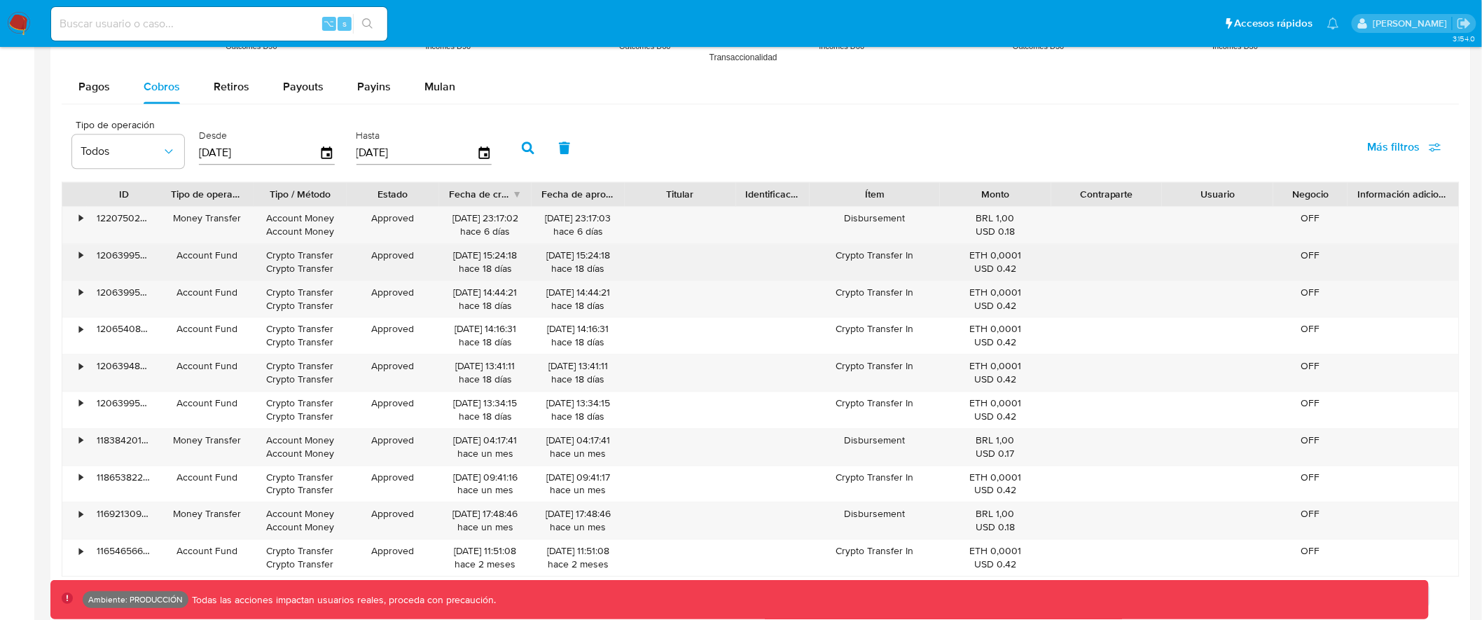
click at [76, 261] on div "•" at bounding box center [74, 262] width 25 height 36
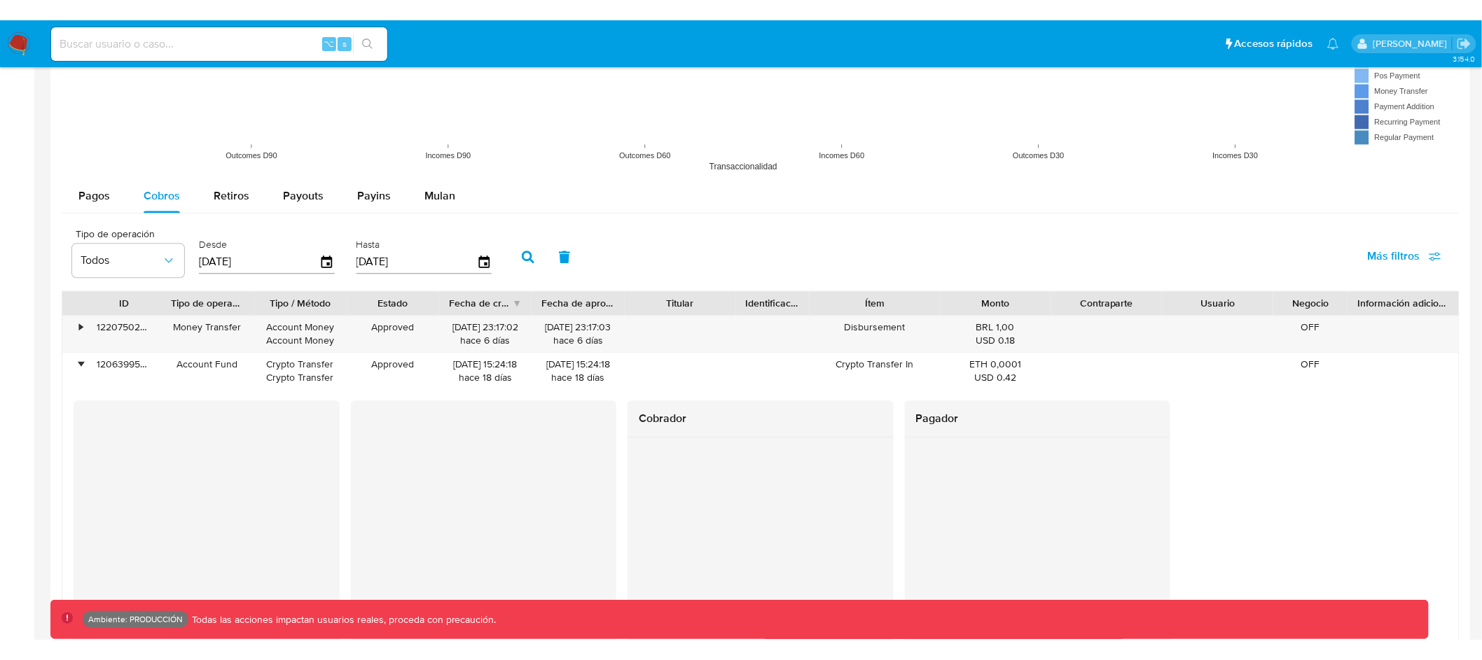
scroll to position [1174, 0]
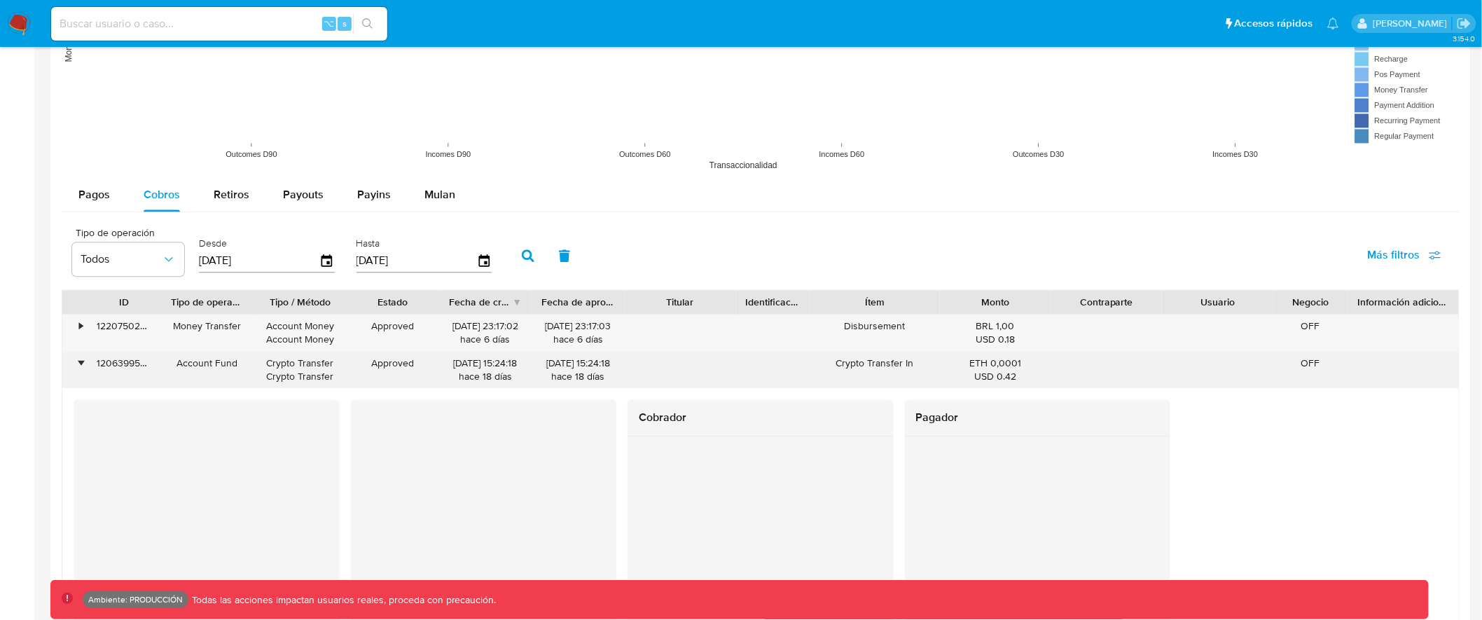
click at [81, 359] on div "•" at bounding box center [81, 362] width 4 height 13
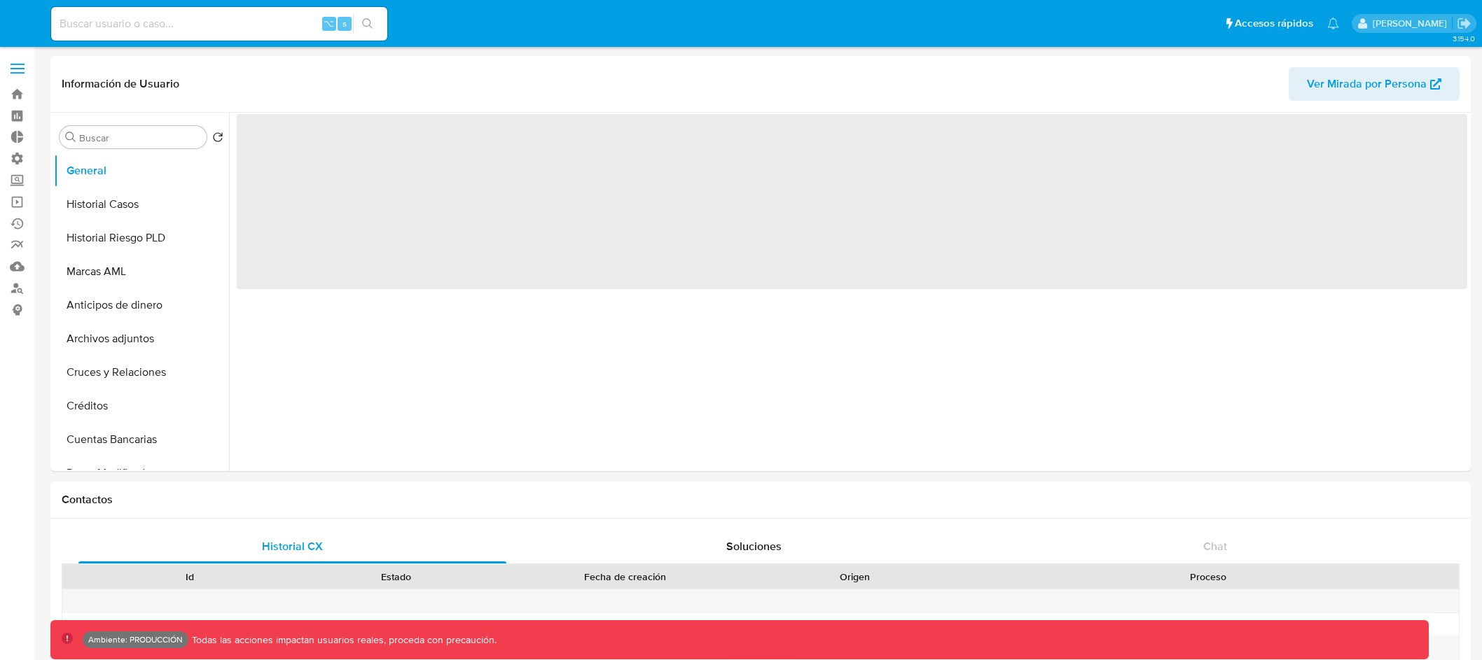
select select "10"
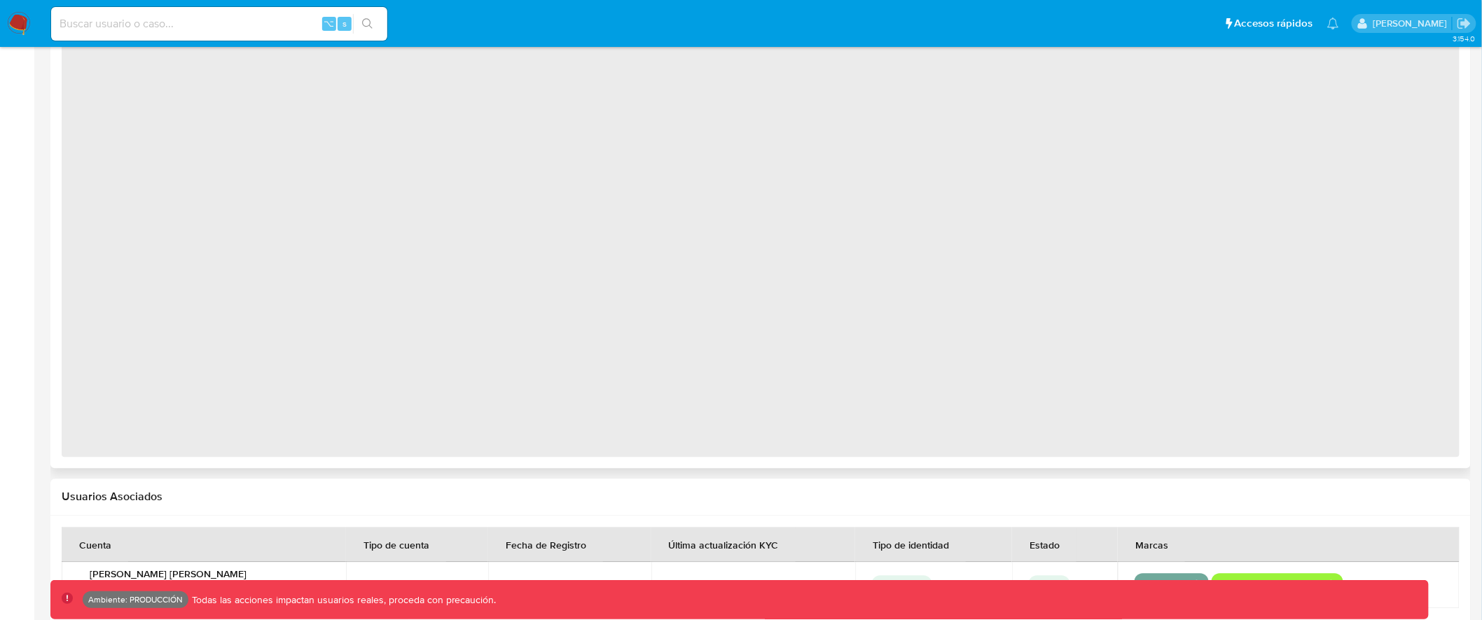
select select "10"
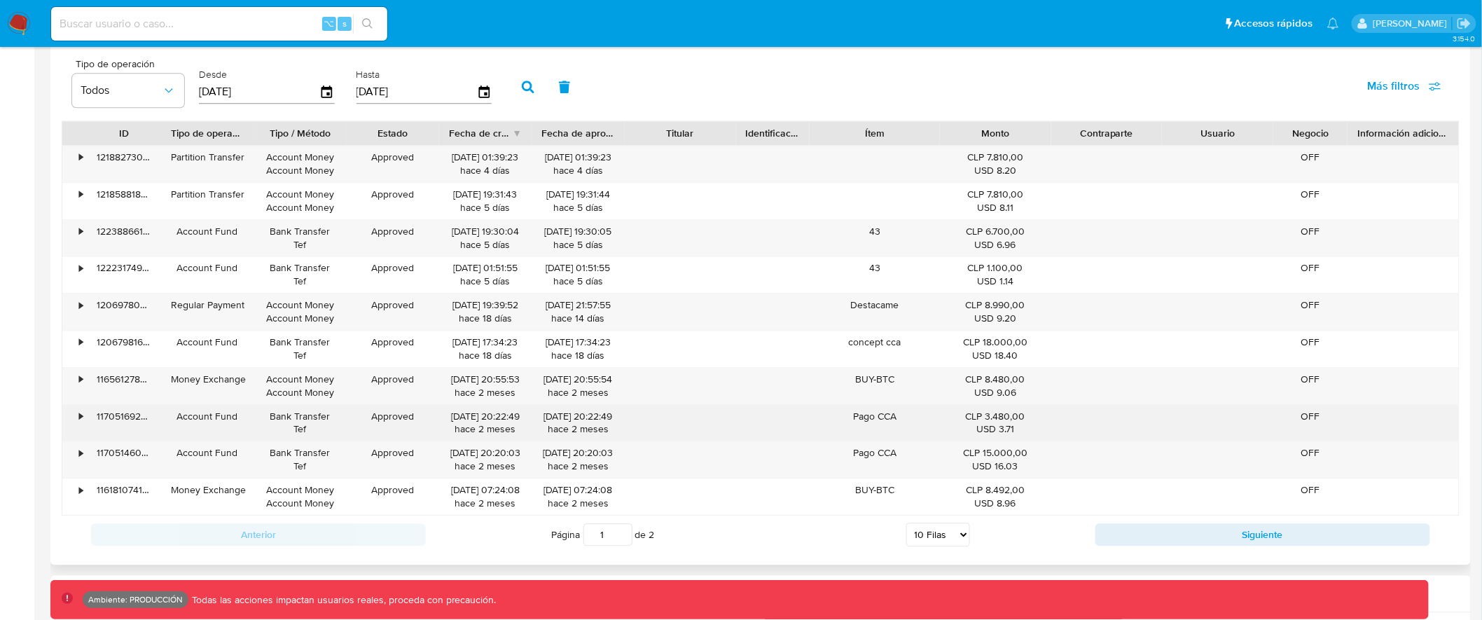
scroll to position [1367, 0]
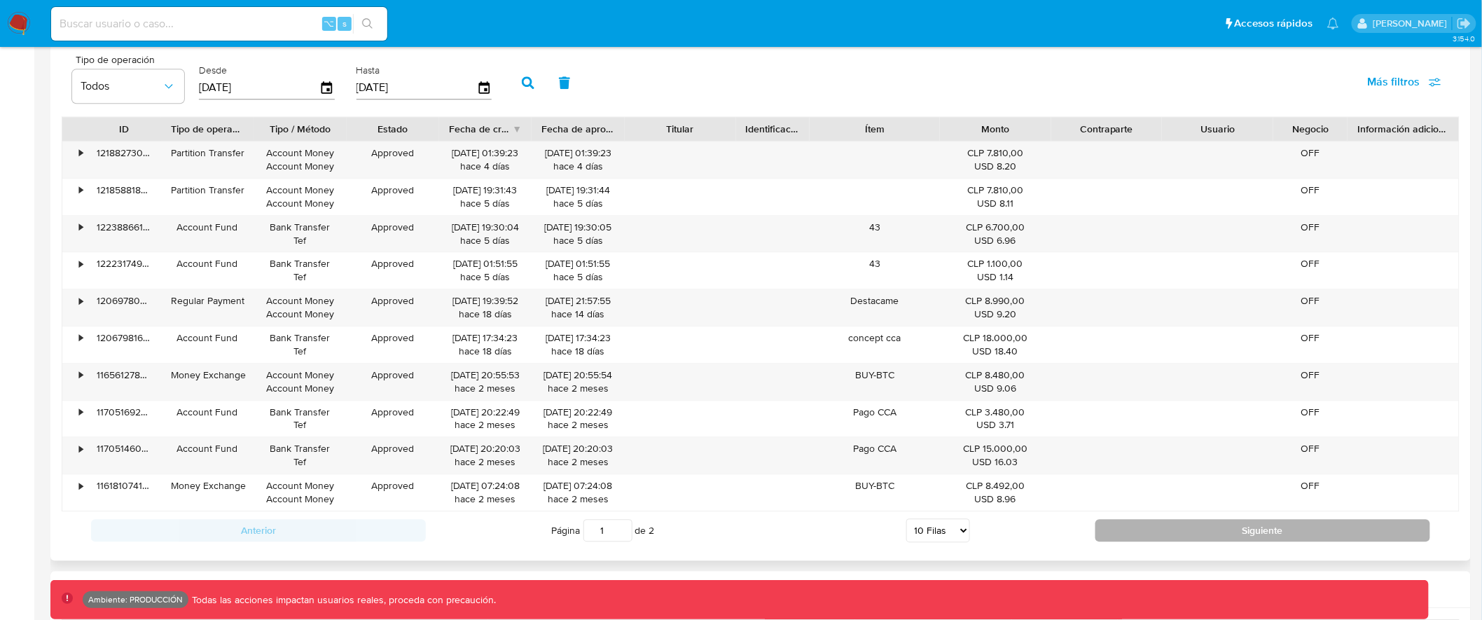
click at [1246, 528] on button "Siguiente" at bounding box center [1262, 530] width 335 height 22
type input "2"
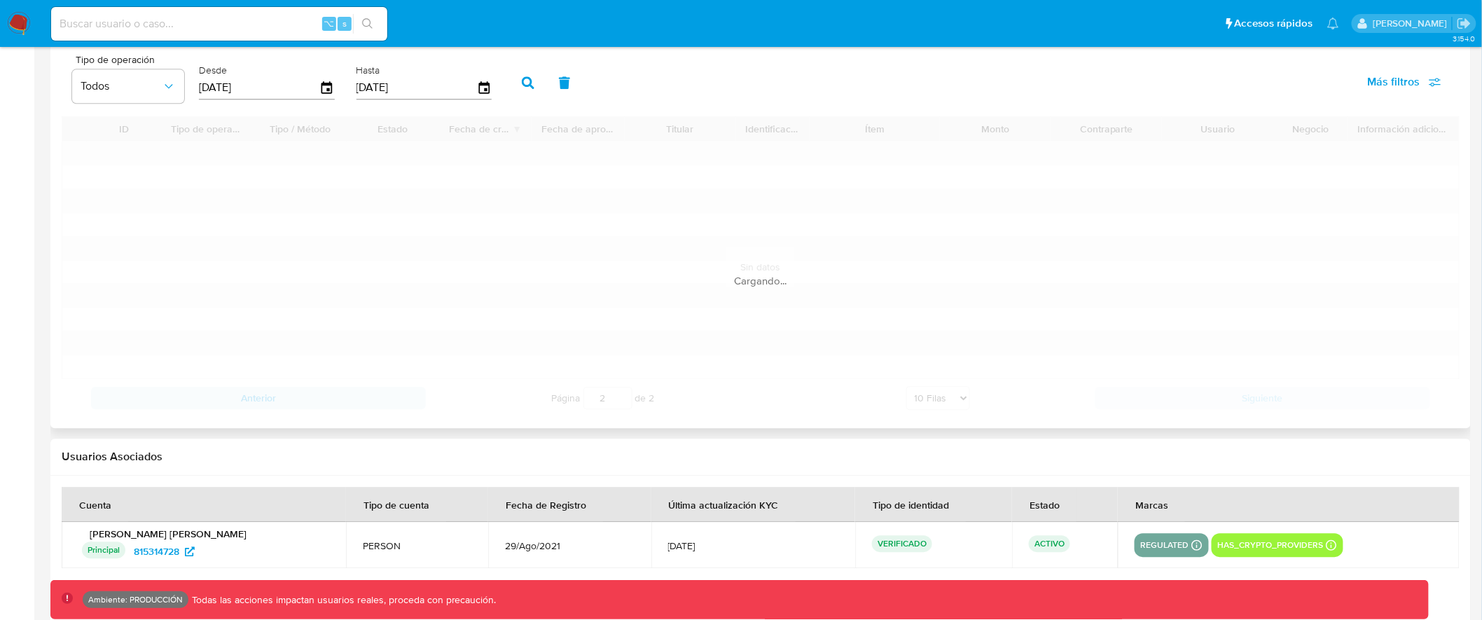
scroll to position [1191, 0]
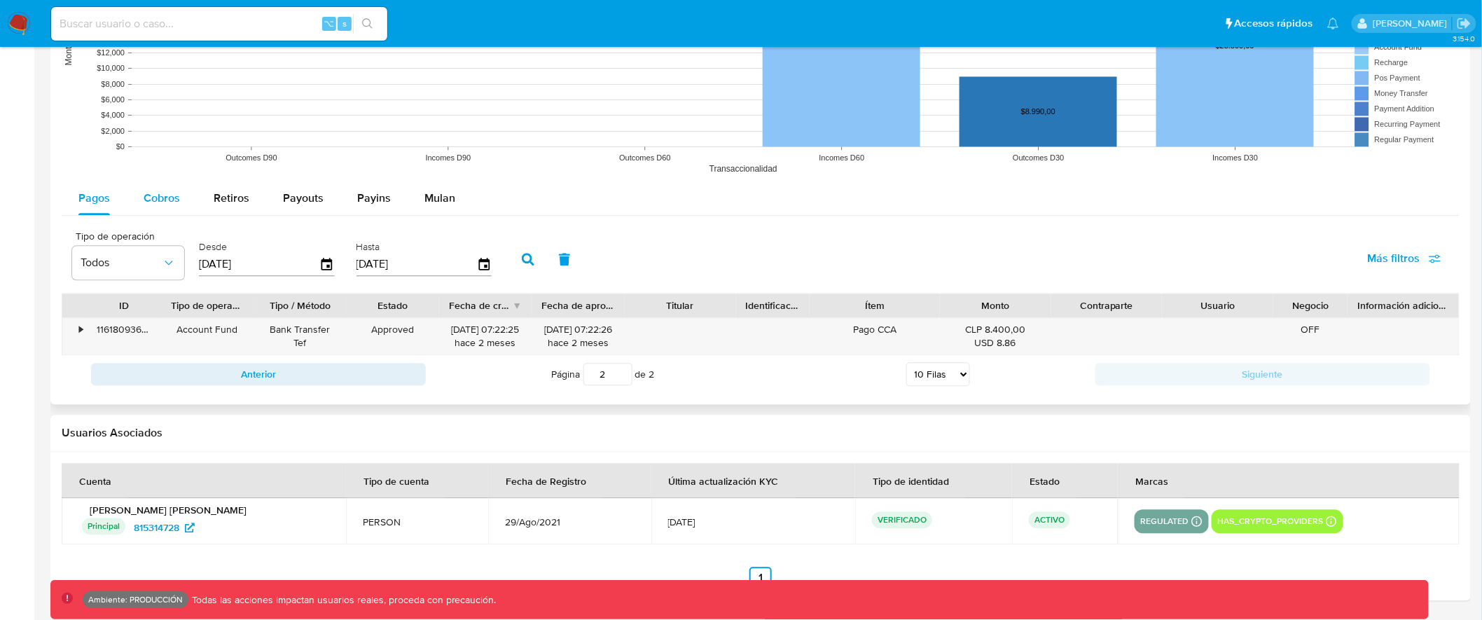
click at [179, 202] on button "Cobros" at bounding box center [162, 198] width 70 height 34
select select "10"
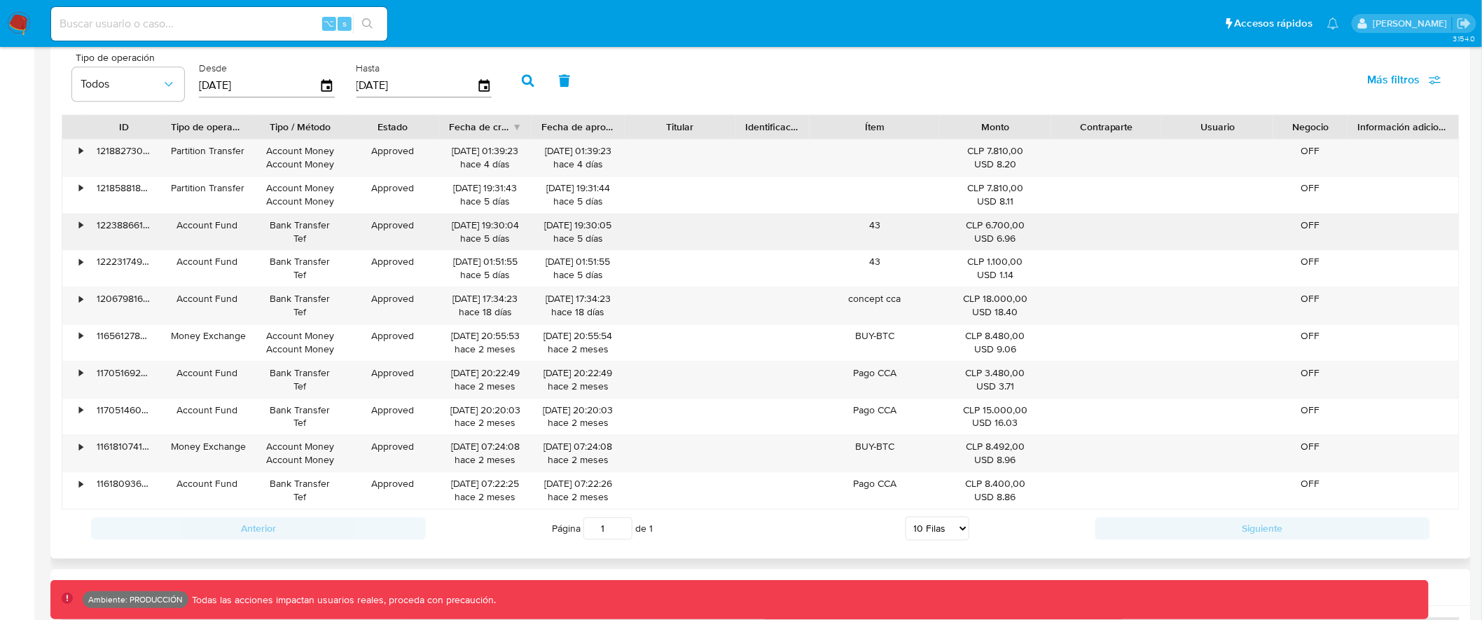
scroll to position [1153, 0]
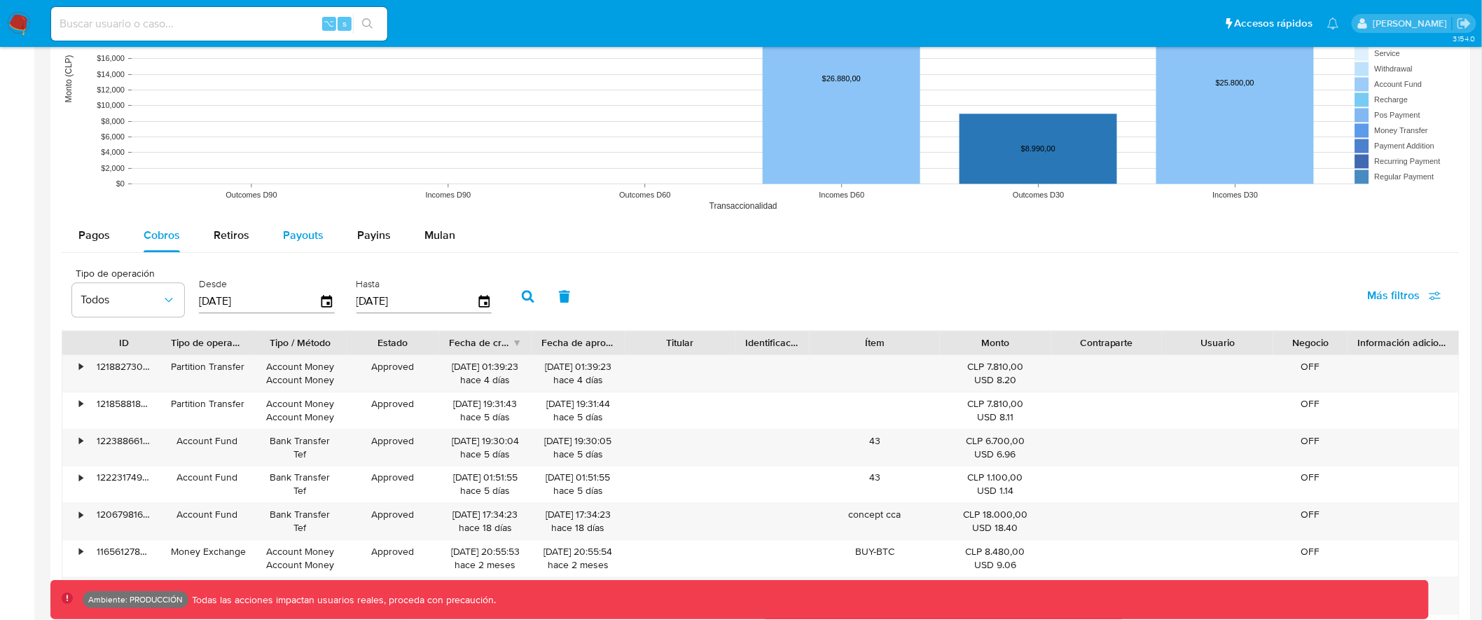
click at [309, 232] on span "Payouts" at bounding box center [303, 235] width 41 height 16
select select "10"
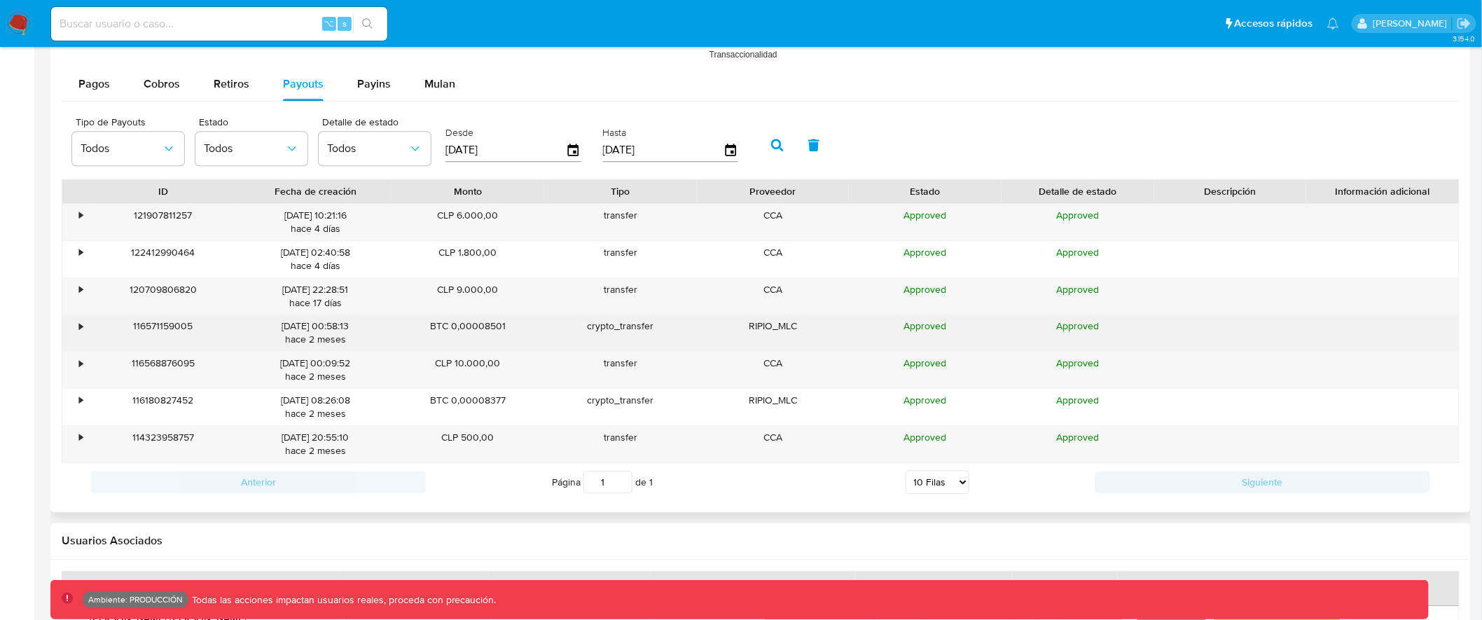
scroll to position [1303, 0]
click at [77, 328] on div "•" at bounding box center [74, 335] width 25 height 36
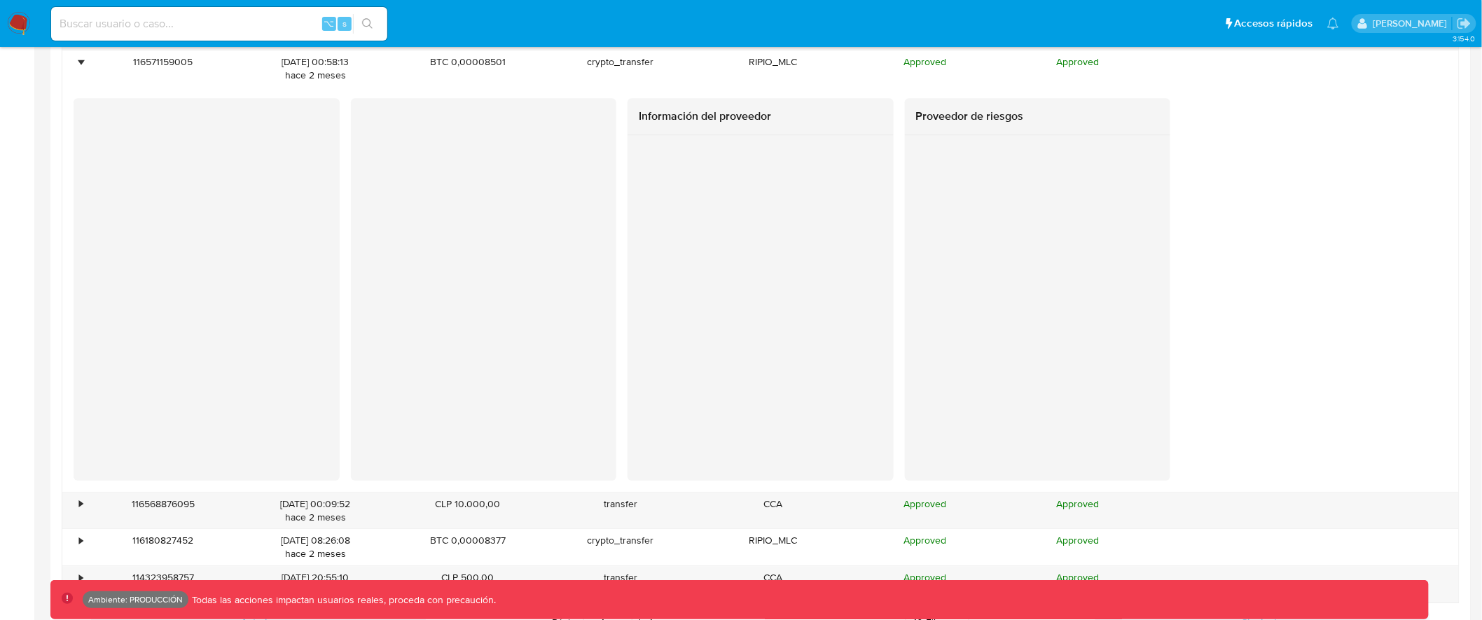
scroll to position [1528, 0]
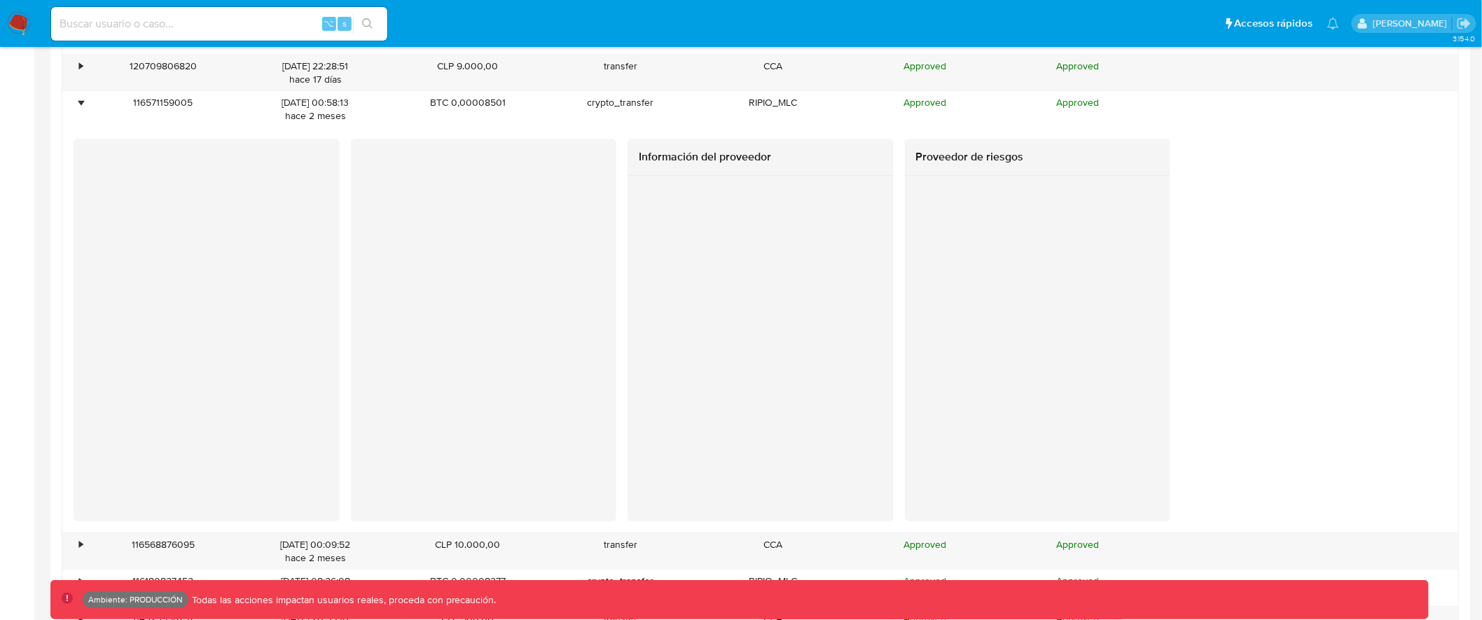
drag, startPoint x: 641, startPoint y: 160, endPoint x: 819, endPoint y: 165, distance: 177.9
click at [819, 164] on h2 "Información del proveedor" at bounding box center [761, 157] width 244 height 14
drag, startPoint x: 913, startPoint y: 158, endPoint x: 1057, endPoint y: 161, distance: 143.6
click at [1057, 161] on div "Proveedor de riesgos" at bounding box center [1038, 157] width 266 height 37
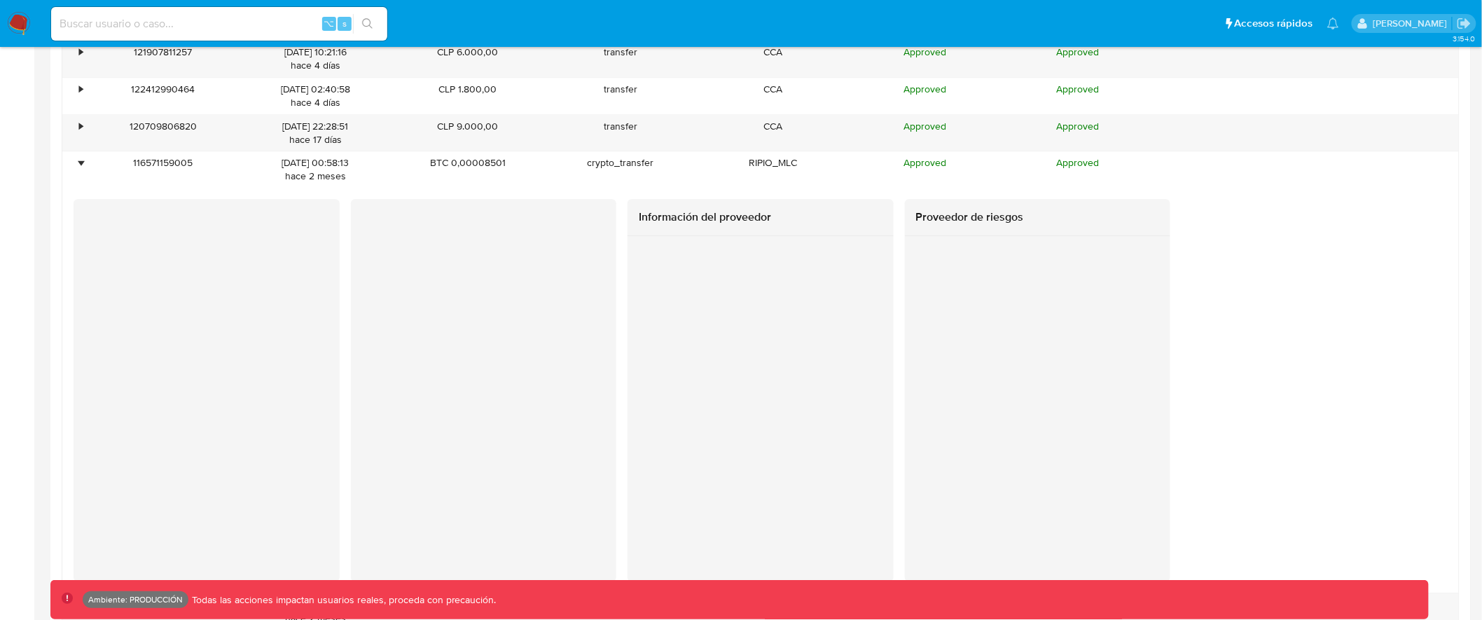
scroll to position [1283, 0]
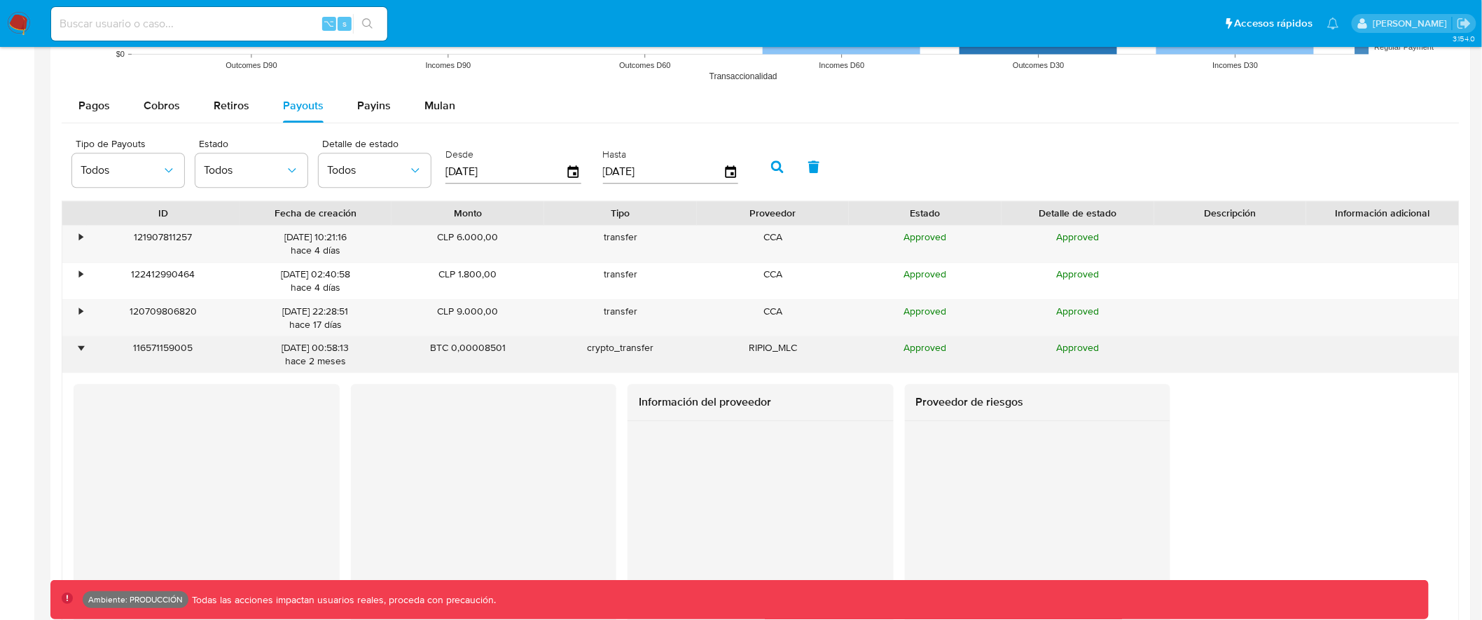
click at [76, 352] on div "•" at bounding box center [74, 354] width 25 height 36
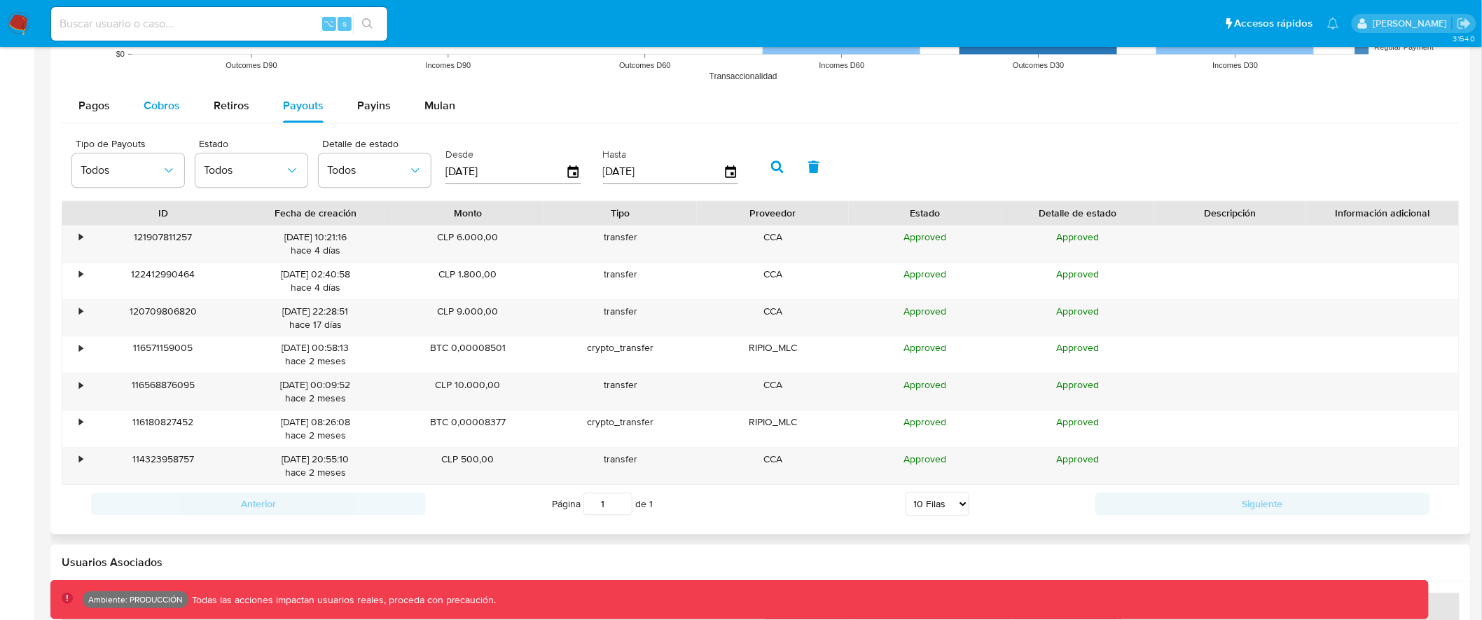
click at [156, 103] on span "Cobros" at bounding box center [162, 105] width 36 height 16
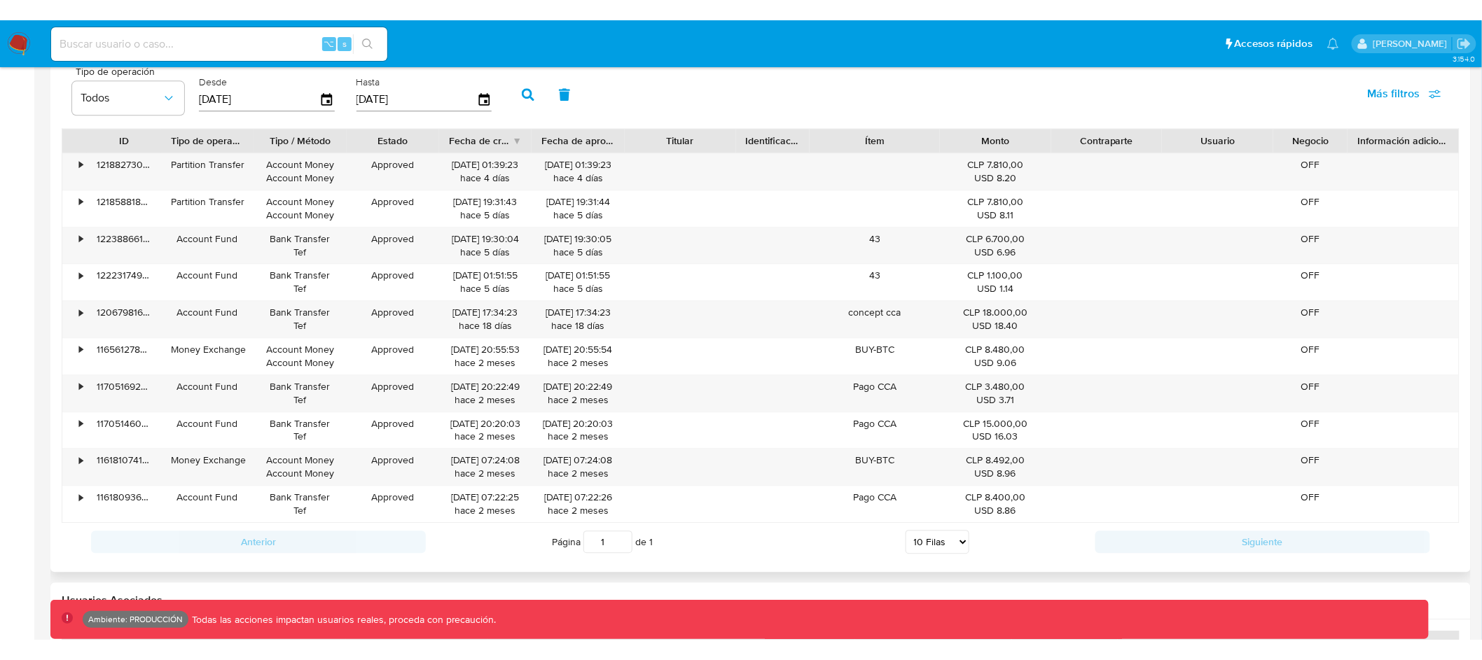
scroll to position [1389, 0]
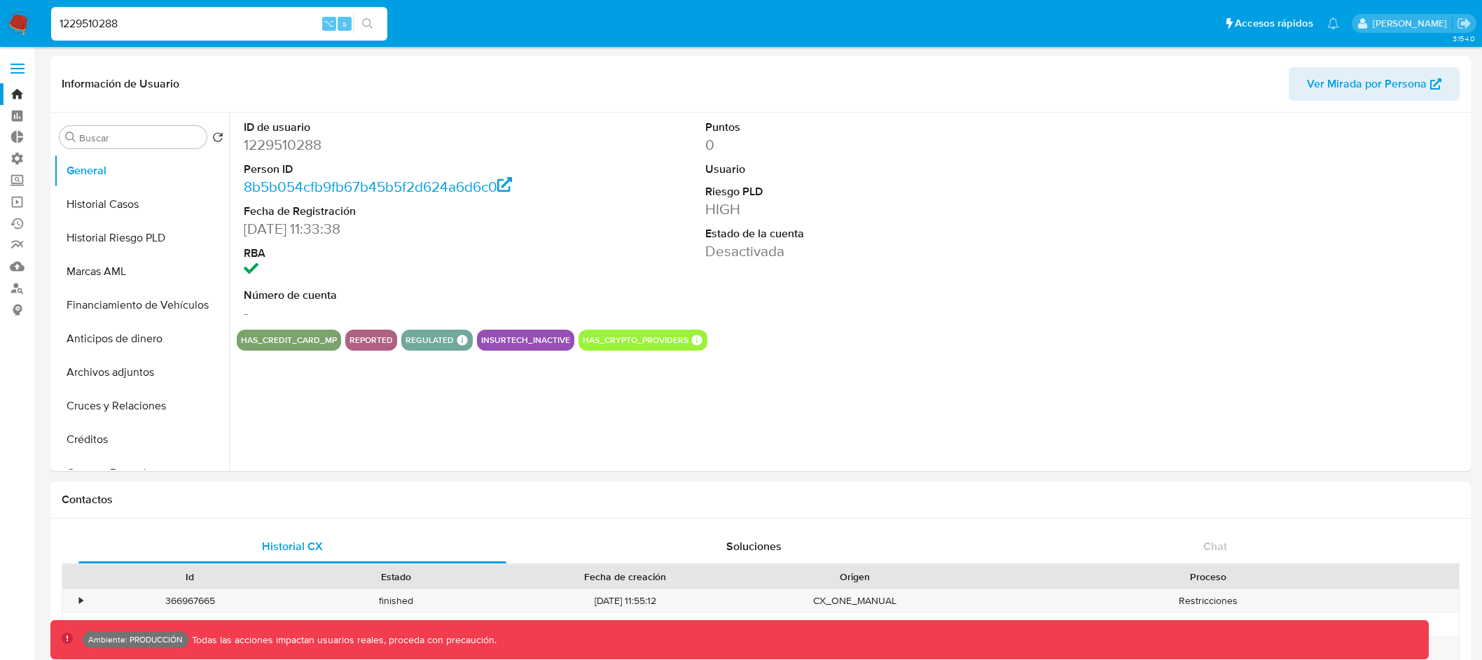
select select "10"
